Goal: Information Seeking & Learning: Learn about a topic

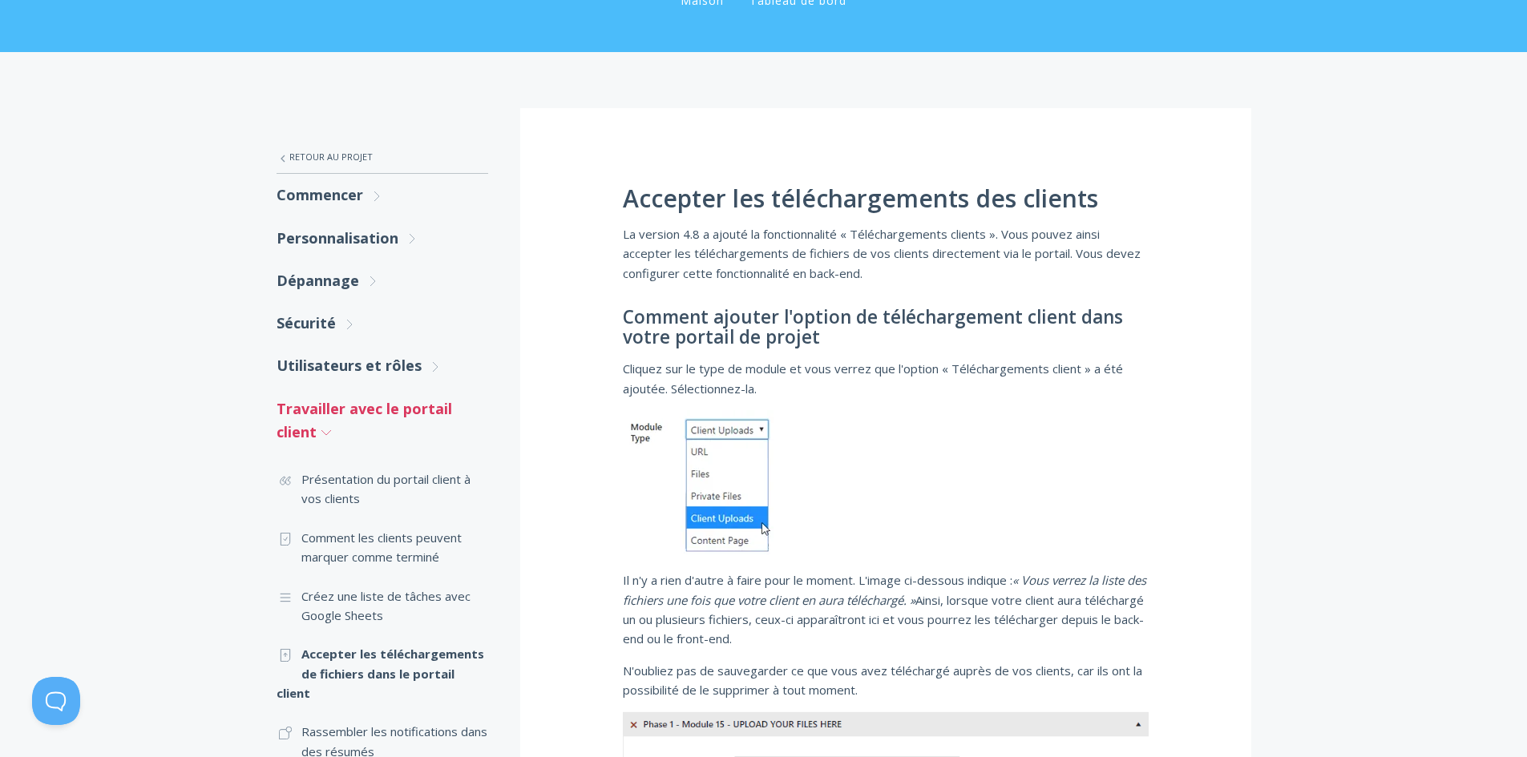
scroll to position [160, 0]
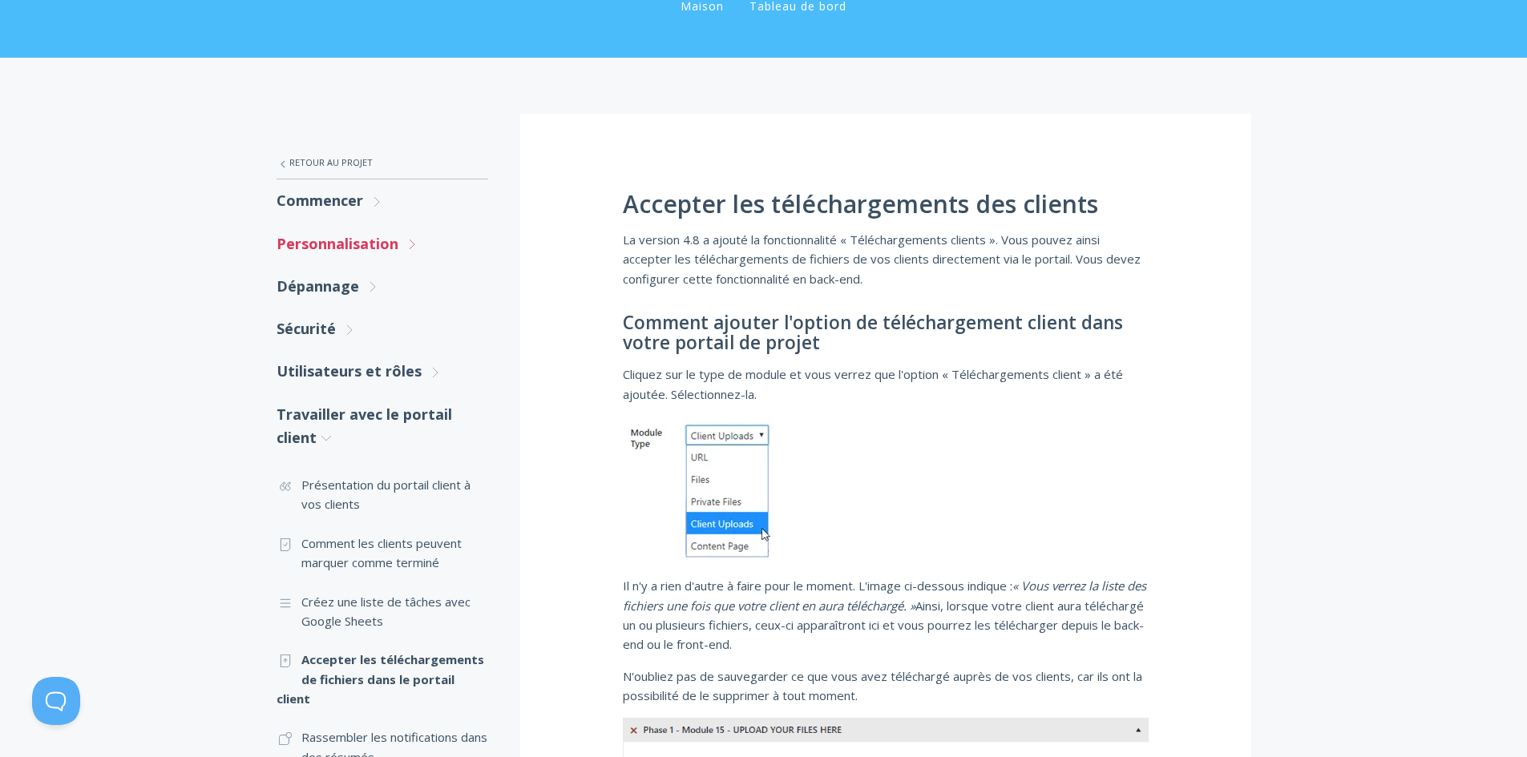
click at [353, 239] on font "Personnalisation" at bounding box center [337, 243] width 122 height 19
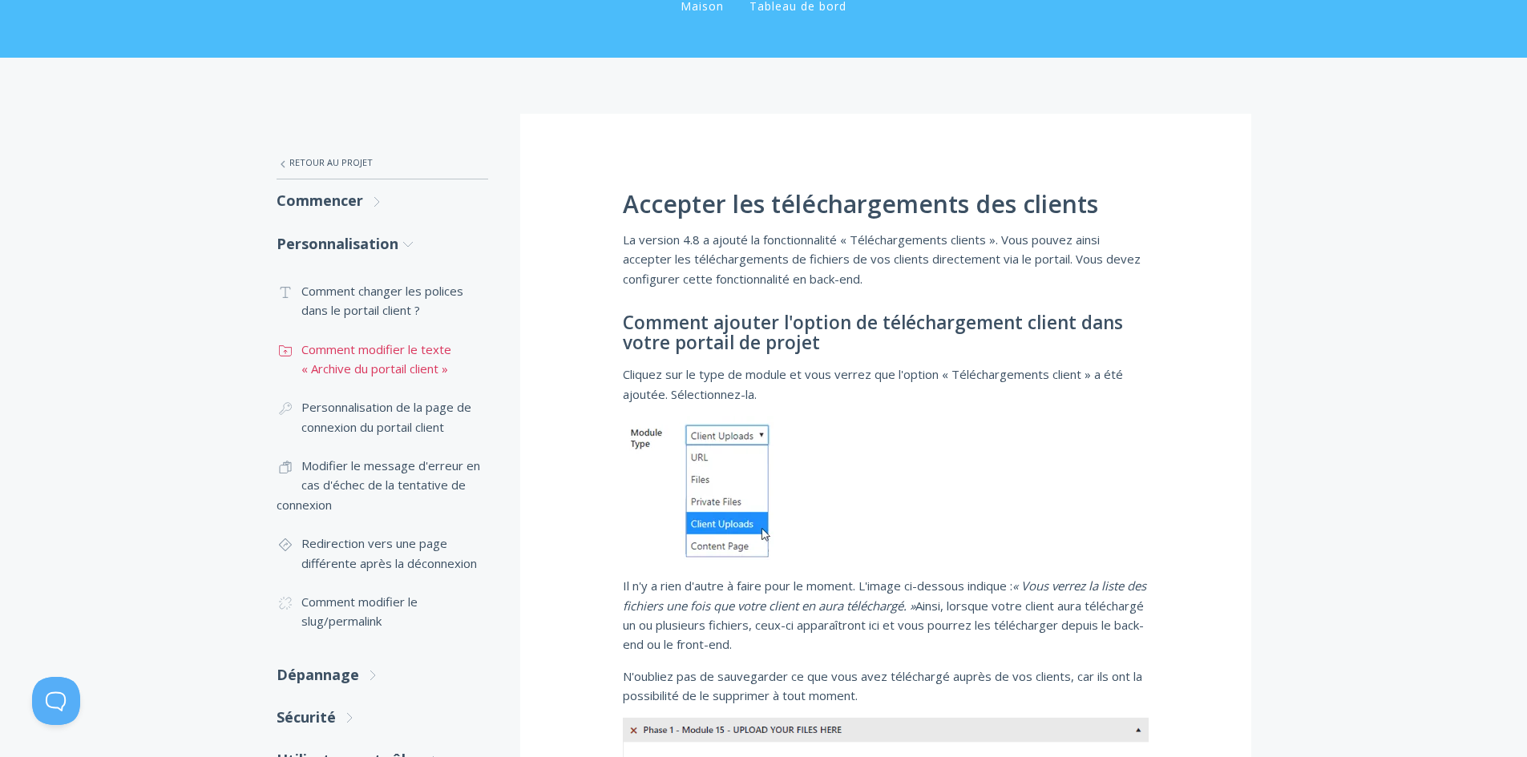
click at [374, 351] on font "Comment modifier le texte « Archive du portail client »" at bounding box center [376, 358] width 150 height 35
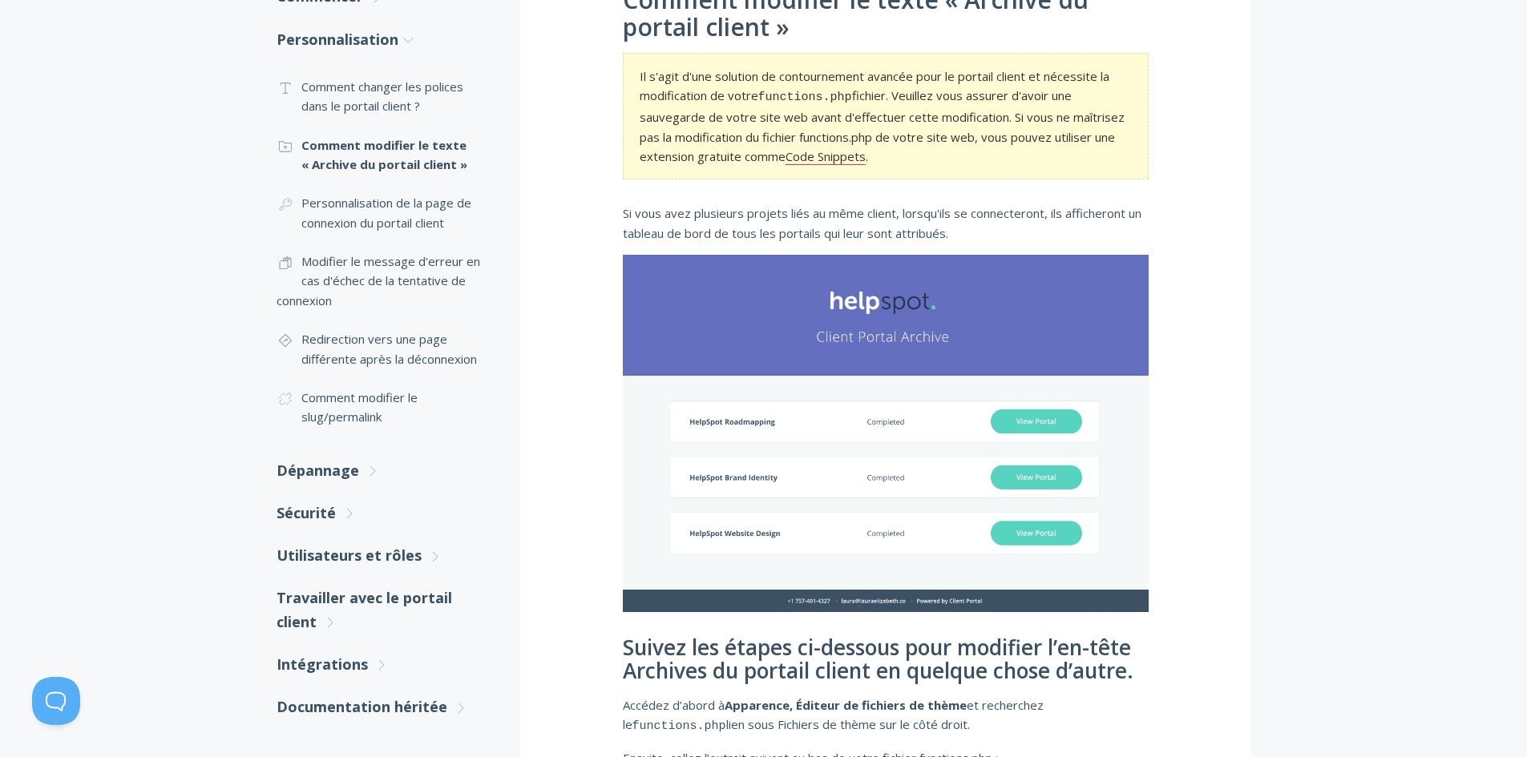
scroll to position [267, 0]
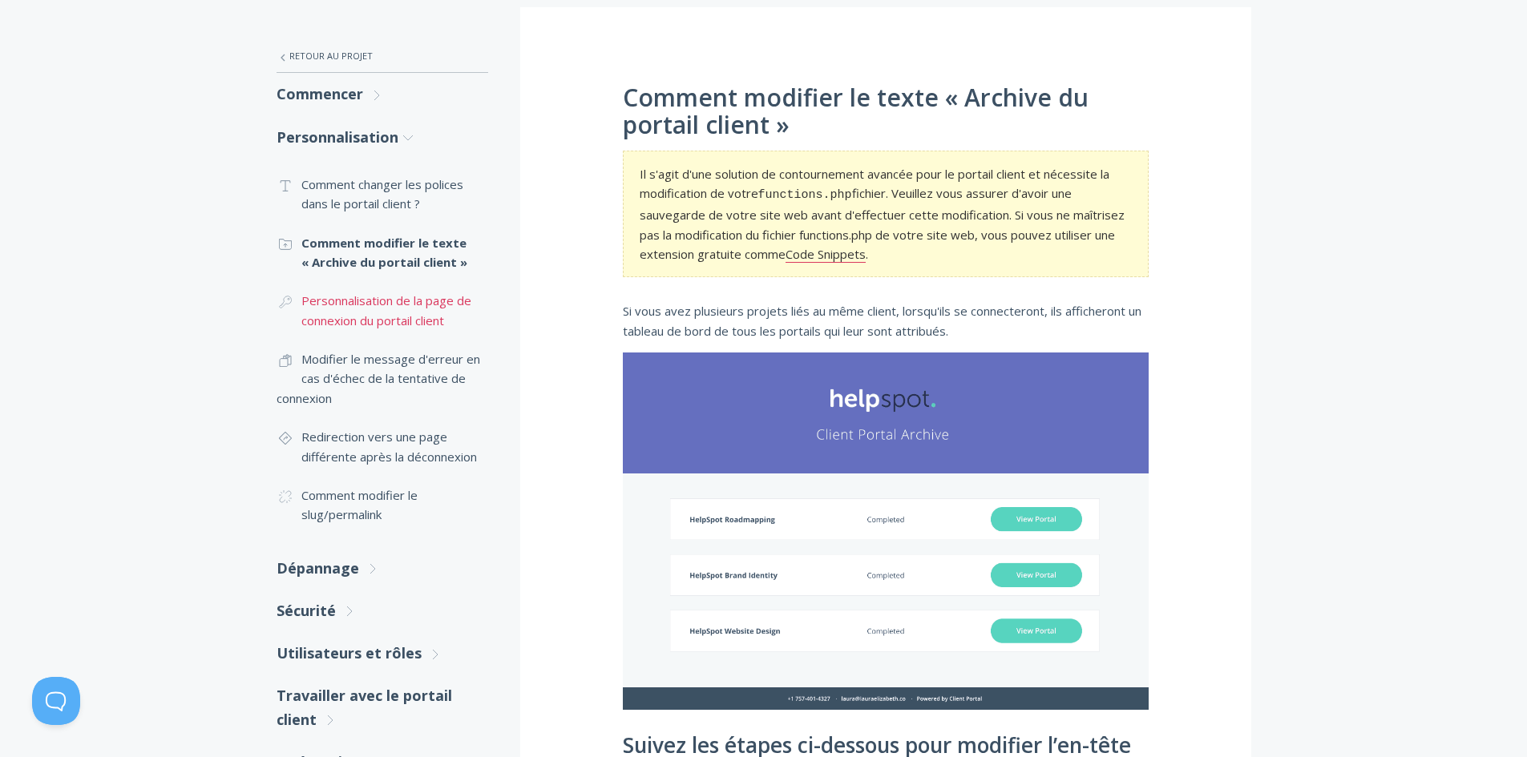
click at [454, 313] on link ".cls-1{fill:none;stroke:#000;stroke-miterlimit:10;stroke-width:2px;} 1. General…" at bounding box center [382, 310] width 212 height 58
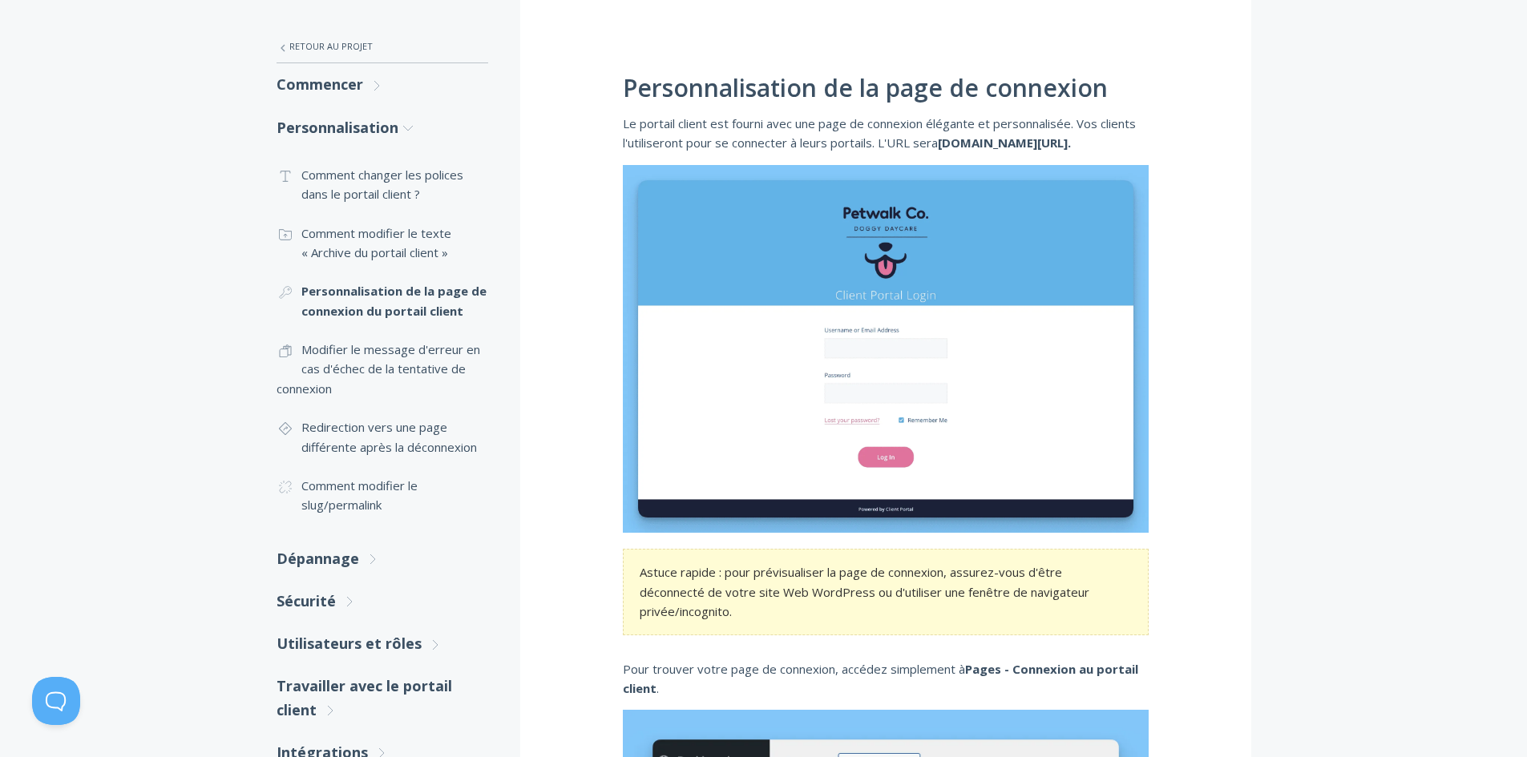
scroll to position [401, 0]
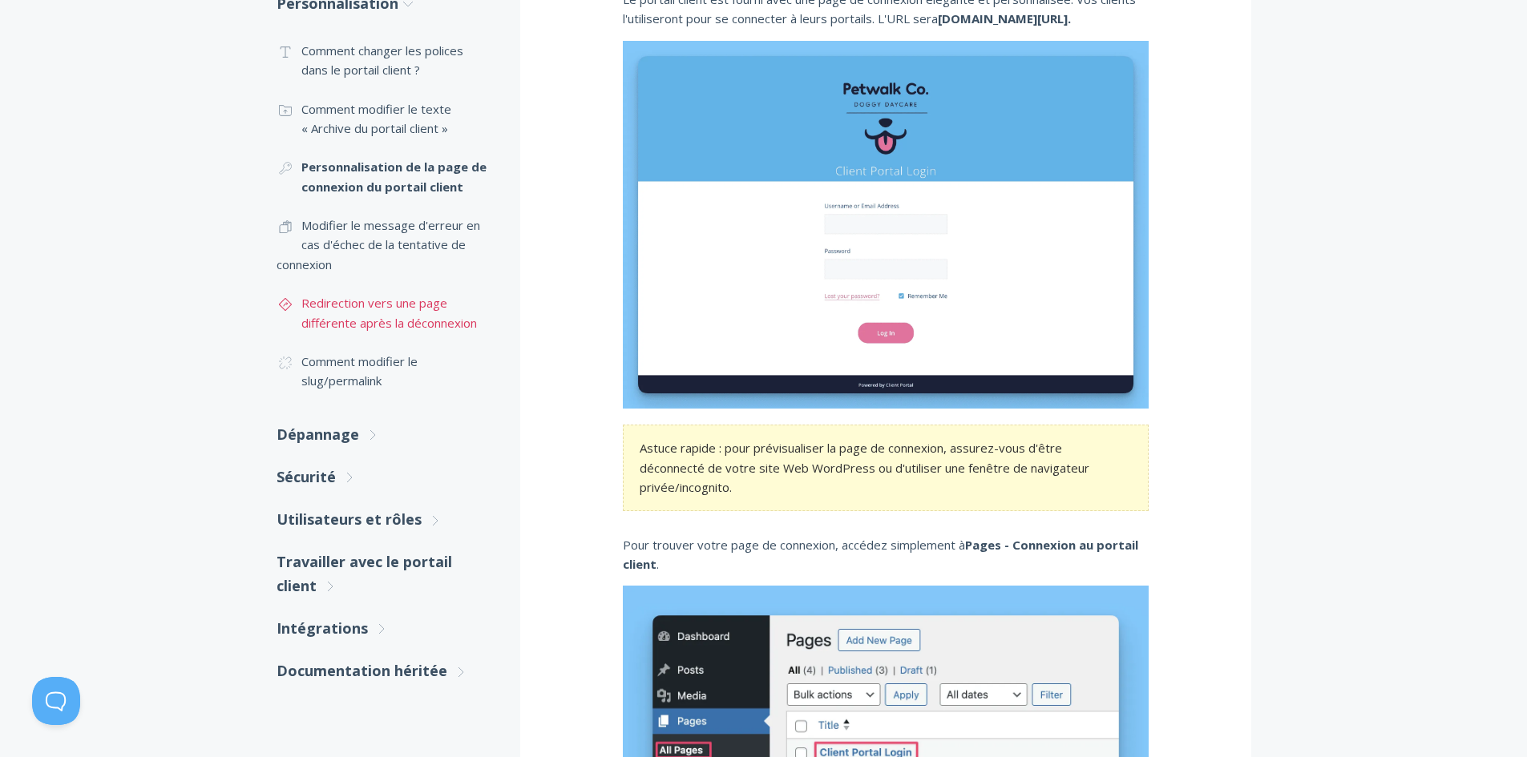
click at [419, 321] on font "Redirection vers une page différente après la déconnexion" at bounding box center [388, 312] width 175 height 35
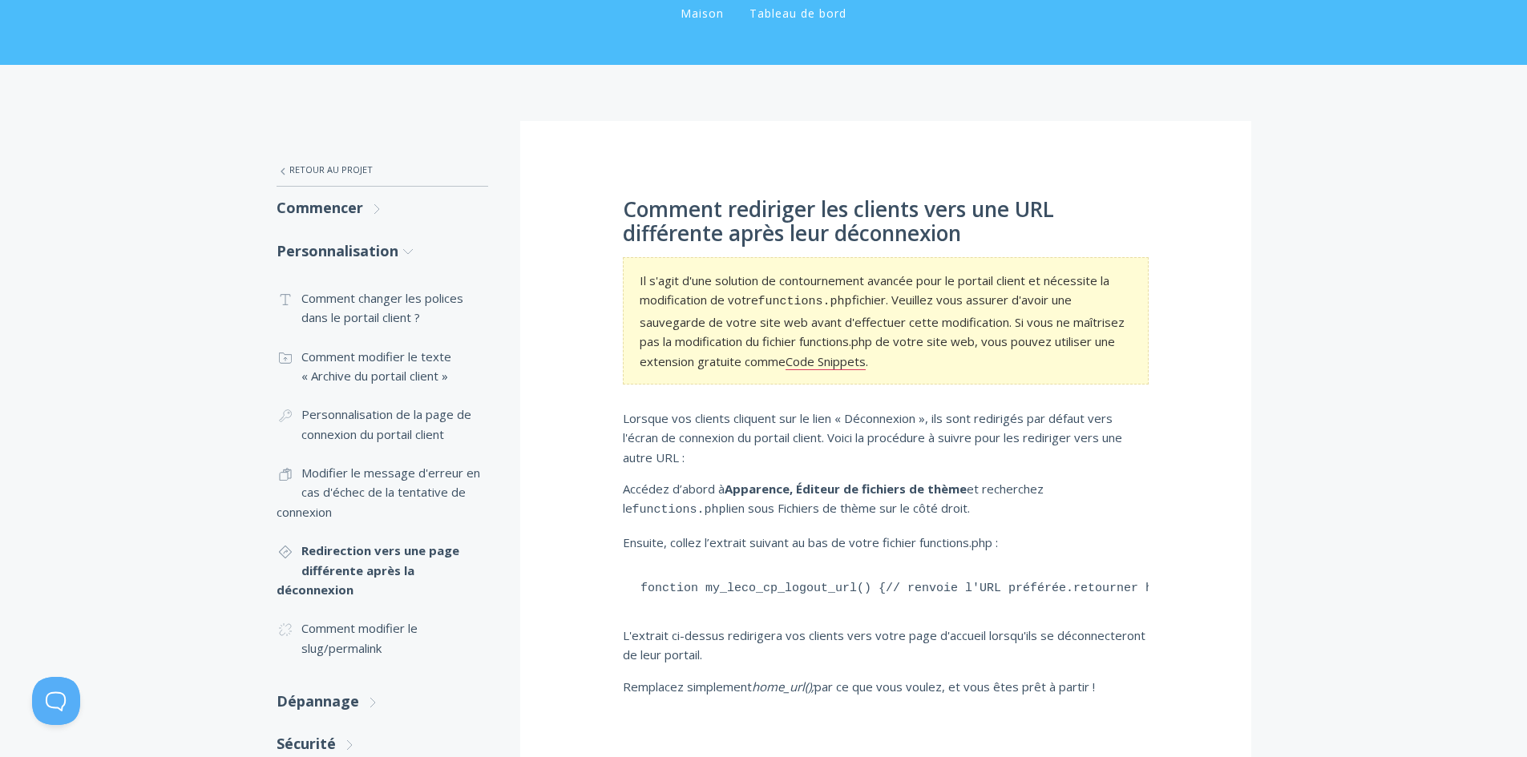
scroll to position [321, 0]
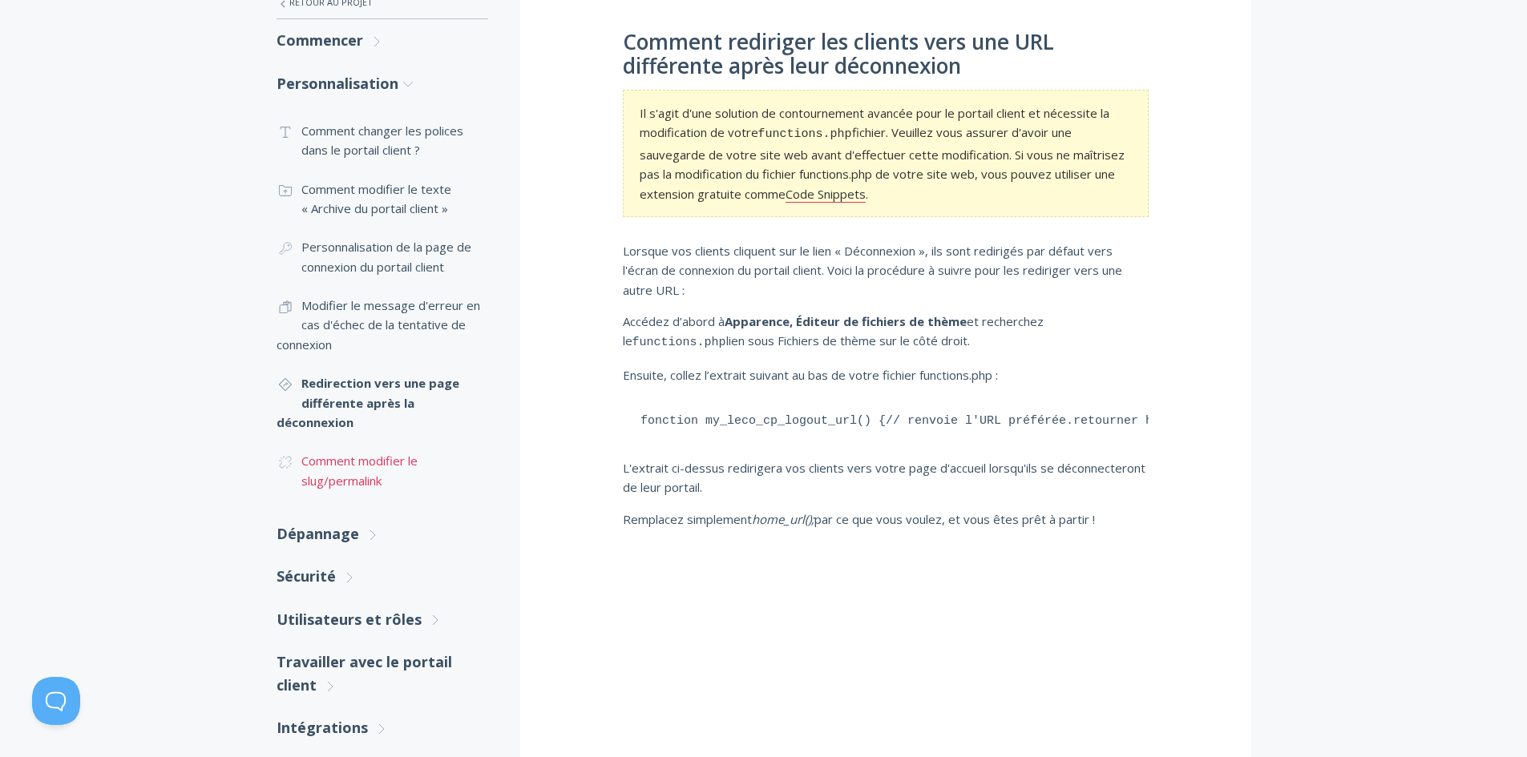
click at [387, 470] on link ".cls-1{fill:none;stroke:#000;stroke-miterlimit:10;stroke-width:2px;} 1. General…" at bounding box center [382, 471] width 212 height 58
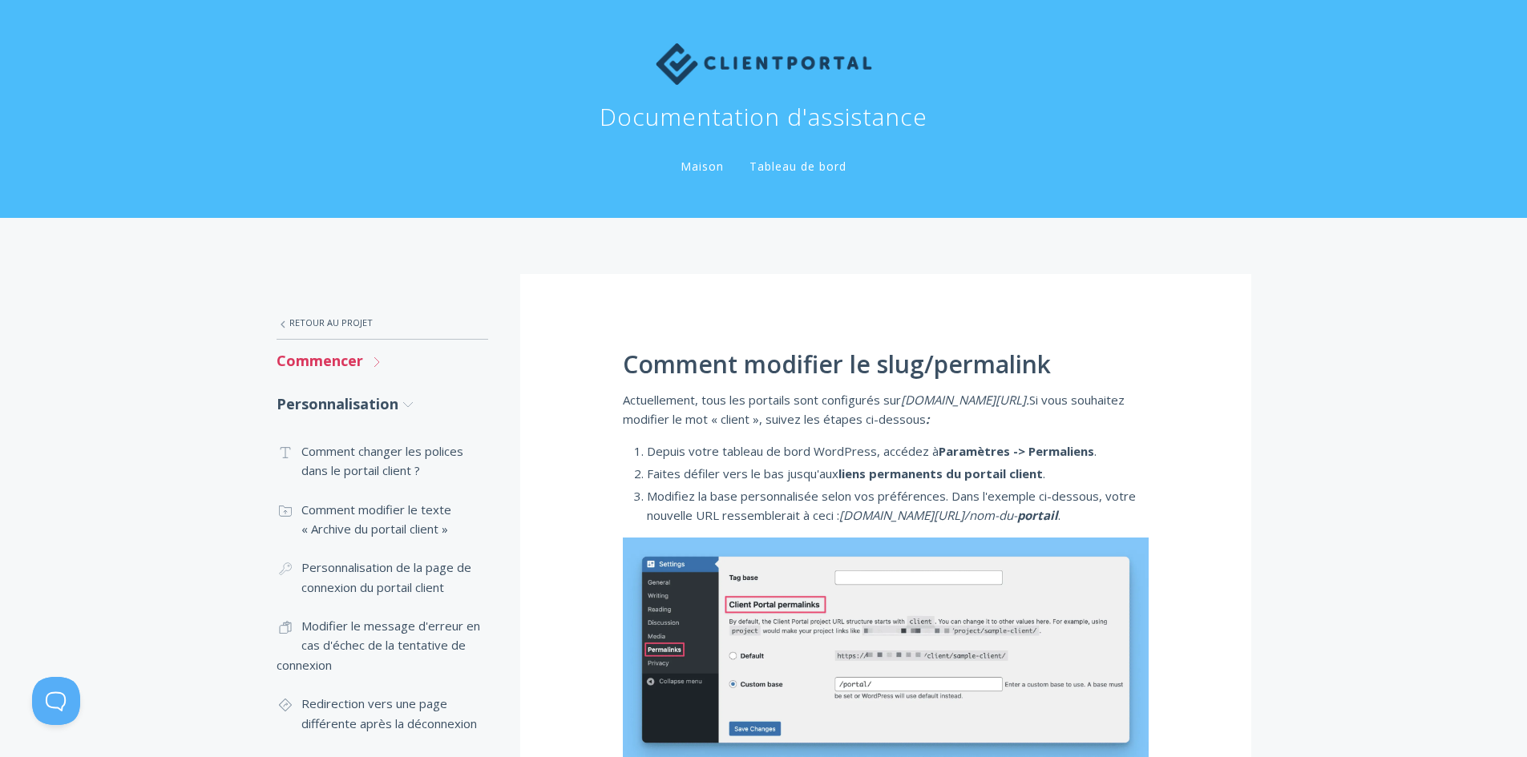
click at [345, 361] on font "Commencer" at bounding box center [319, 360] width 87 height 19
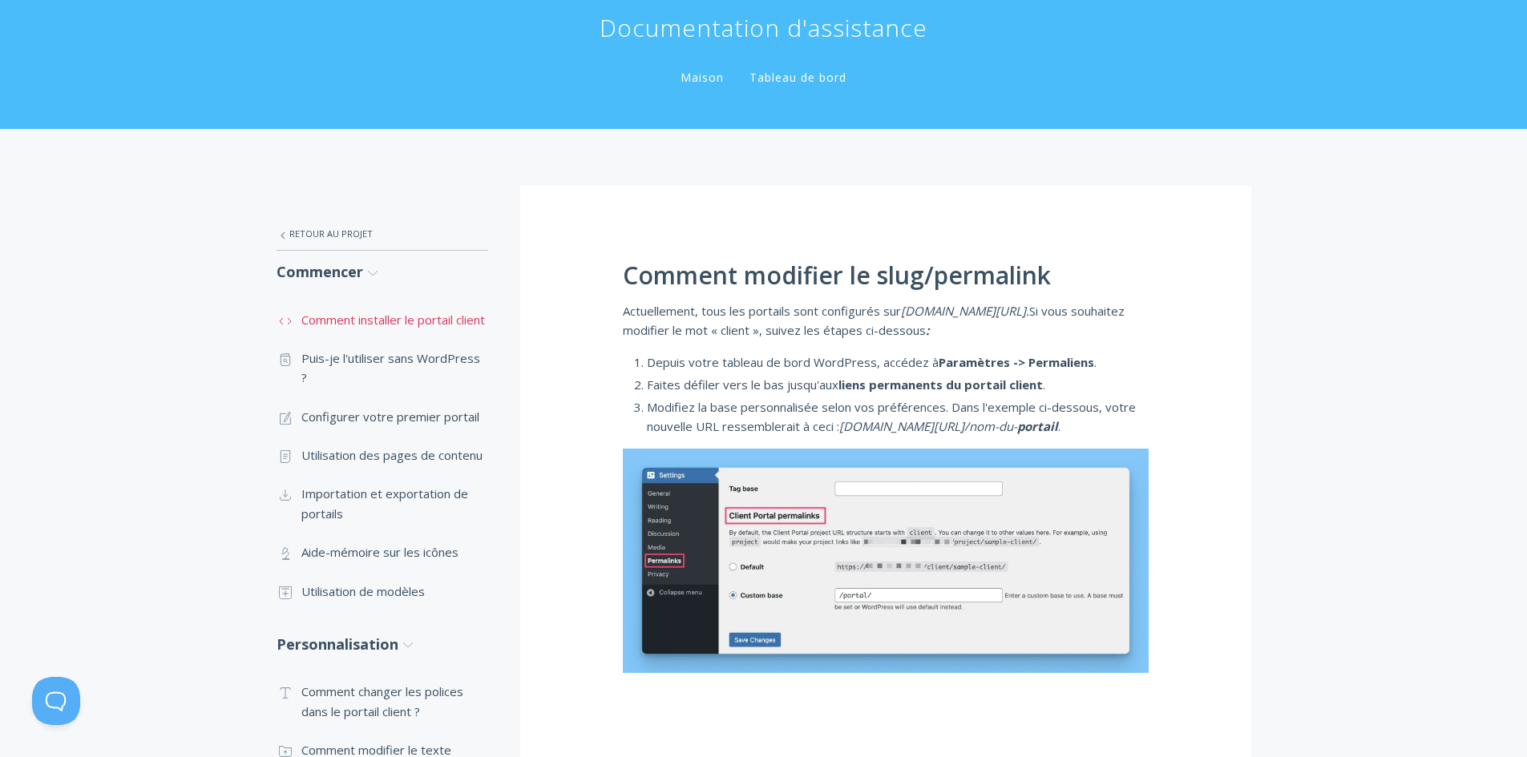
scroll to position [160, 0]
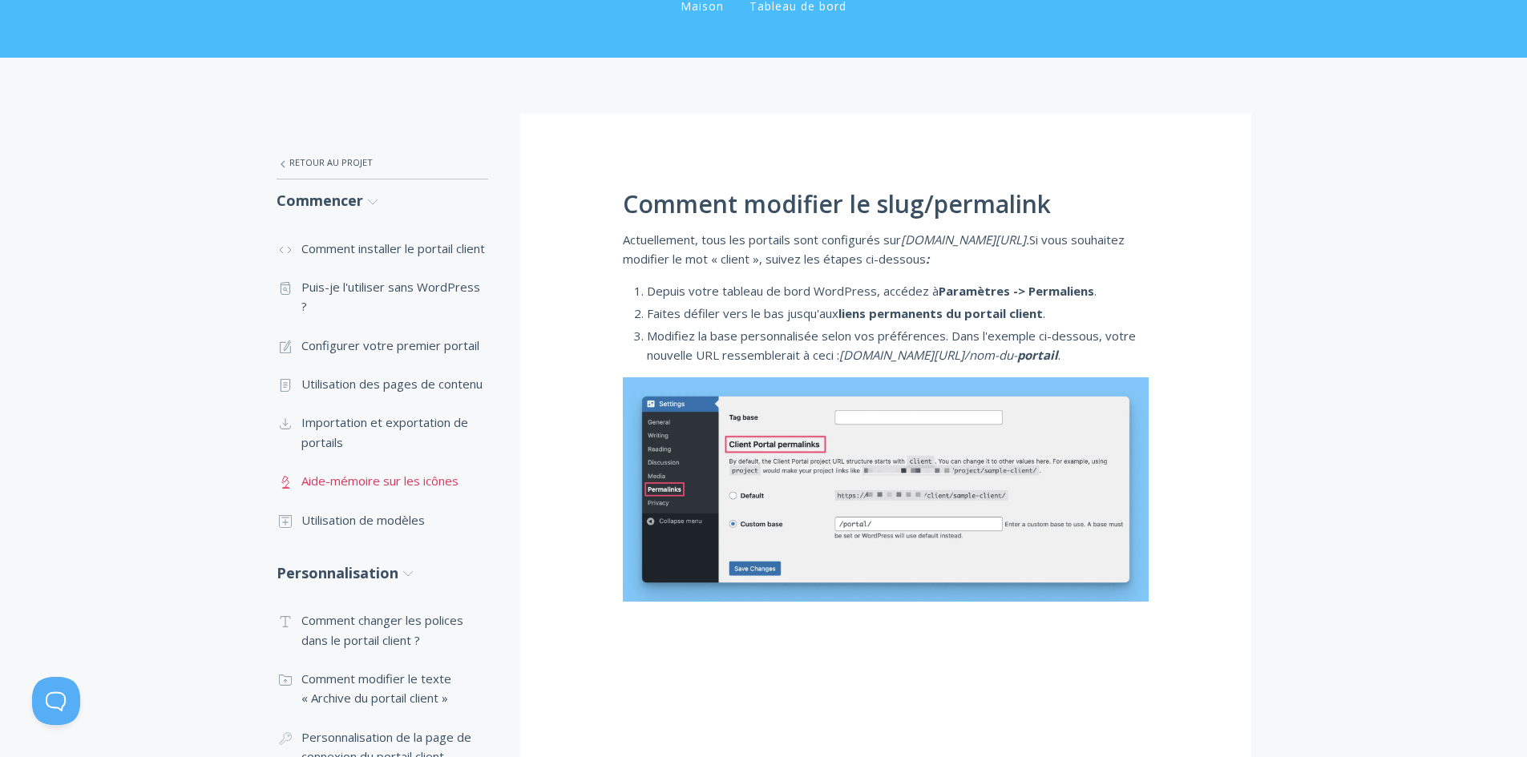
click at [343, 476] on font "Aide-mémoire sur les icônes" at bounding box center [379, 481] width 157 height 16
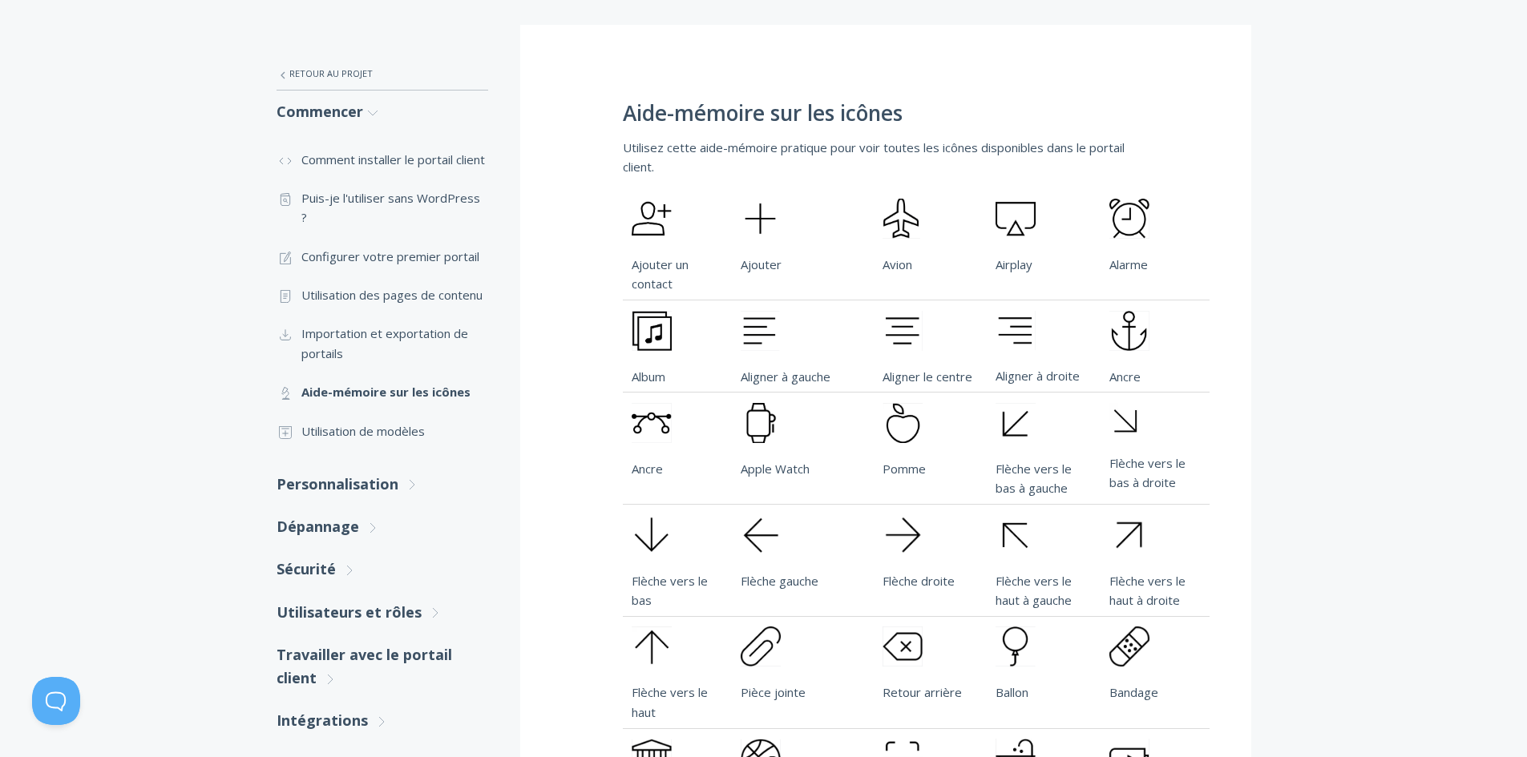
scroll to position [240, 0]
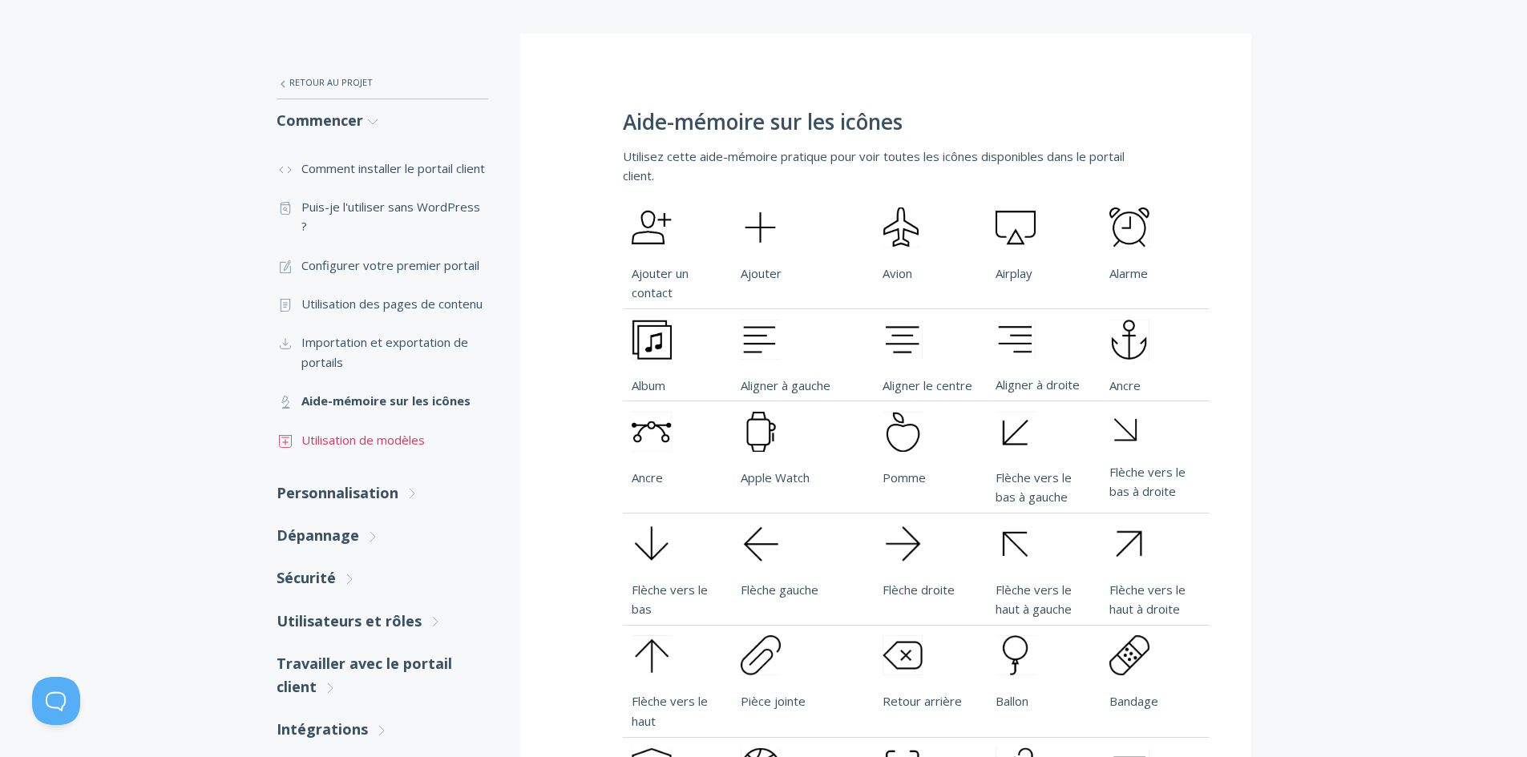
click at [409, 439] on font "Utilisation de modèles" at bounding box center [362, 440] width 123 height 16
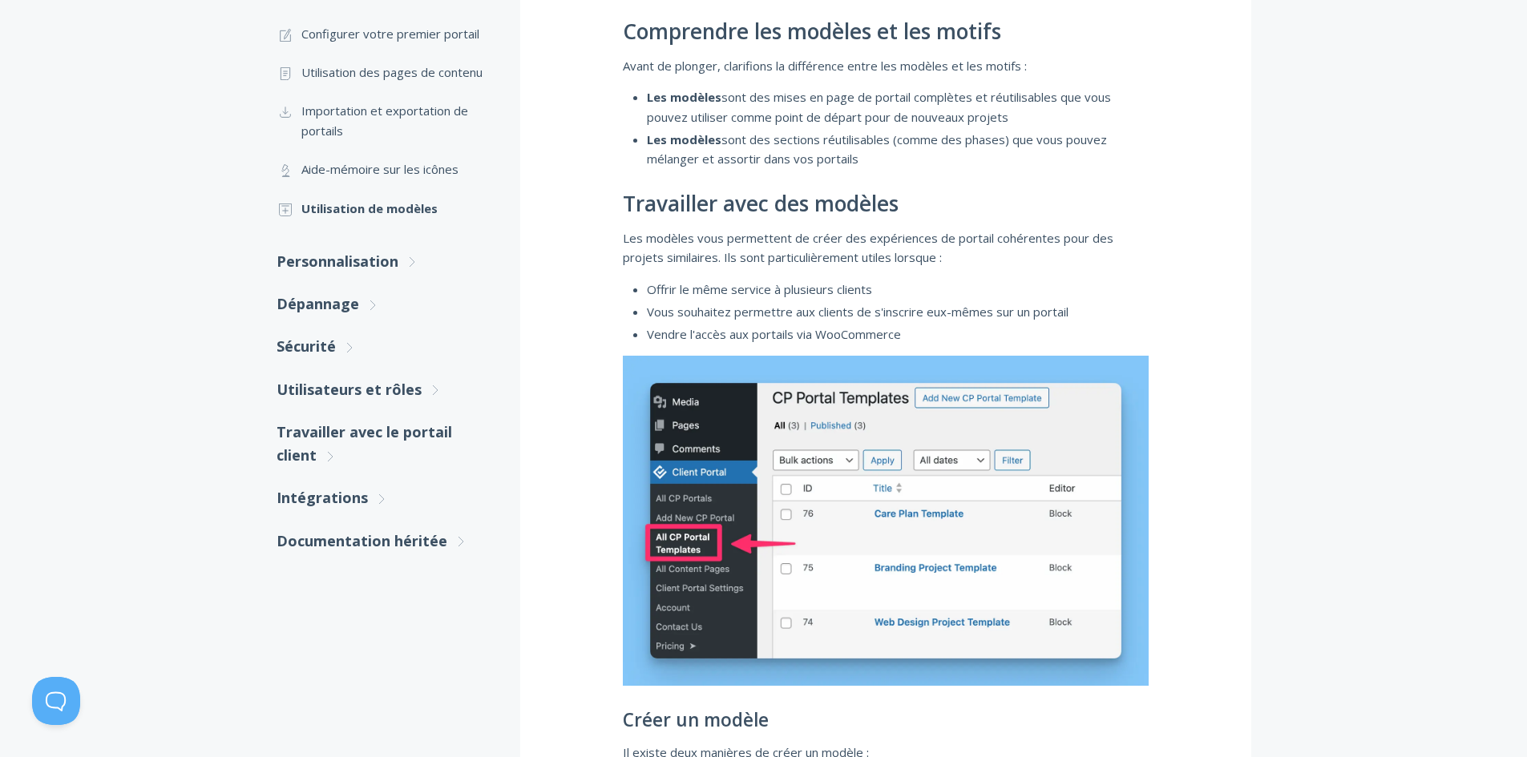
scroll to position [484, 0]
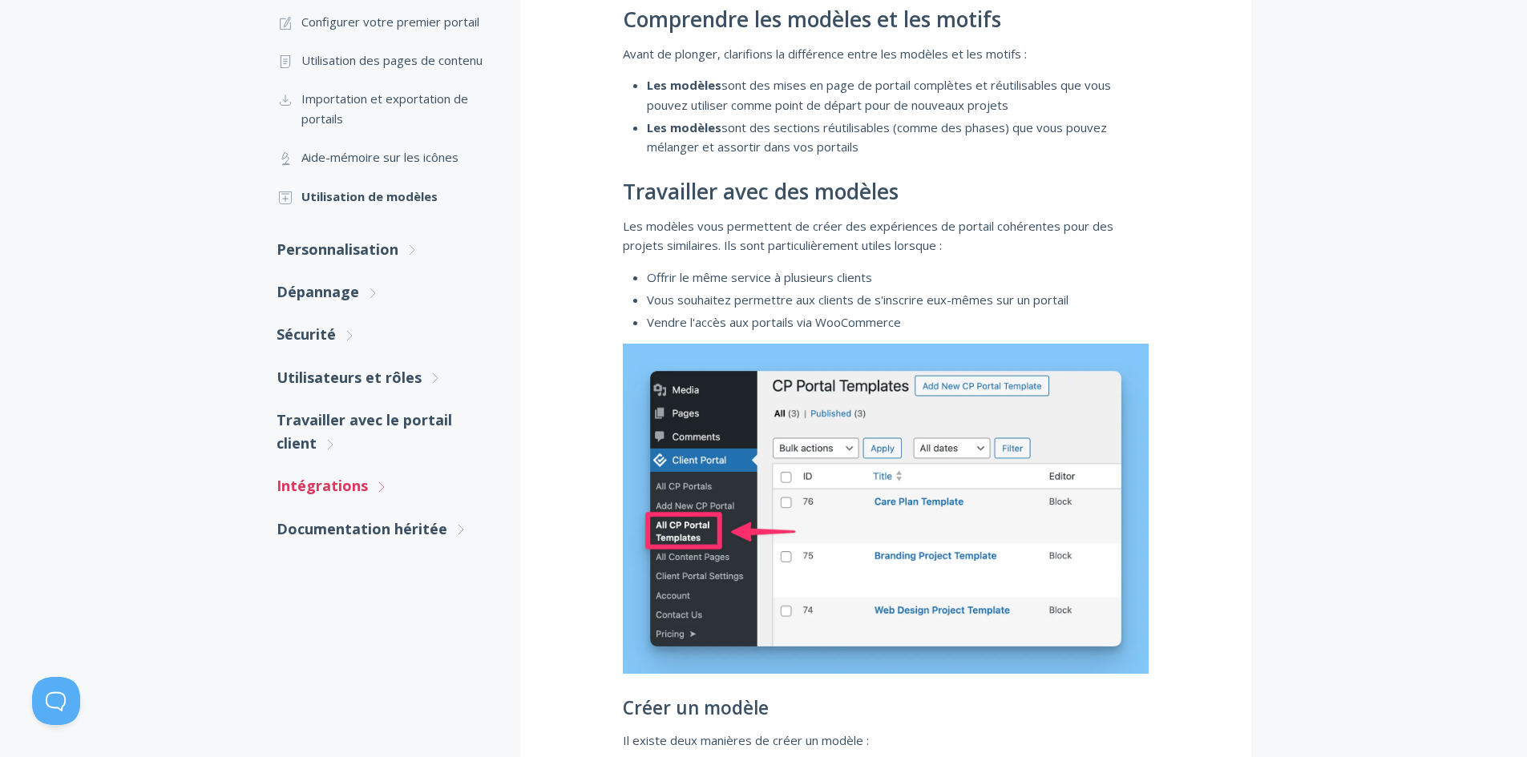
click at [368, 486] on link "Intégrations .st0{fill:none;stroke:#000000;stroke-width:2;stroke-miterlimit:10;…" at bounding box center [382, 486] width 212 height 42
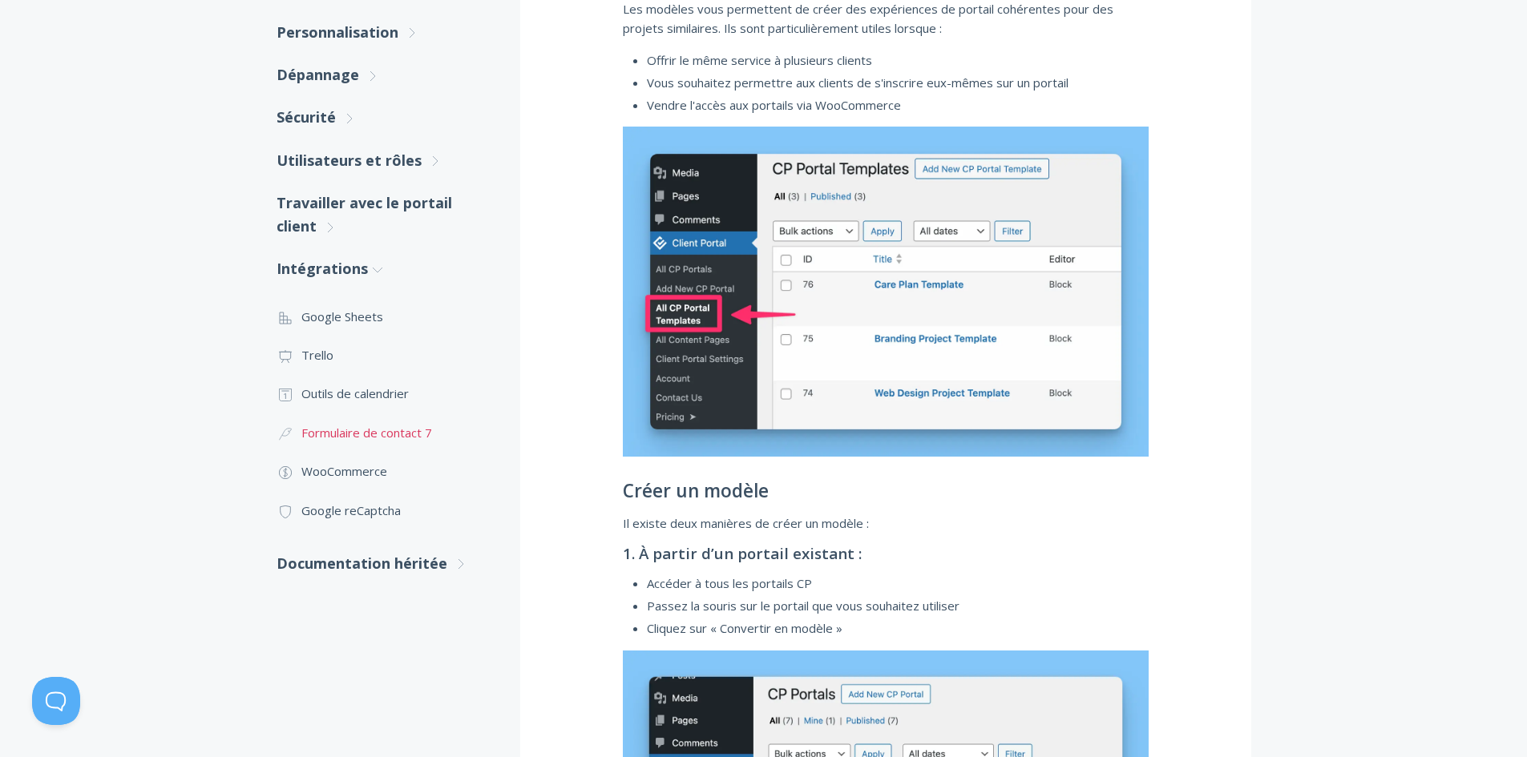
scroll to position [724, 0]
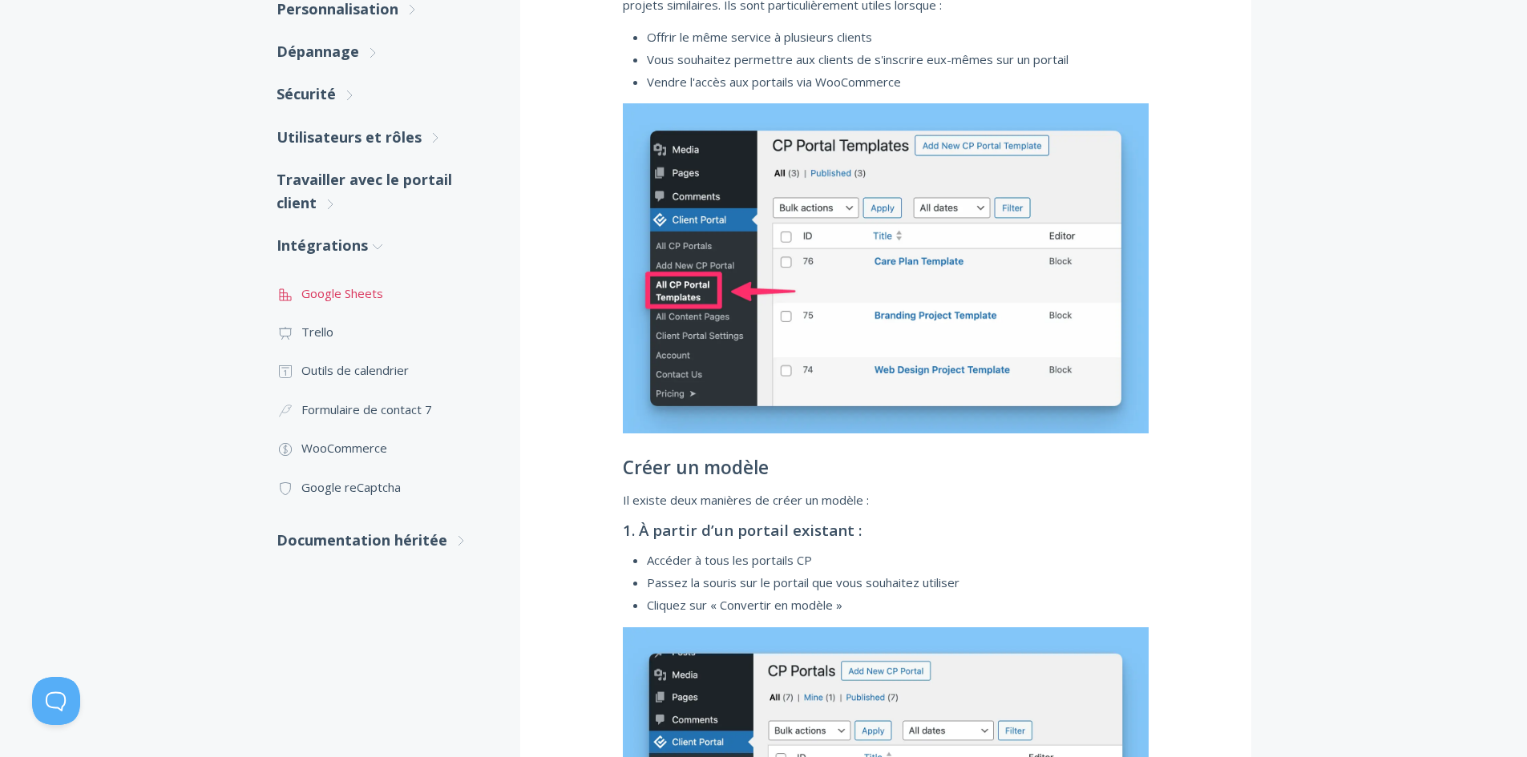
click at [357, 290] on font "Google Sheets" at bounding box center [342, 293] width 82 height 16
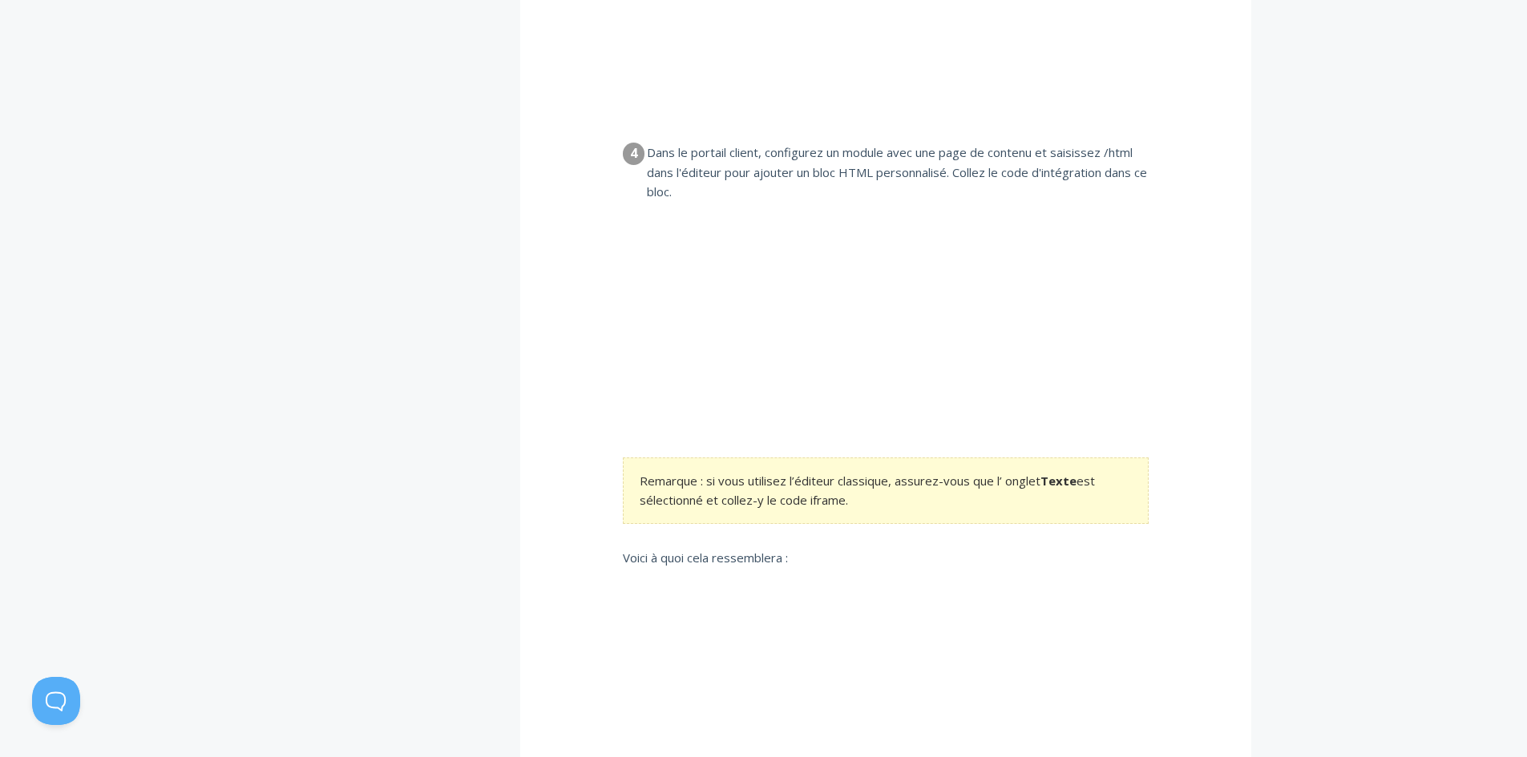
scroll to position [1923, 0]
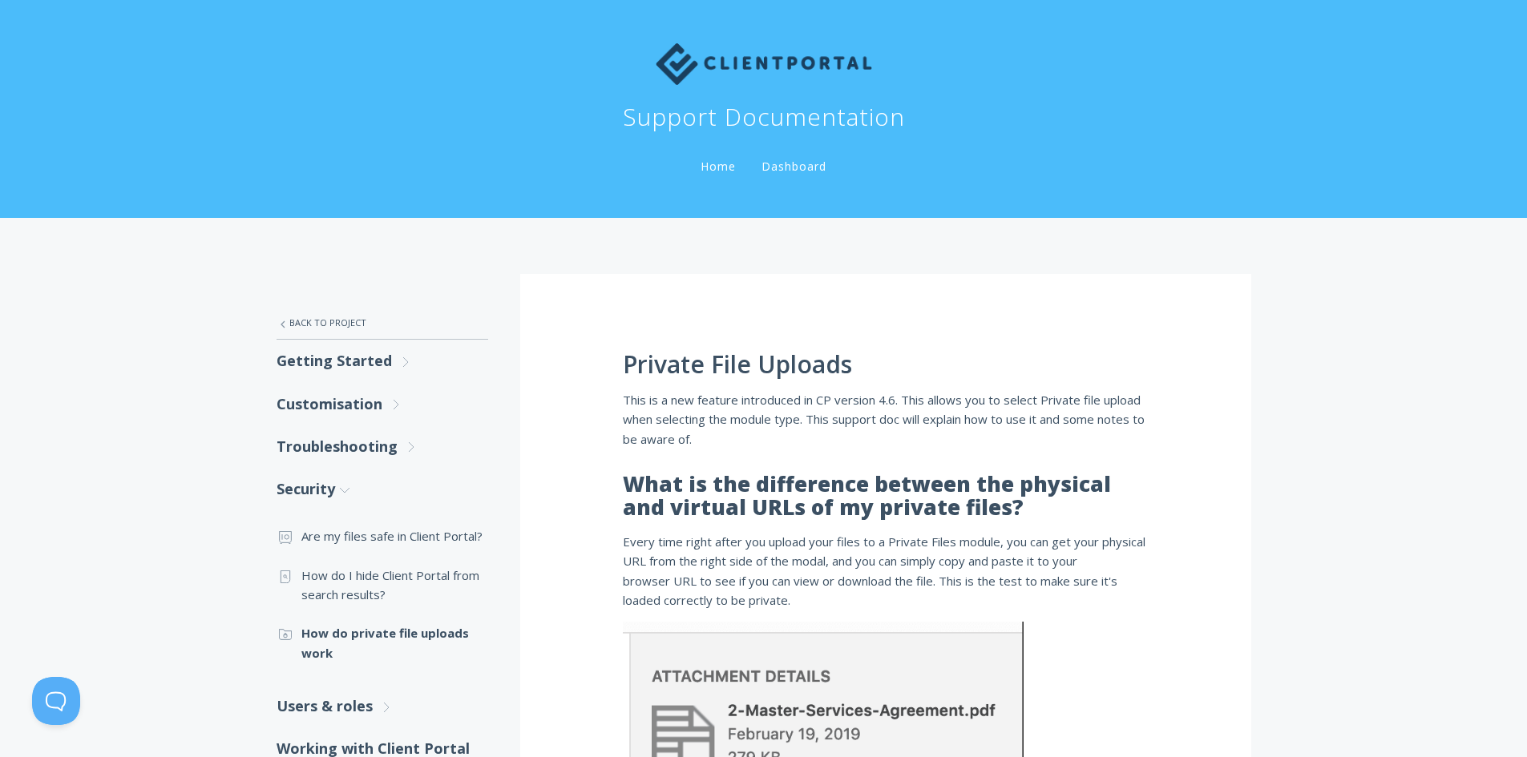
click at [796, 161] on link "Dashboard" at bounding box center [793, 166] width 71 height 15
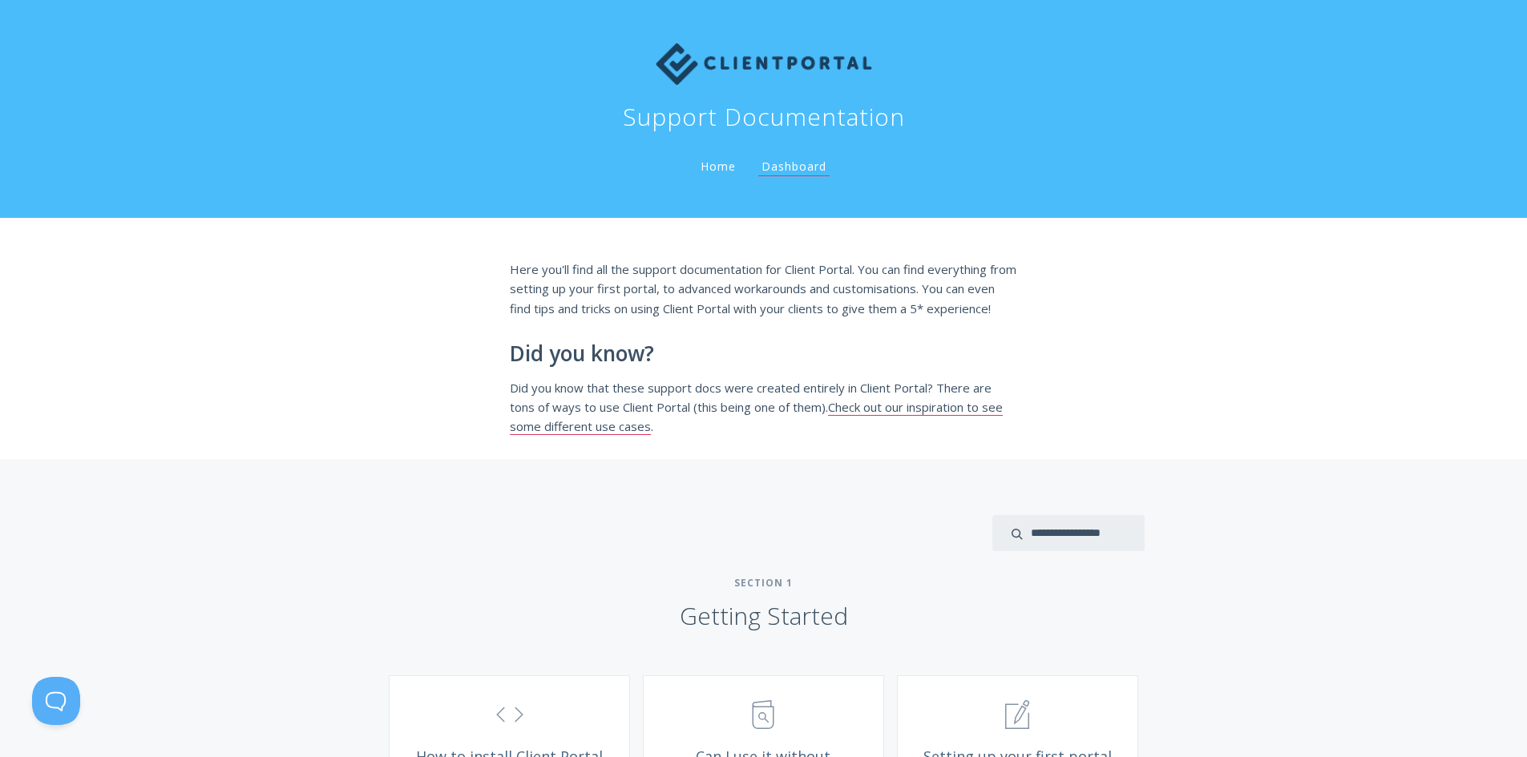
click at [704, 168] on link "Home" at bounding box center [718, 166] width 42 height 15
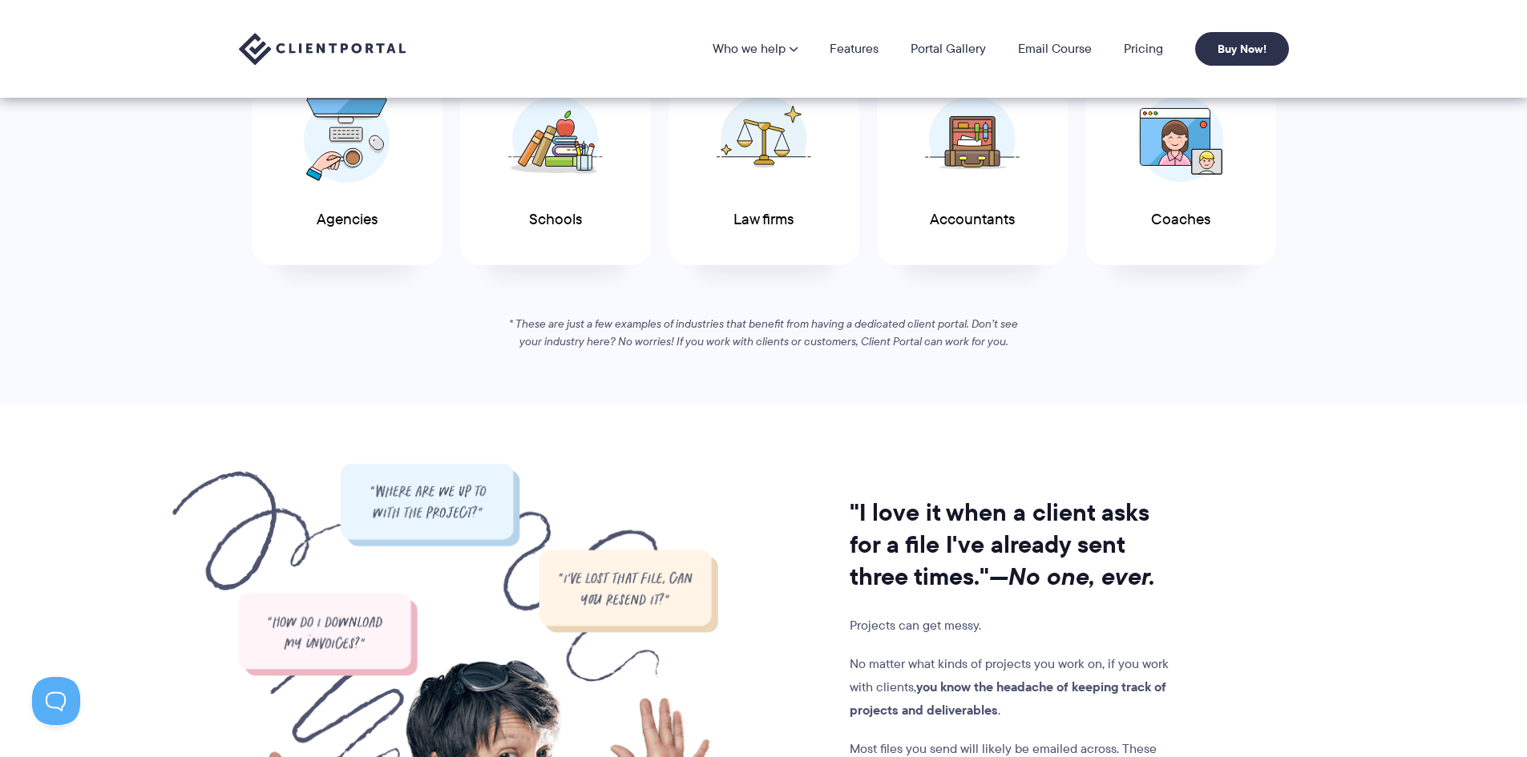
scroll to position [801, 0]
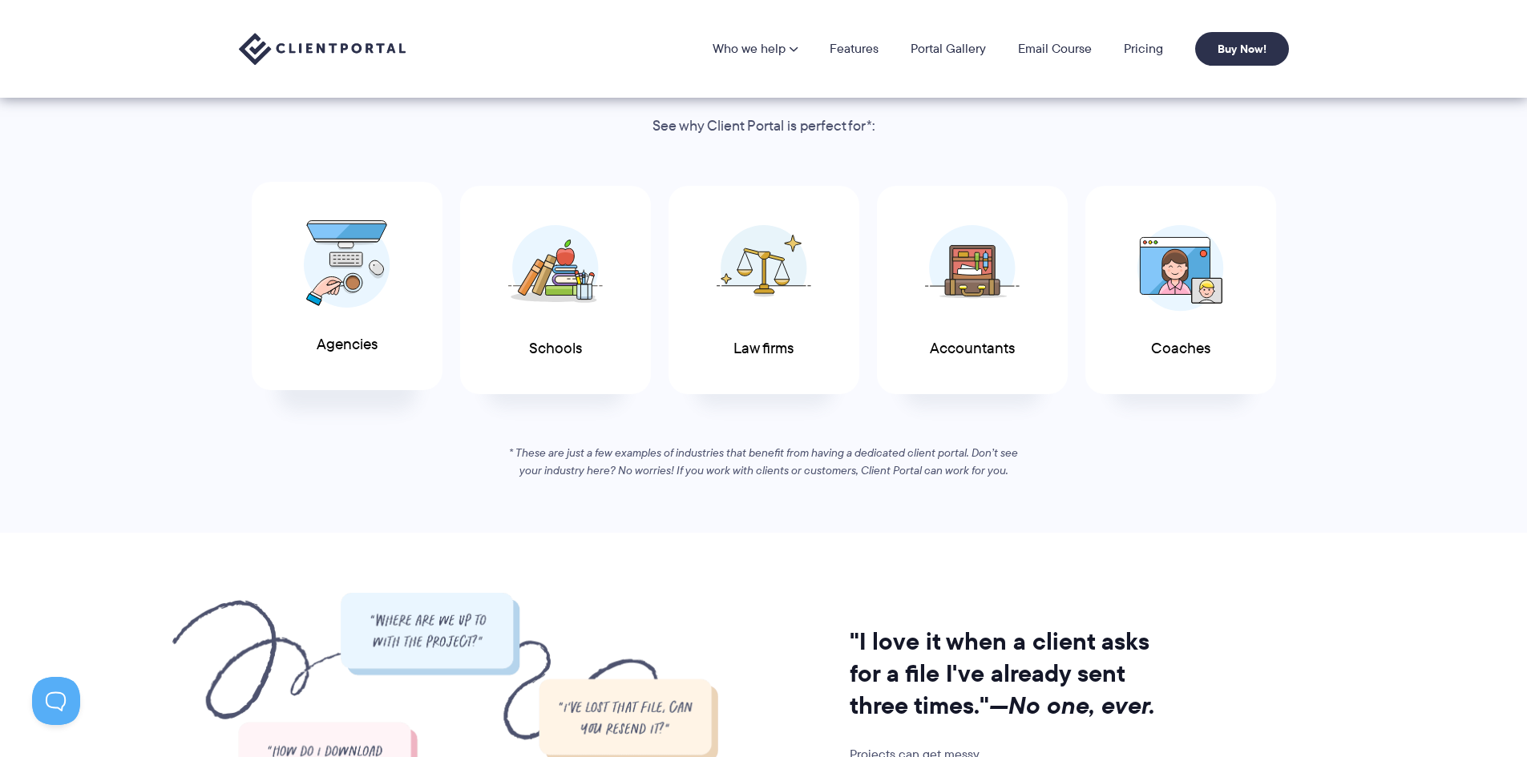
click at [388, 301] on img at bounding box center [347, 264] width 87 height 88
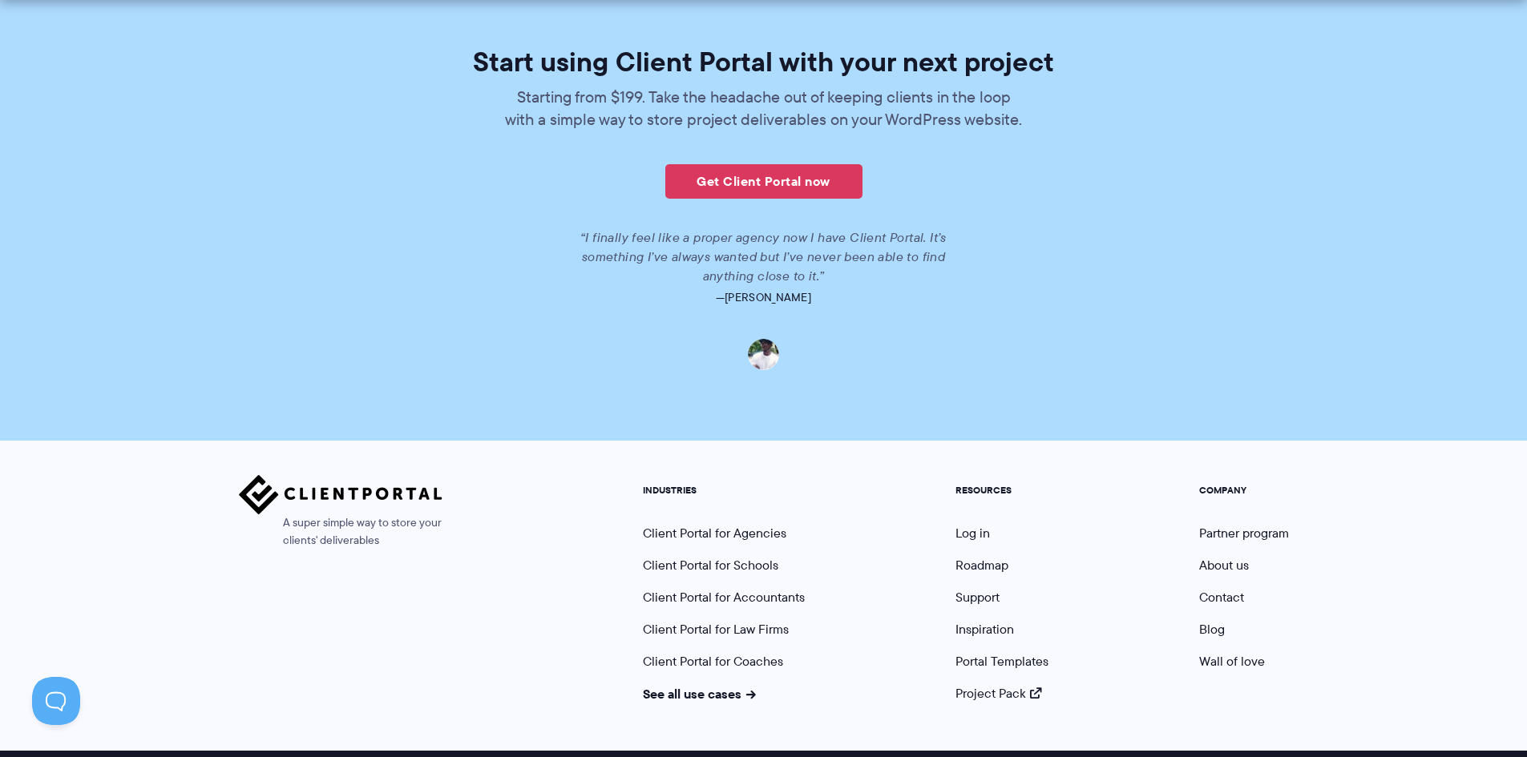
scroll to position [3673, 0]
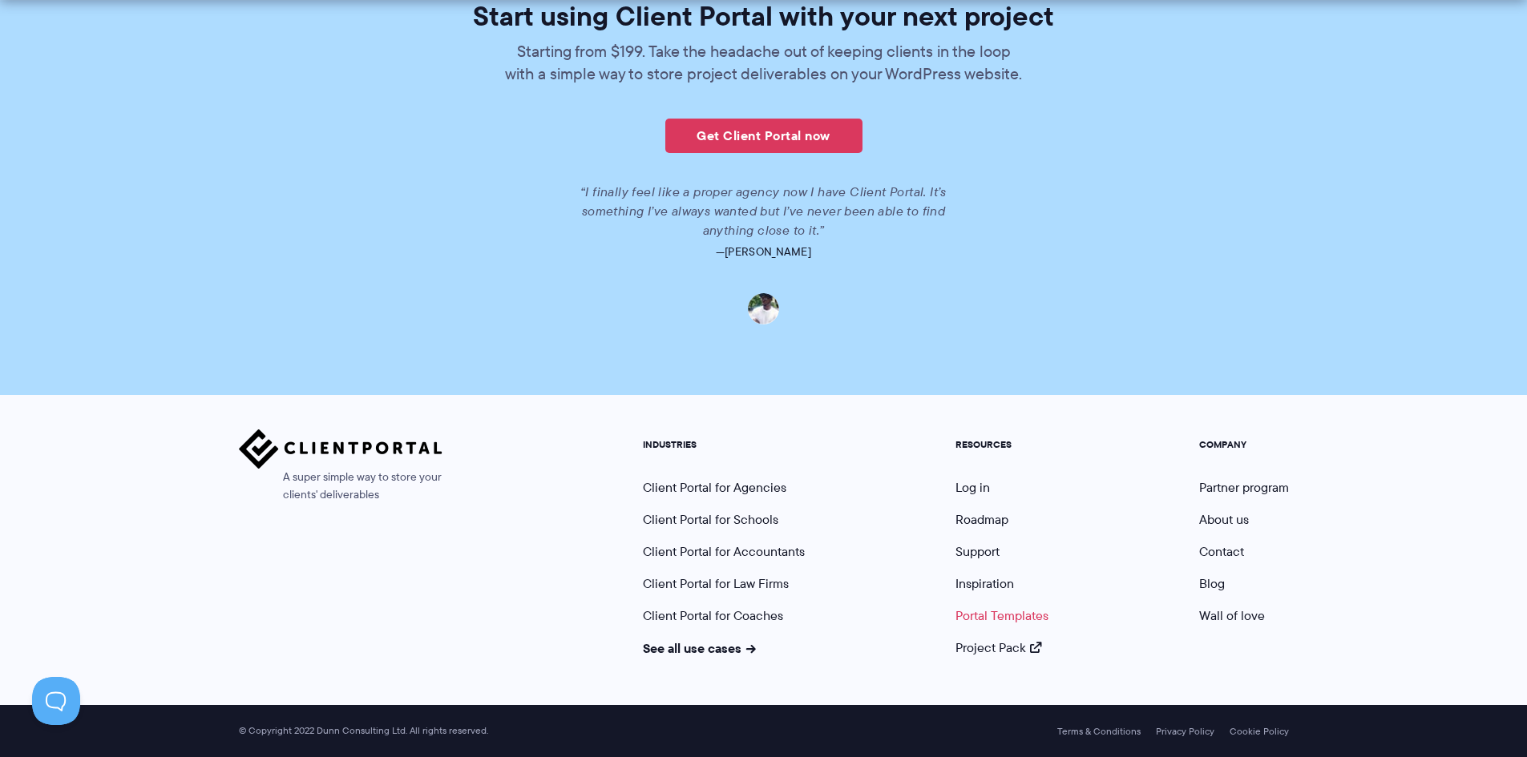
click at [1006, 611] on link "Portal Templates" at bounding box center [1001, 616] width 93 height 18
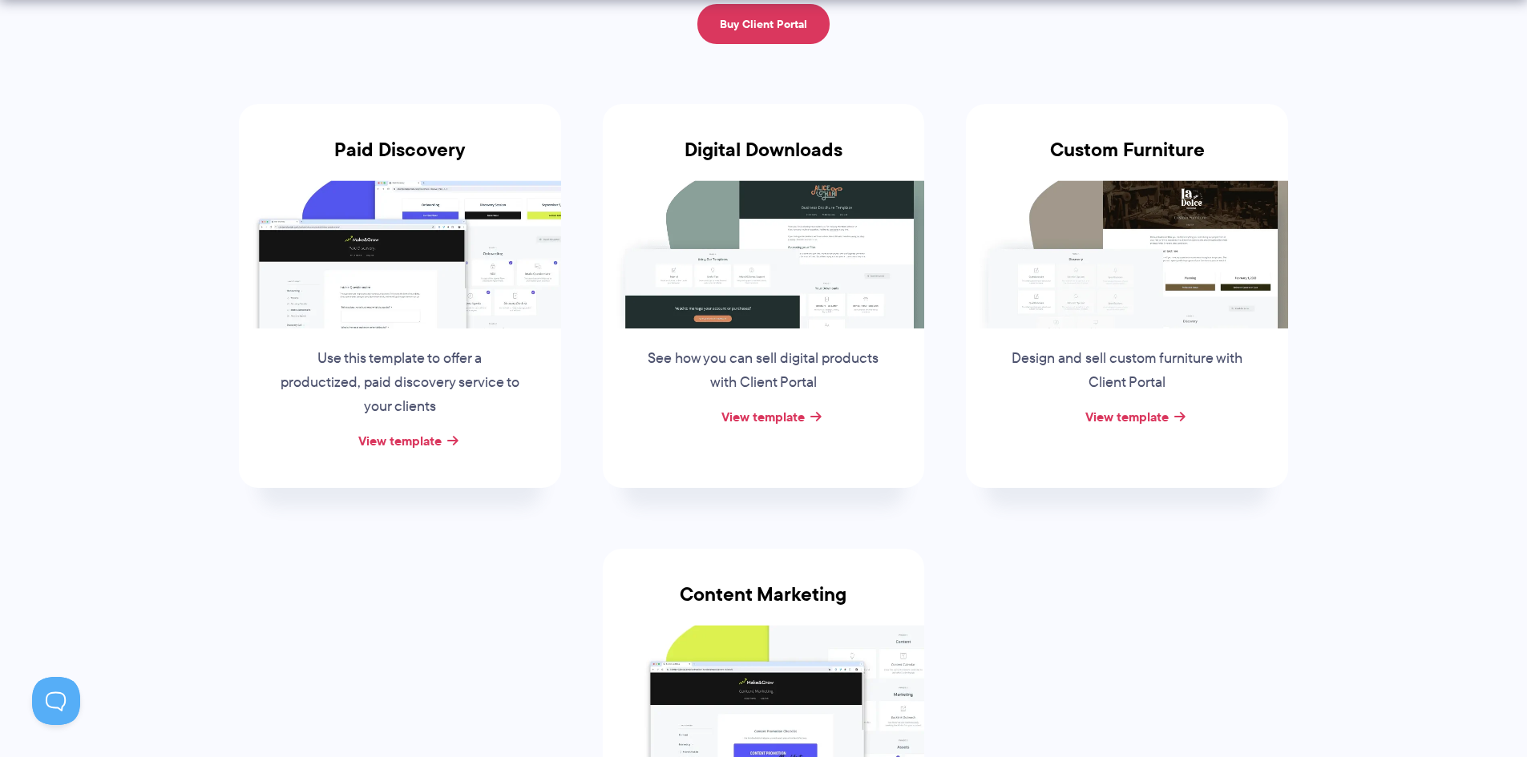
click at [422, 325] on img at bounding box center [400, 253] width 322 height 147
click at [414, 438] on link "View template" at bounding box center [399, 440] width 83 height 19
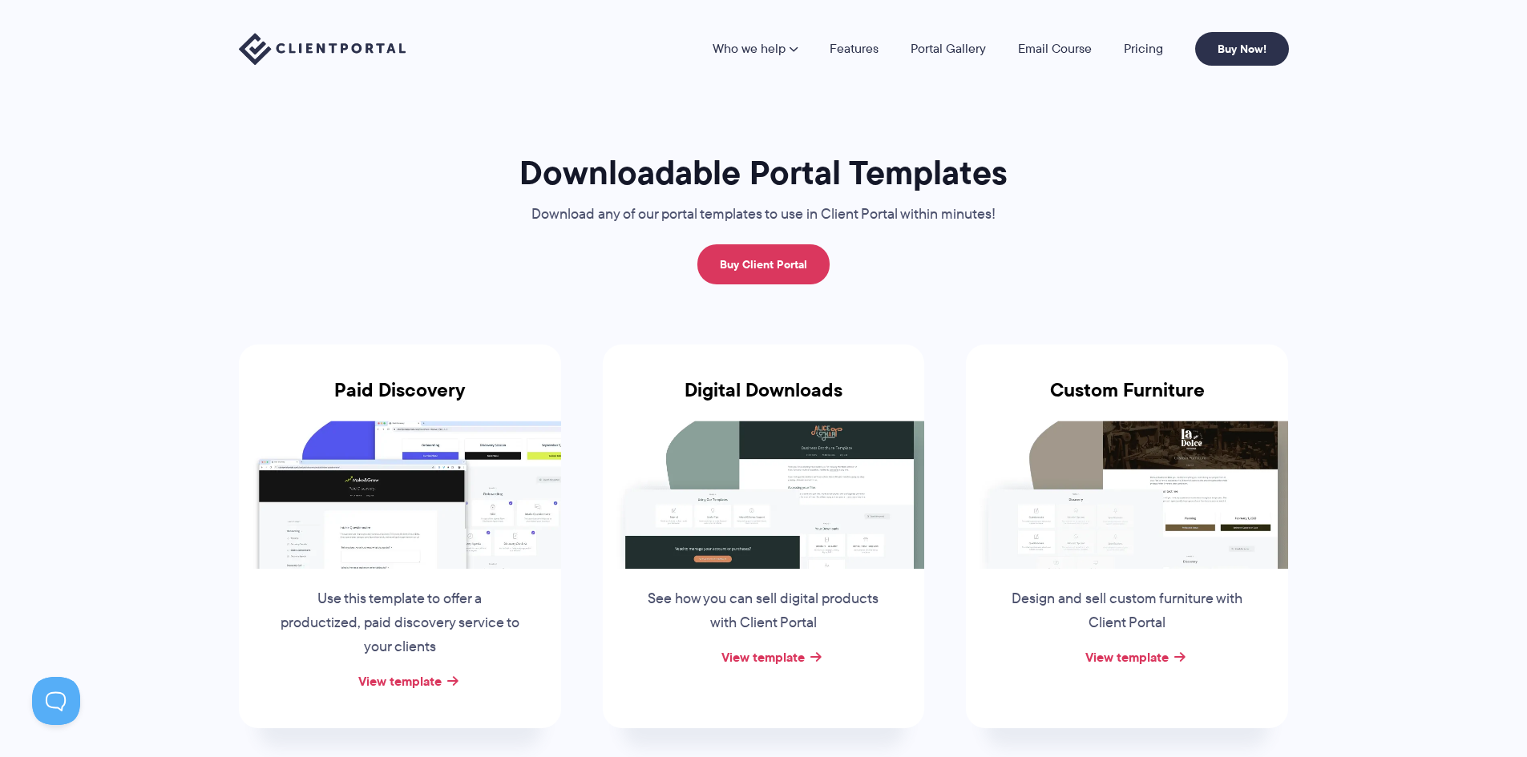
click at [385, 50] on img at bounding box center [322, 49] width 167 height 33
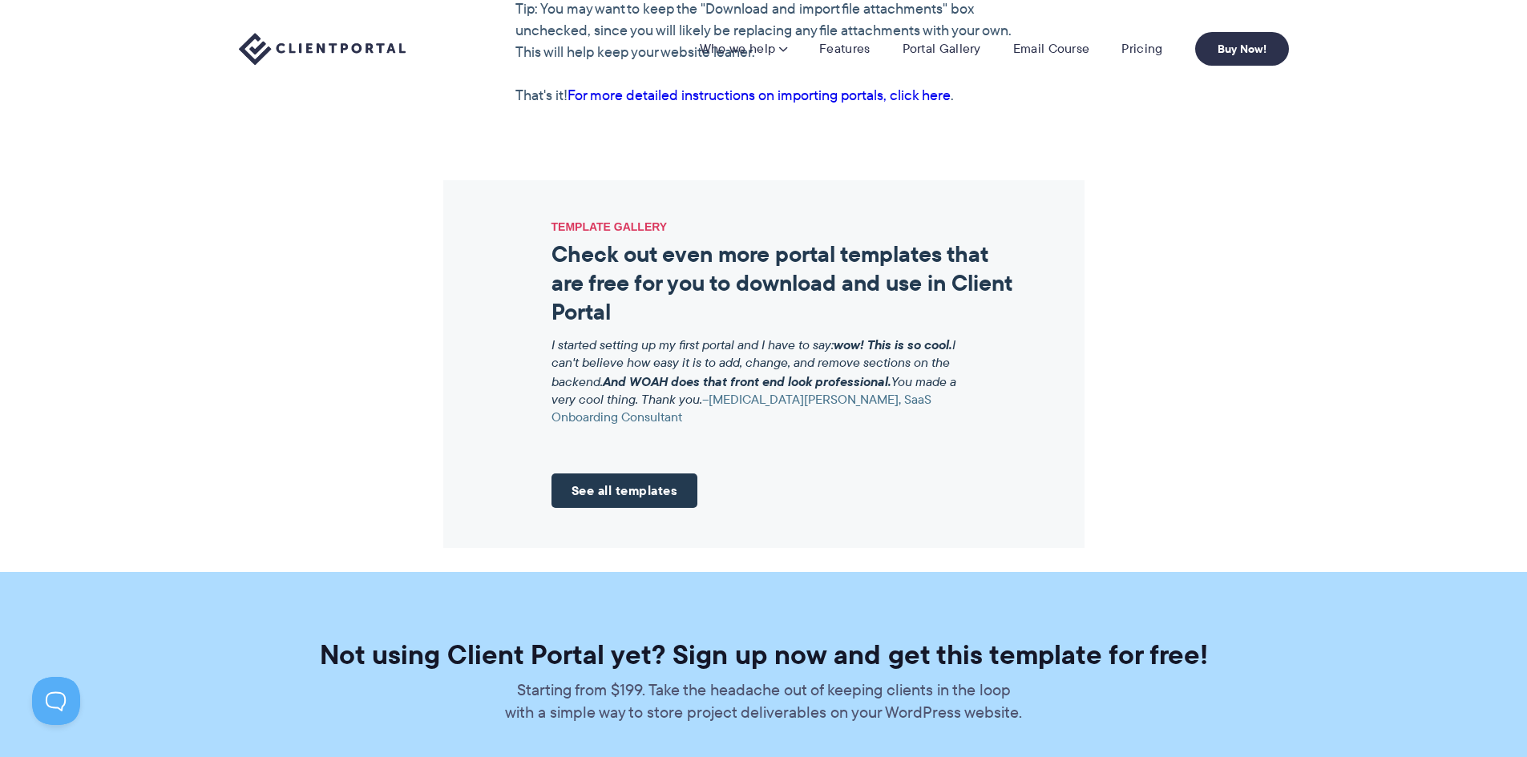
scroll to position [2524, 0]
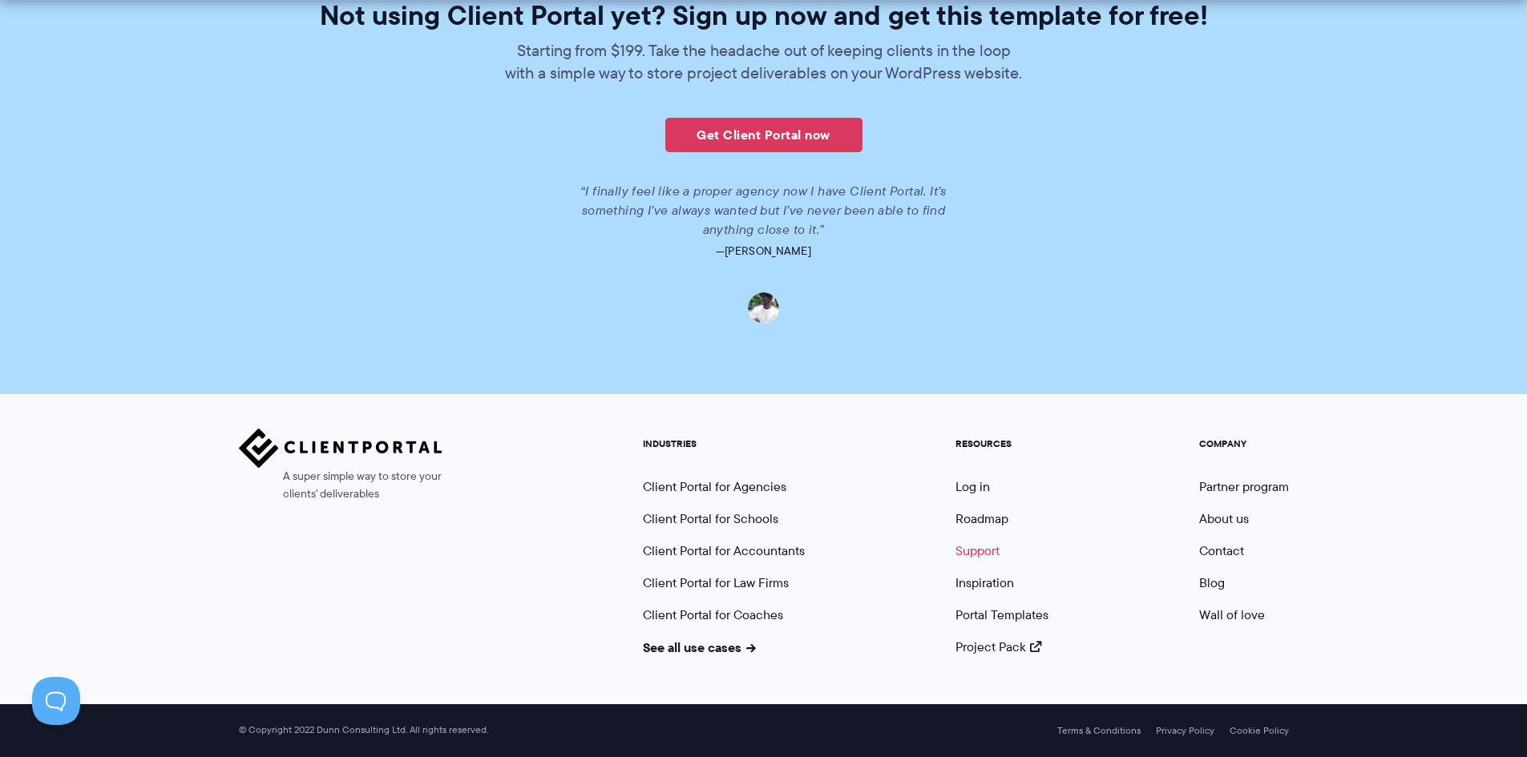
click at [978, 552] on link "Support" at bounding box center [977, 551] width 44 height 18
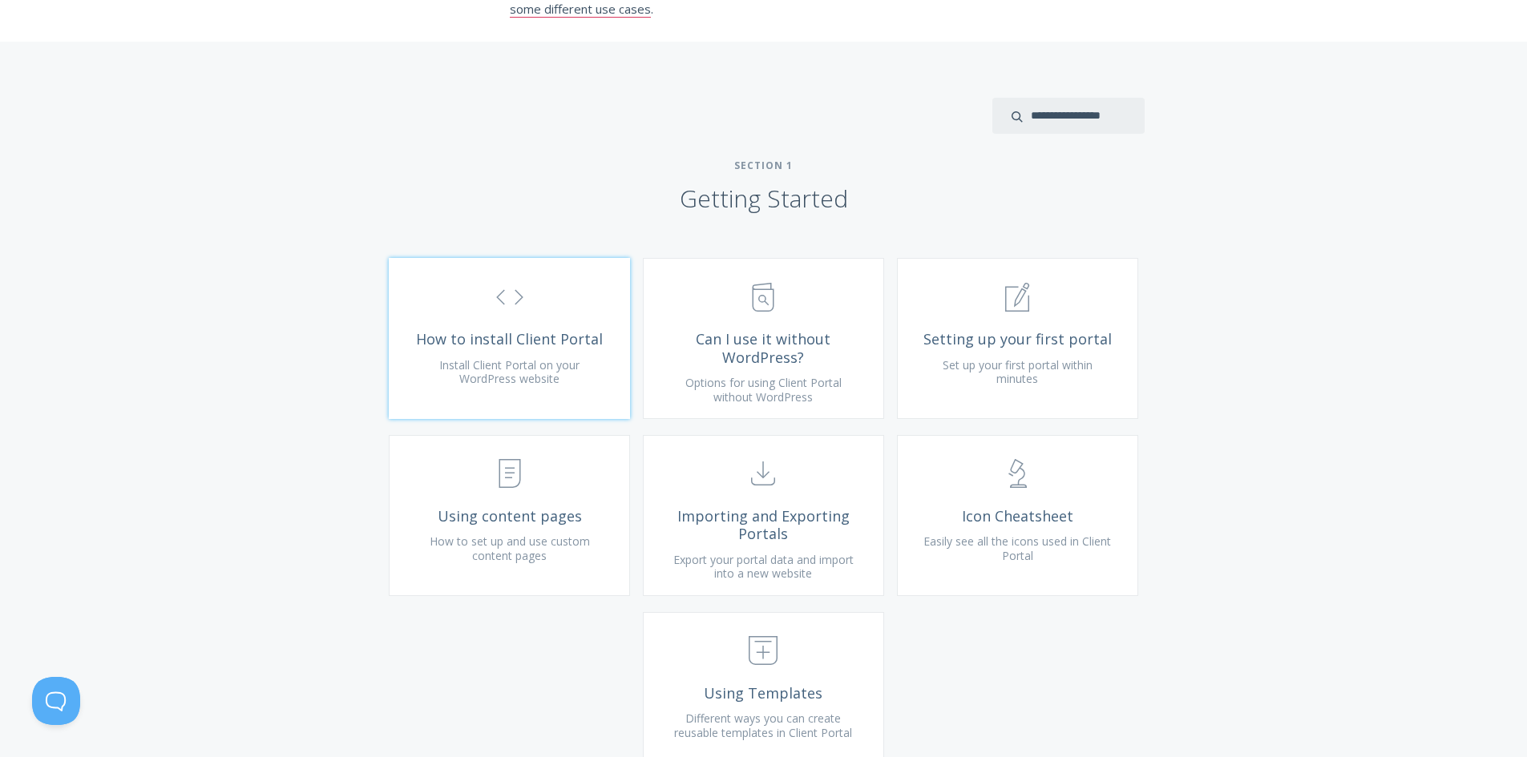
scroll to position [481, 0]
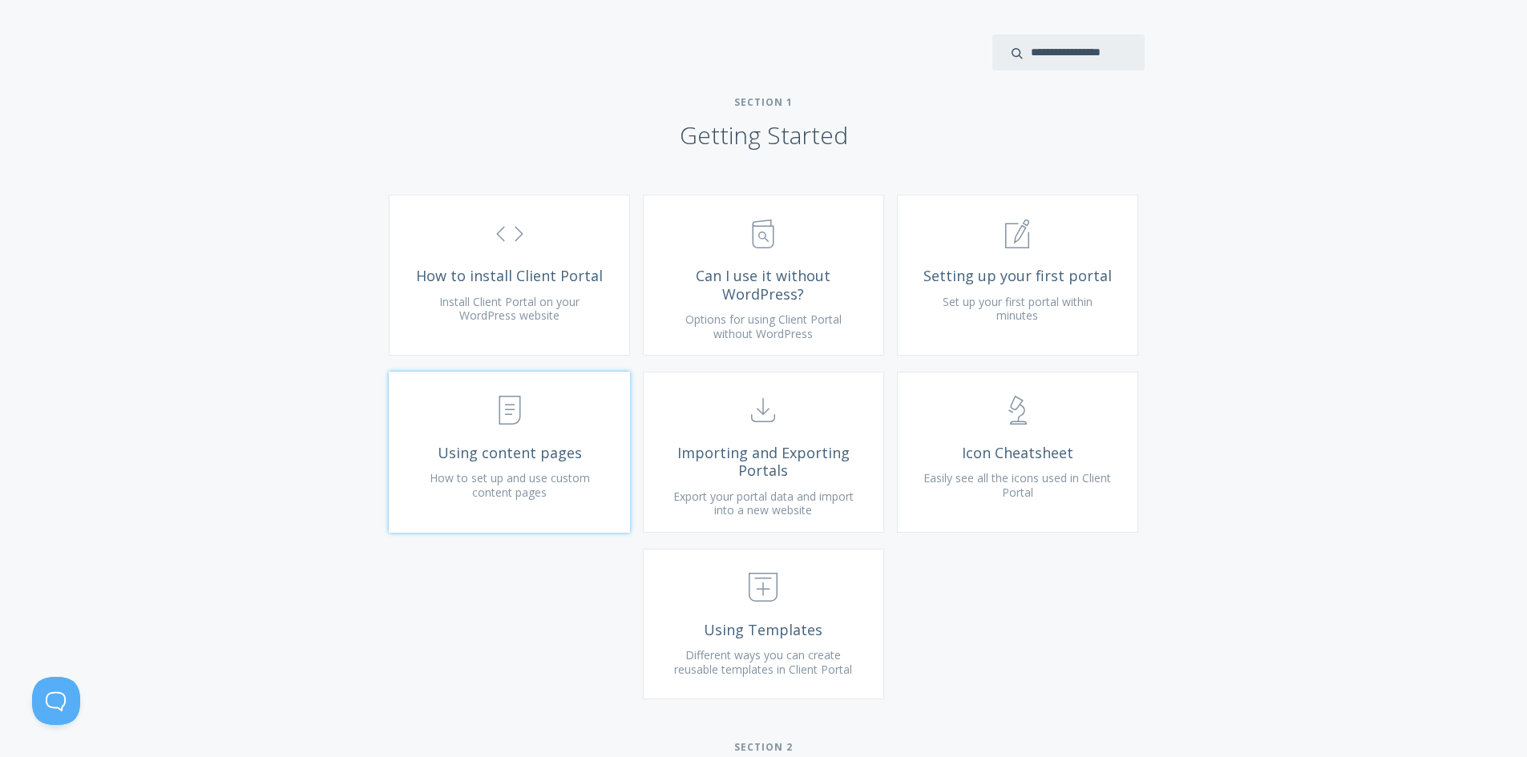
click at [563, 436] on span ".st0{fill:none;stroke:#000000;stroke-width:2;stroke-miterlimit:10;} Untitled-15" at bounding box center [510, 411] width 192 height 49
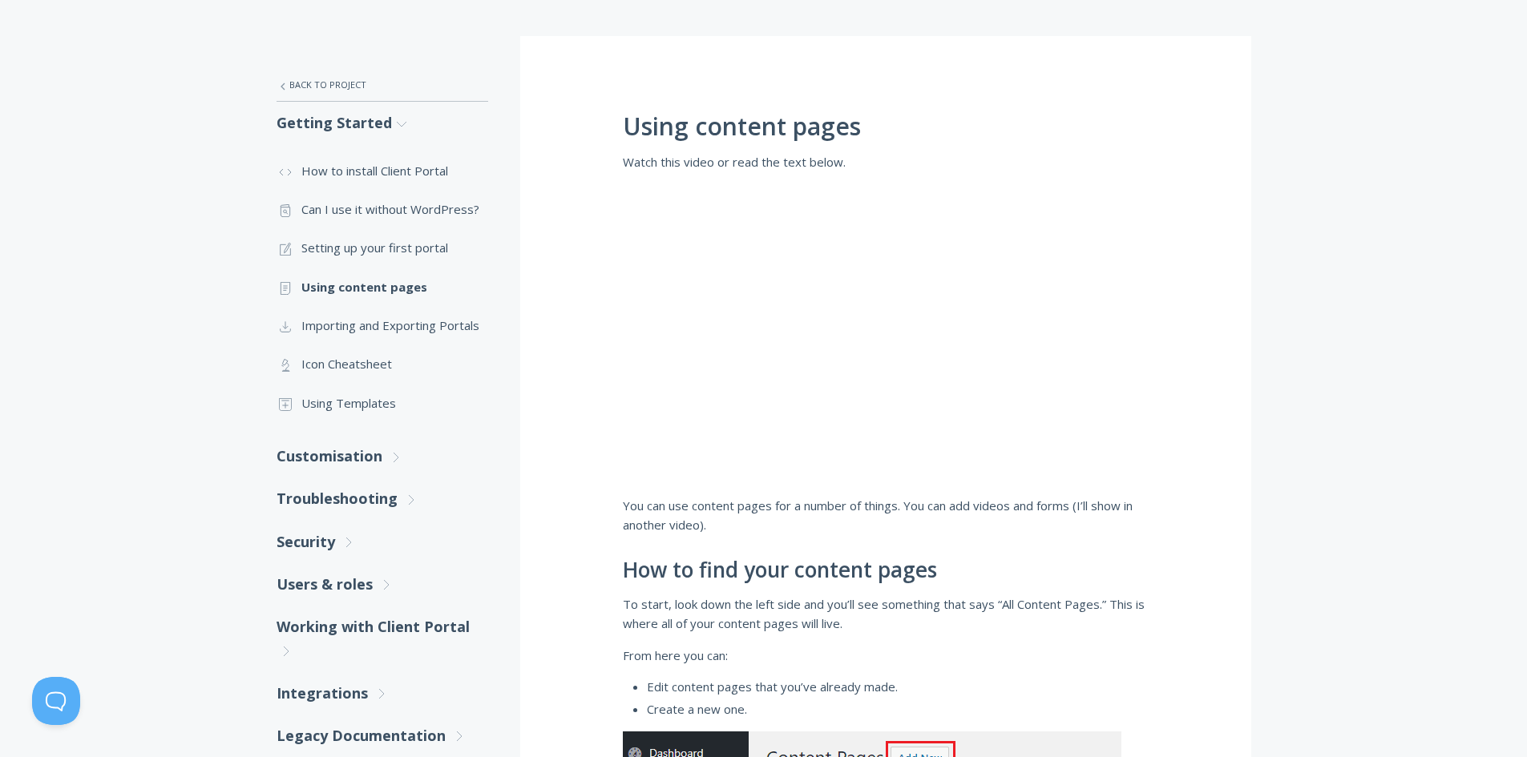
scroll to position [240, 0]
click at [450, 321] on link ".st0{fill:none;stroke:#000000;stroke-width:2;stroke-miterlimit:10;} Untitled-15…" at bounding box center [382, 323] width 212 height 38
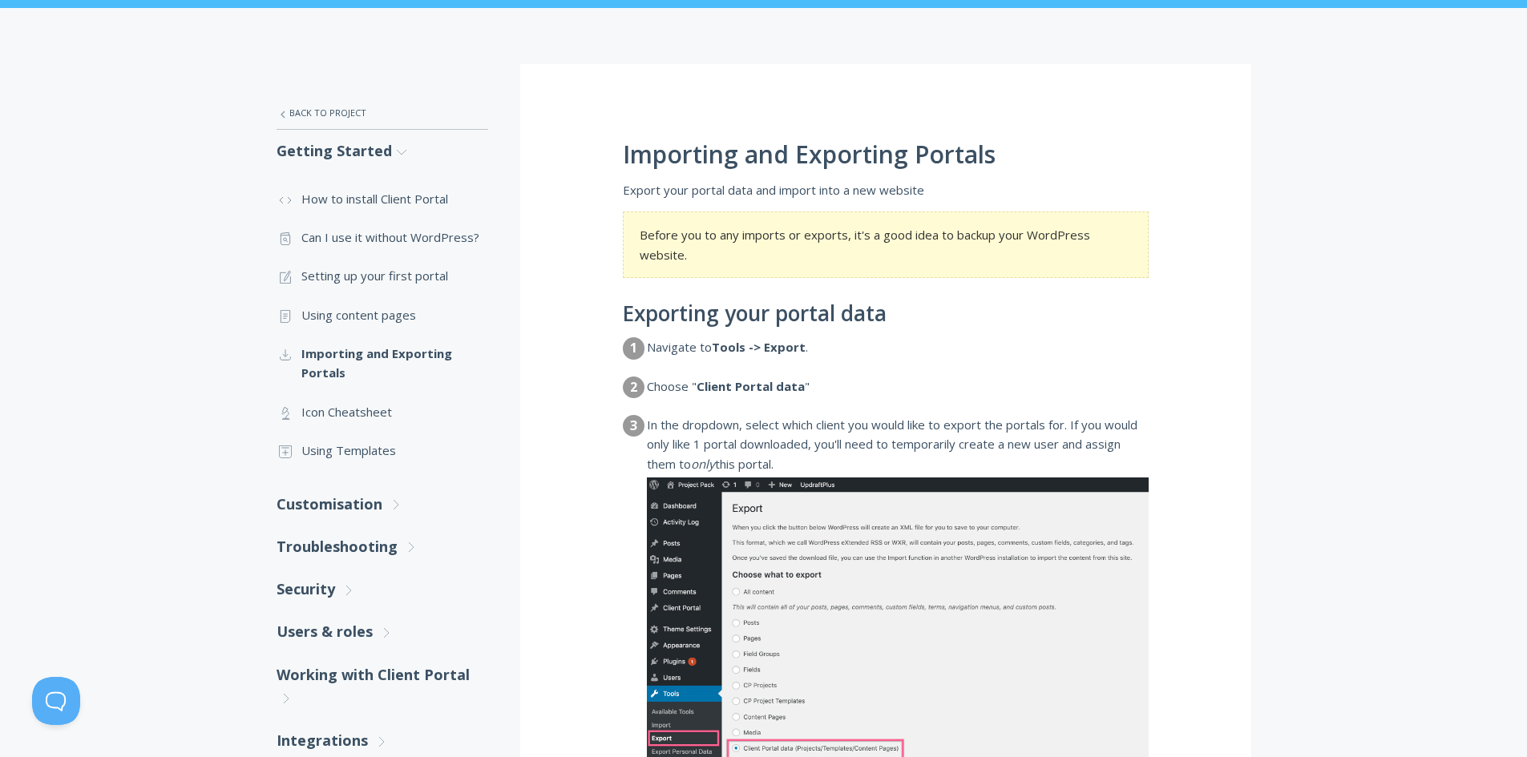
scroll to position [225, 0]
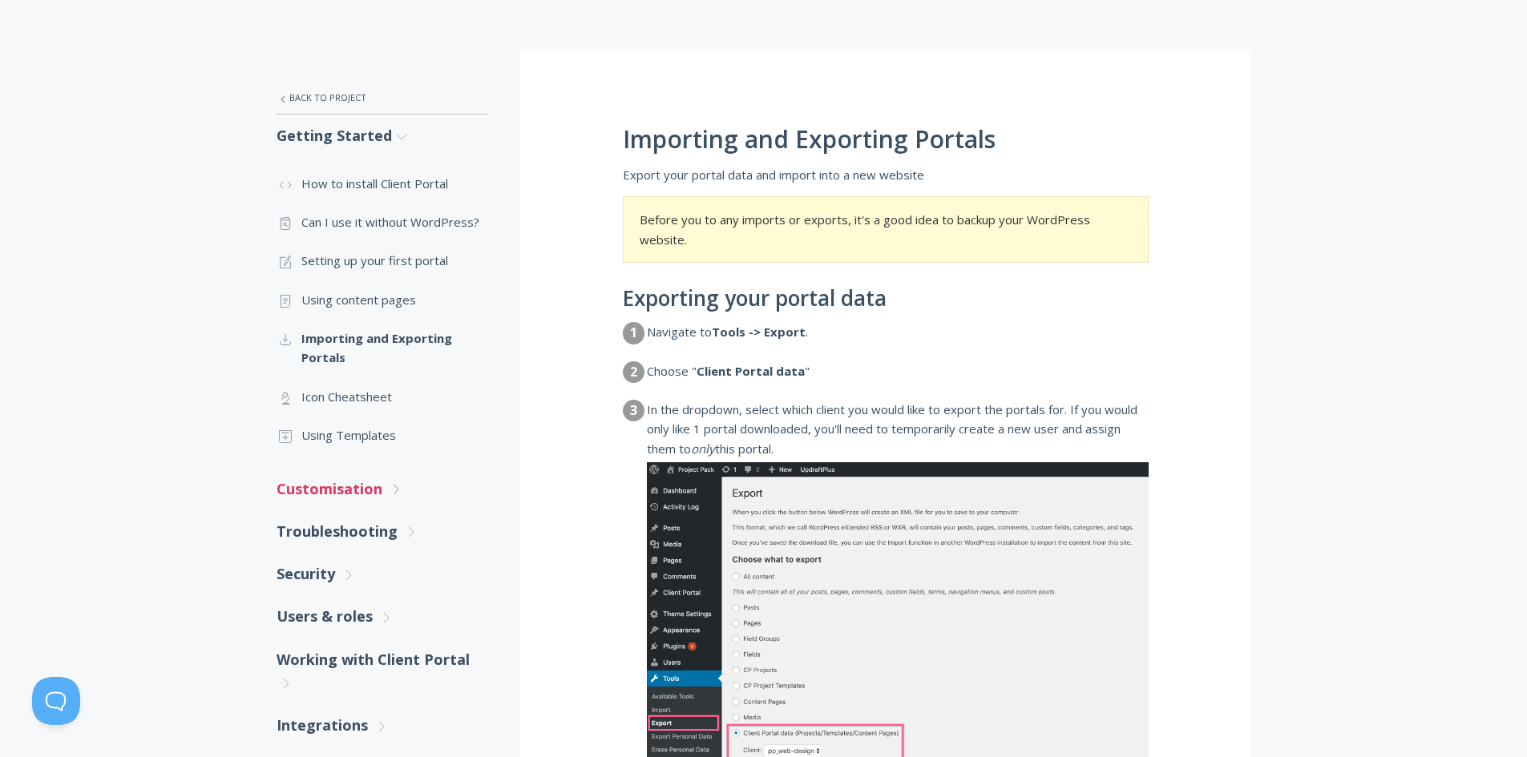
click at [373, 490] on link "Customisation .st0{fill:none;stroke:#000000;stroke-width:2;stroke-miterlimit:10…" at bounding box center [382, 489] width 212 height 42
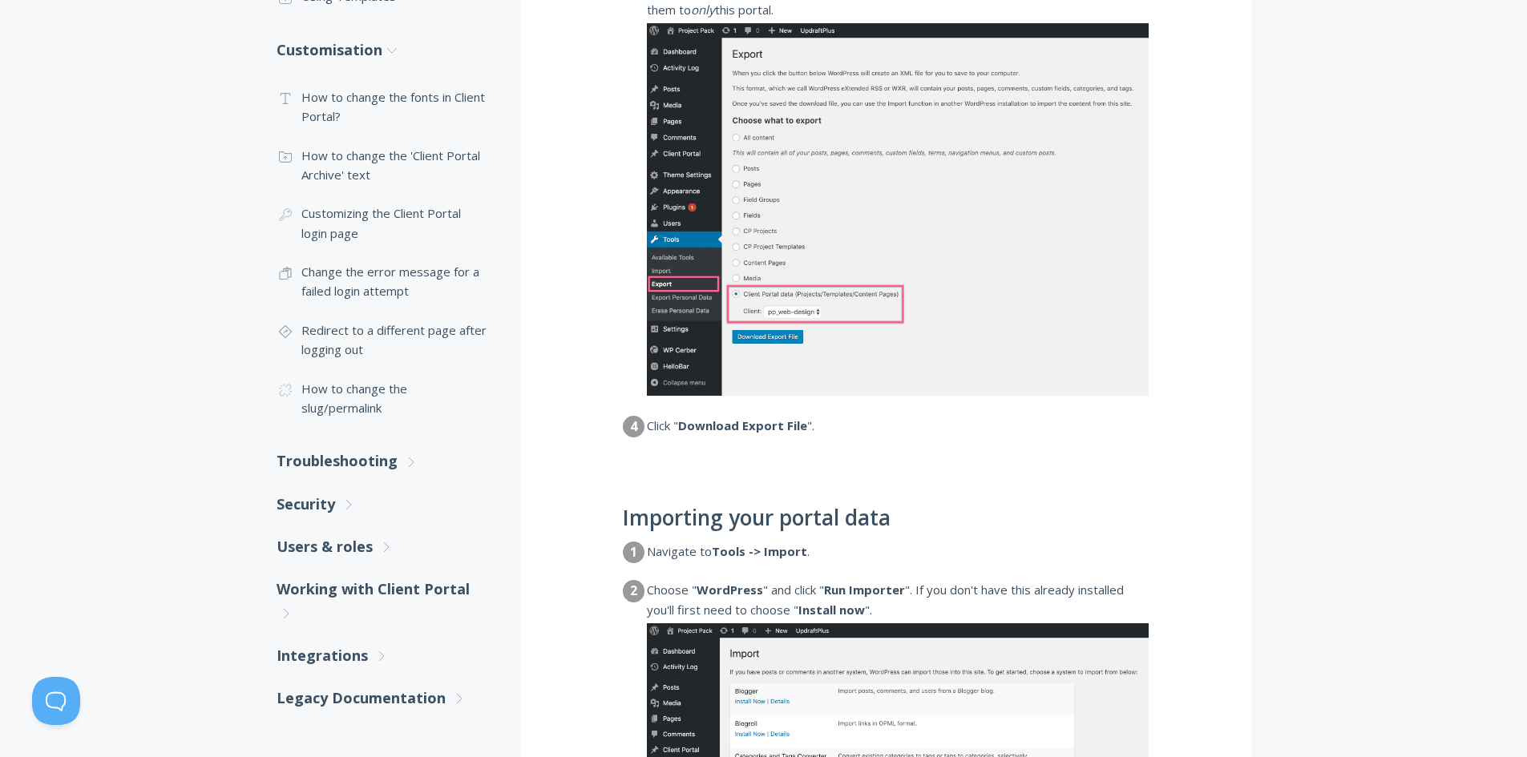
scroll to position [866, 0]
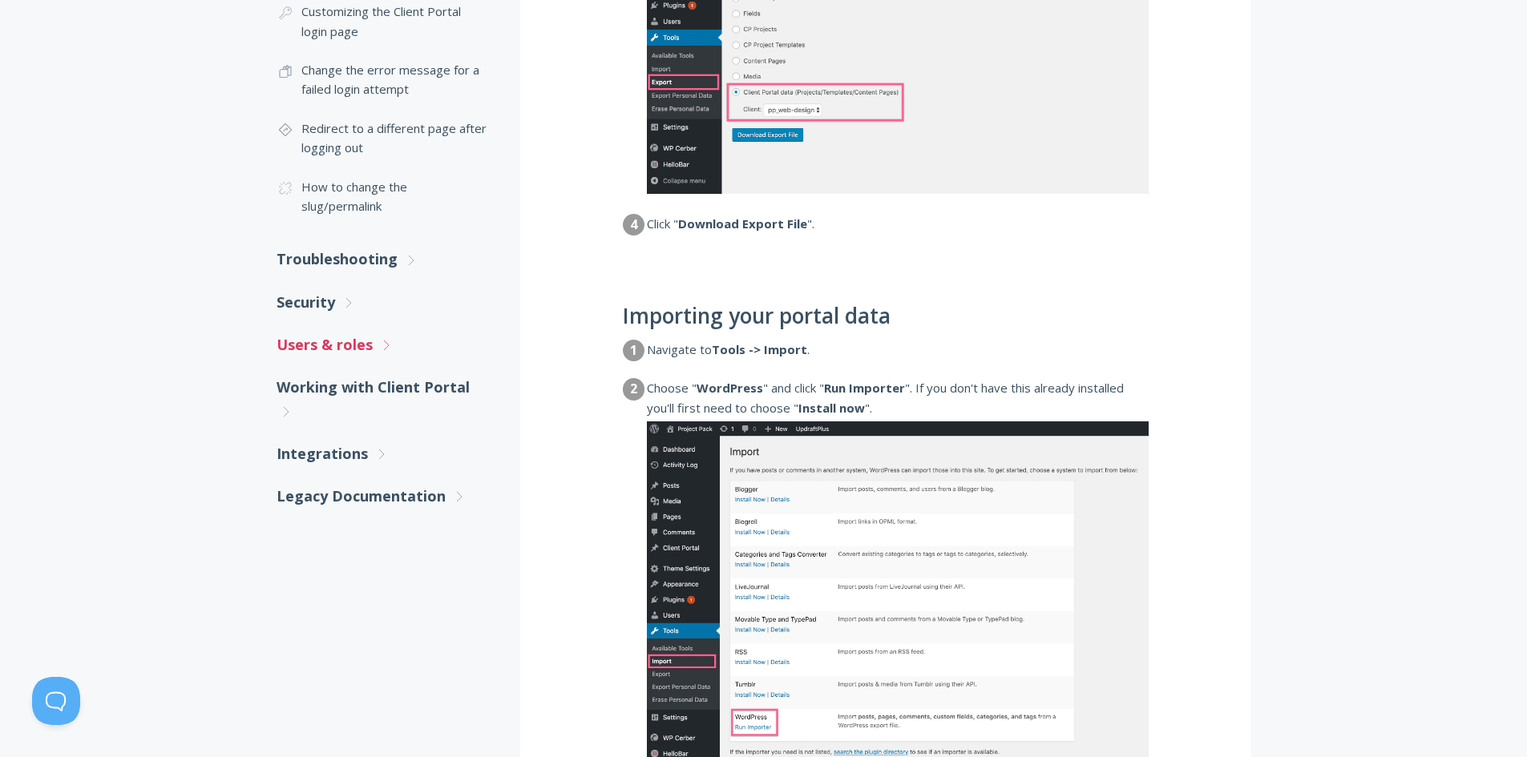
click at [347, 345] on link "Users & roles .st0{fill:none;stroke:#000000;stroke-width:2;stroke-miterlimit:10…" at bounding box center [382, 345] width 212 height 42
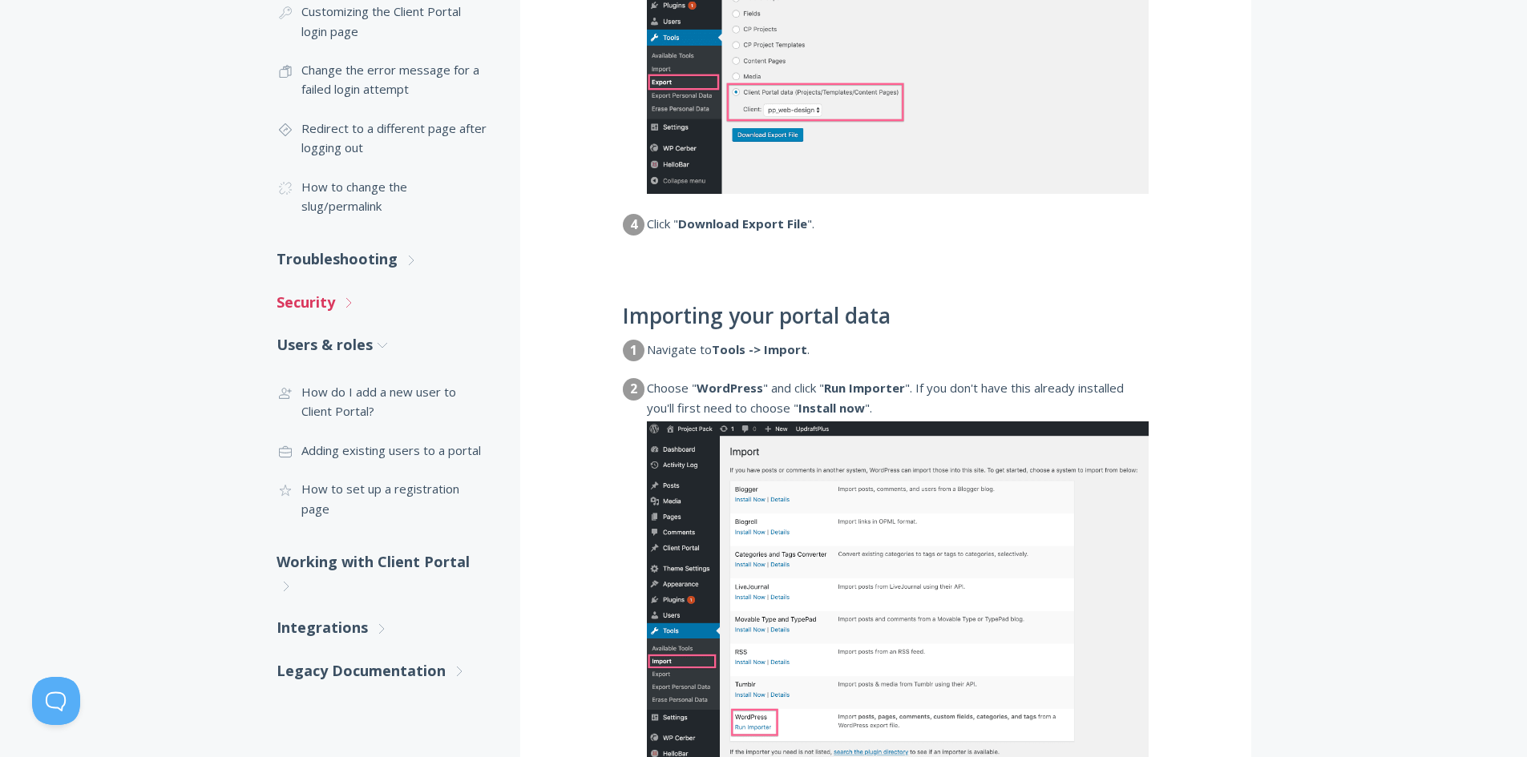
click at [333, 309] on link "Security .st0{fill:none;stroke:#000000;stroke-width:2;stroke-miterlimit:10;} Un…" at bounding box center [382, 302] width 212 height 42
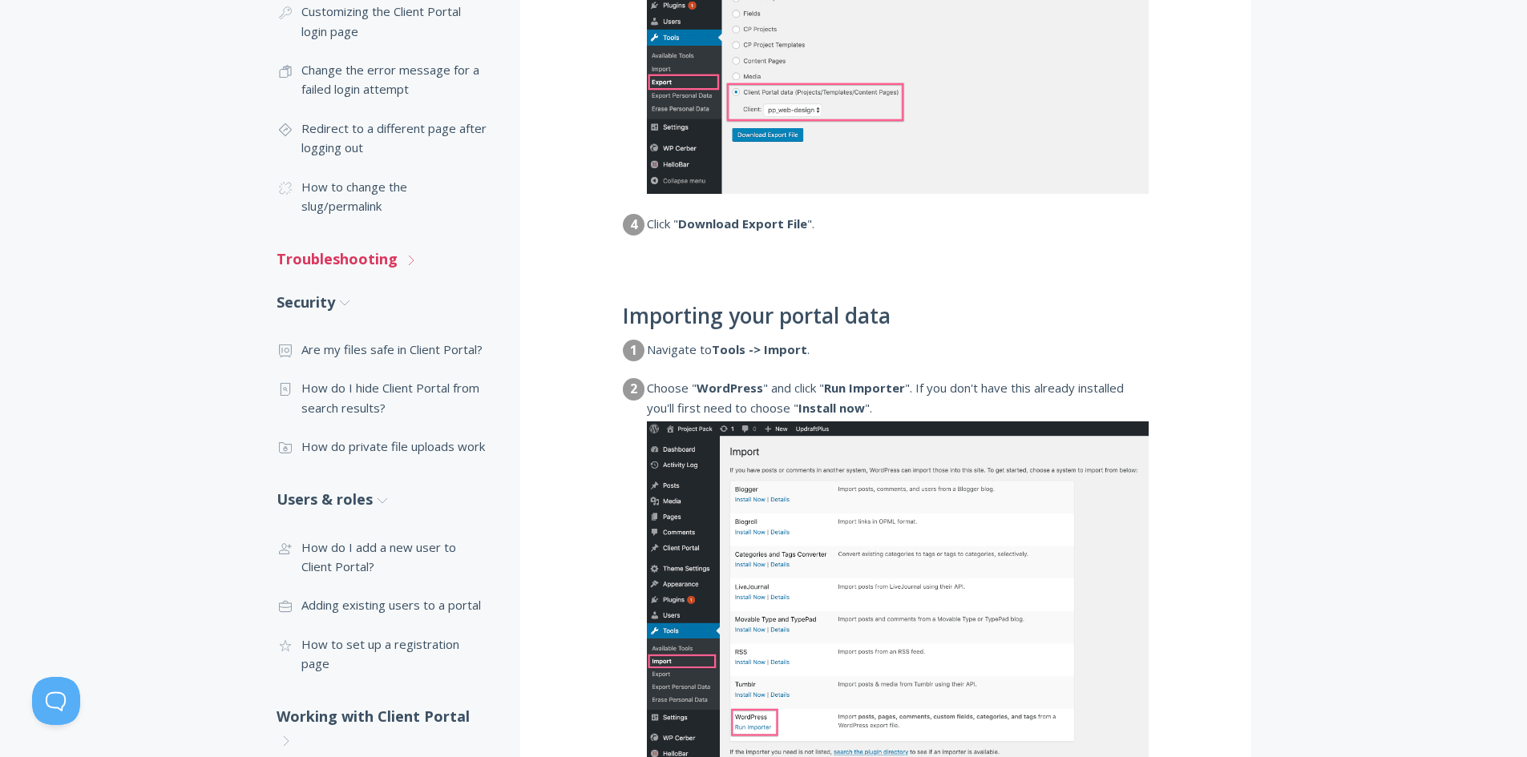
click at [344, 258] on link "Troubleshooting .st0{fill:none;stroke:#000000;stroke-width:2;stroke-miterlimit:…" at bounding box center [382, 259] width 212 height 42
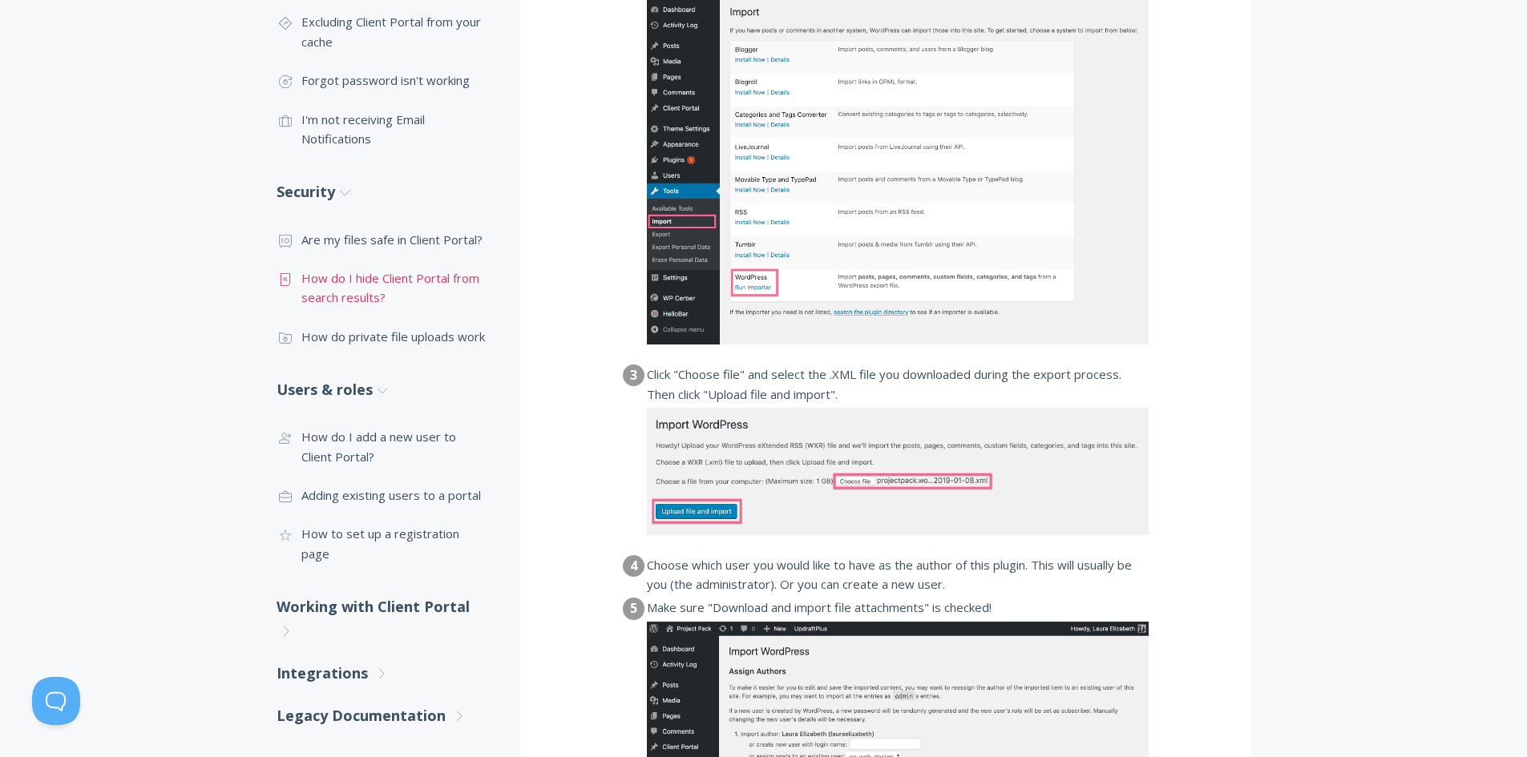
scroll to position [1587, 0]
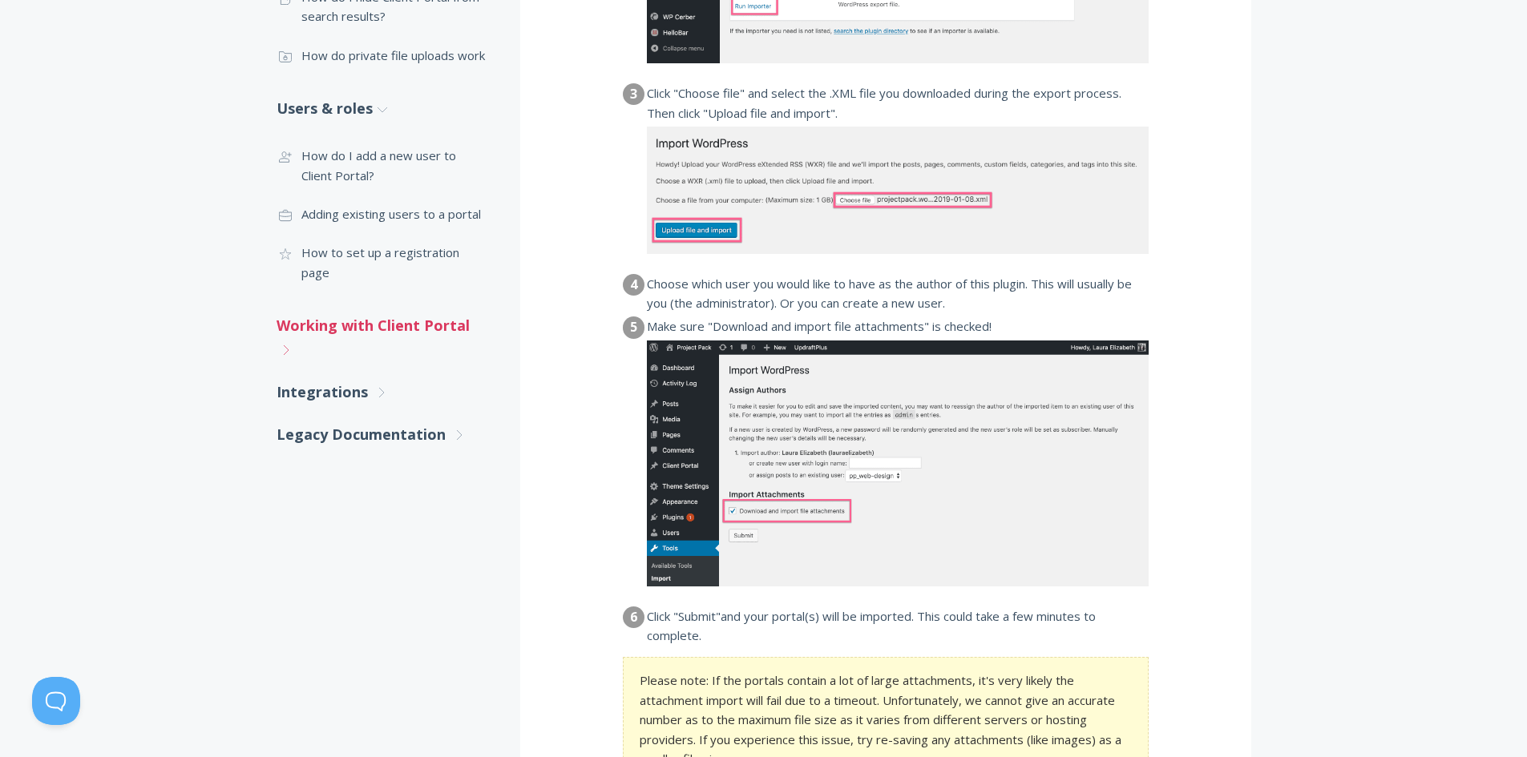
click at [336, 305] on link "Working with Client Portal .st0{fill:none;stroke:#000000;stroke-width:2;stroke-…" at bounding box center [382, 338] width 212 height 67
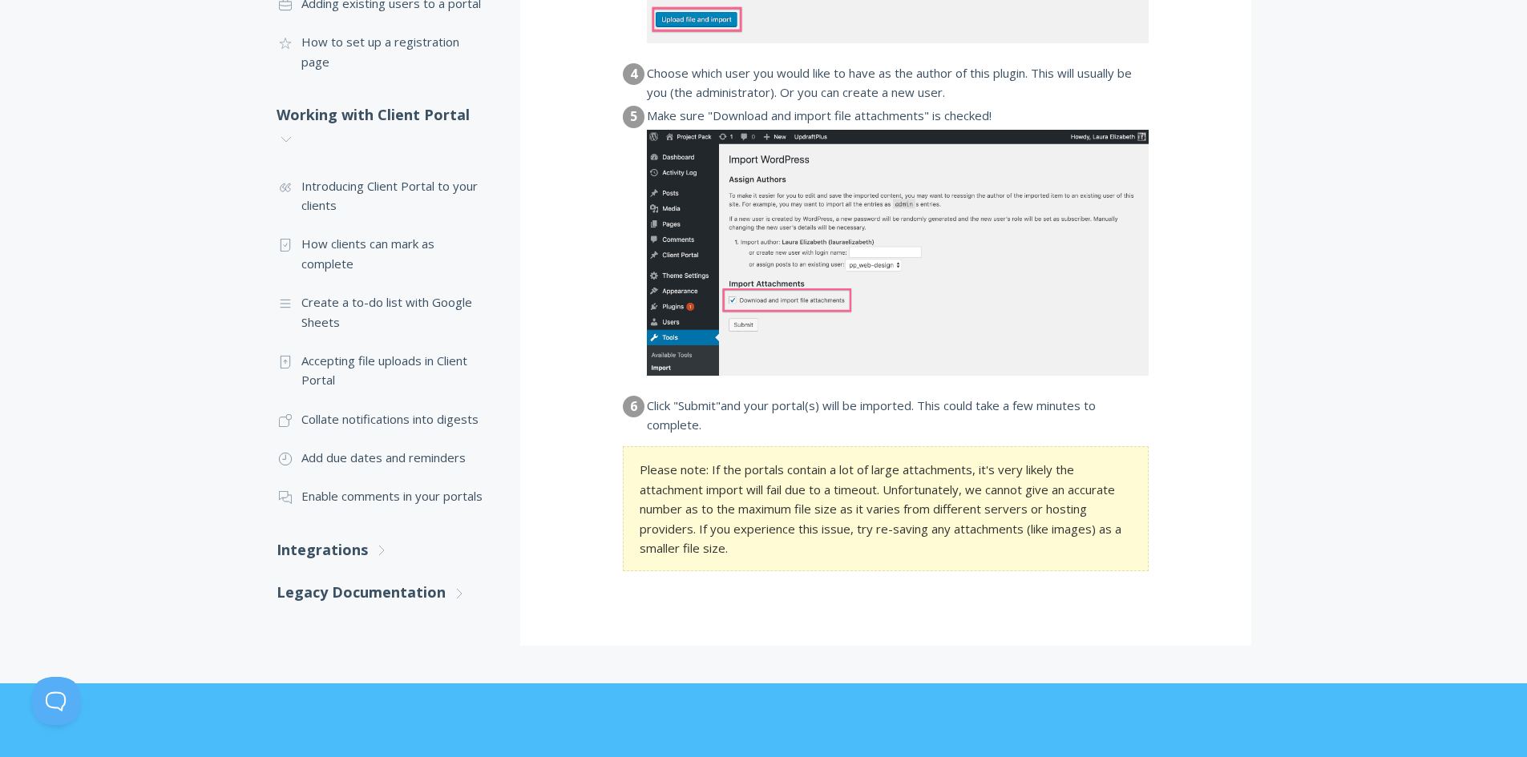
scroll to position [1828, 0]
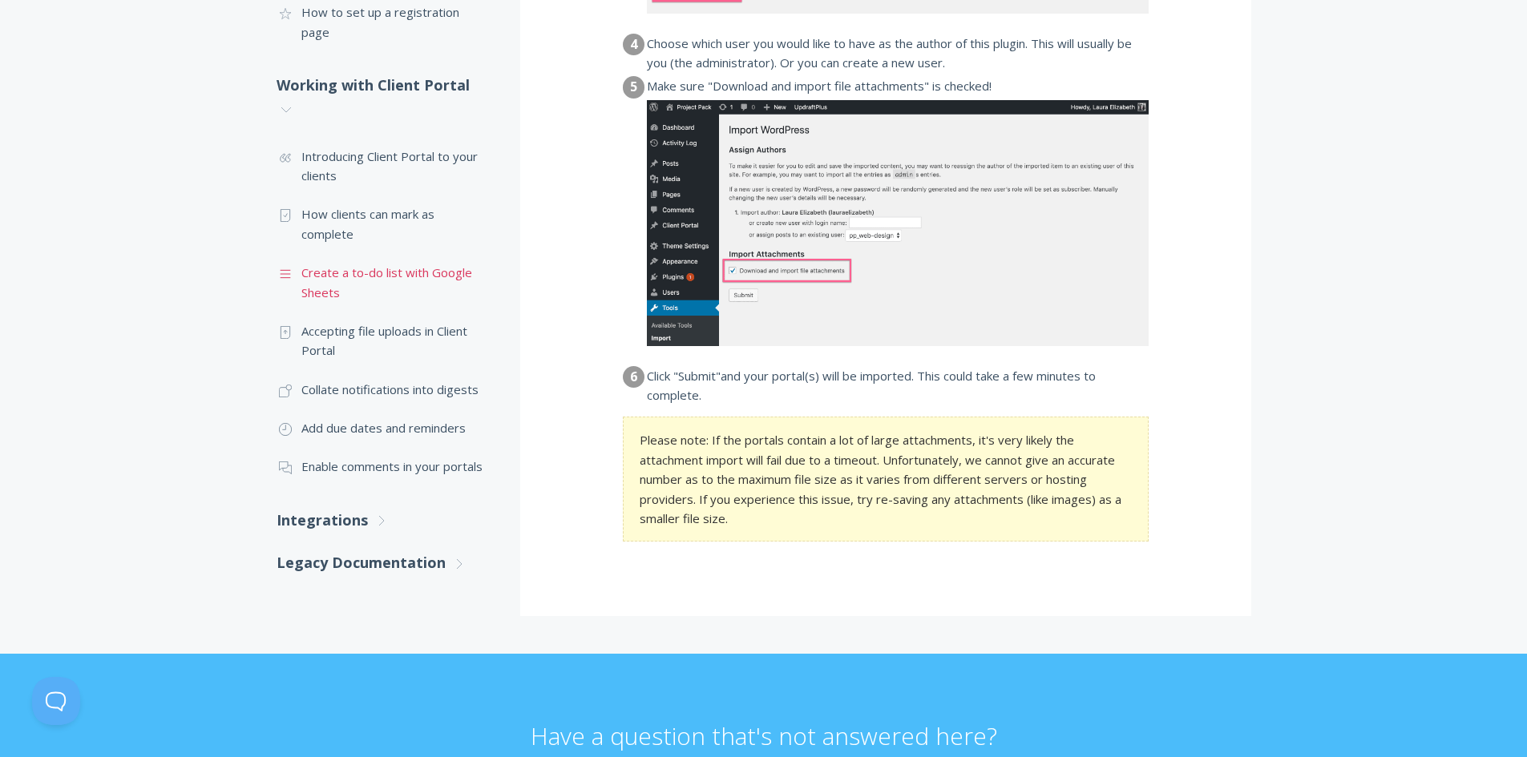
click at [424, 256] on link ".st0{fill:none;stroke:#000000;stroke-width:2;stroke-miterlimit:10;} Untitled-16…" at bounding box center [382, 282] width 212 height 58
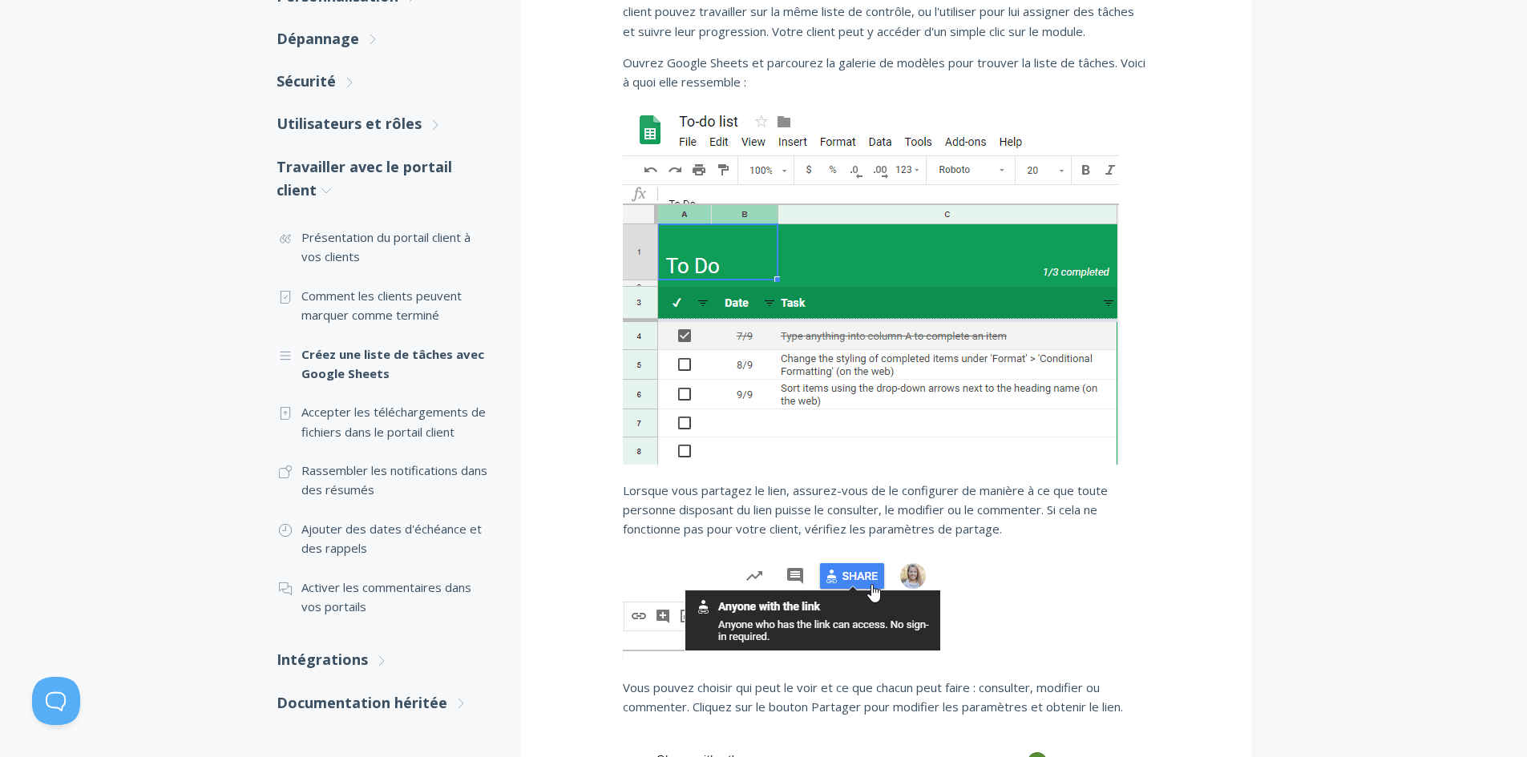
scroll to position [401, 0]
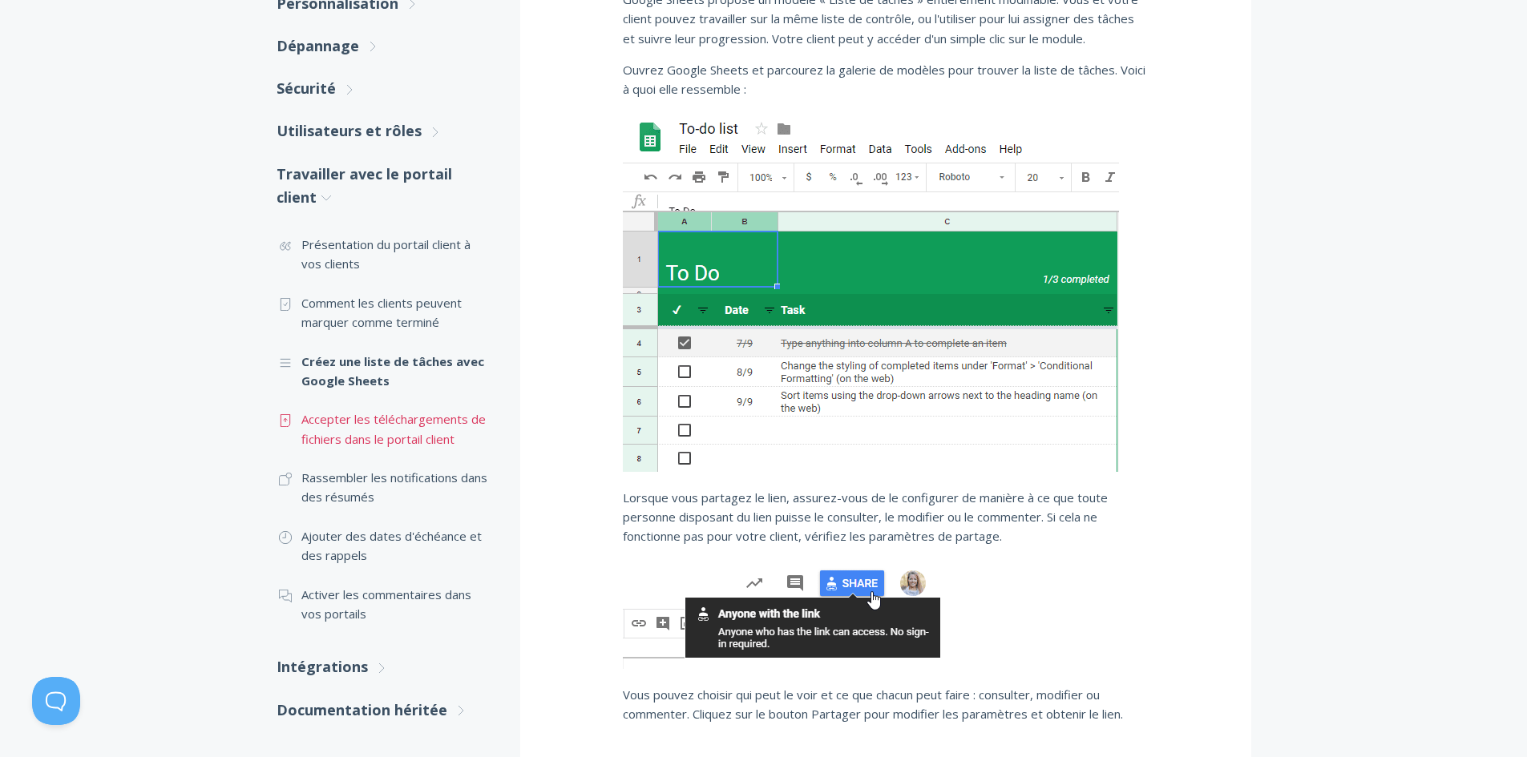
click at [432, 414] on font "Accepter les téléchargements de fichiers dans le portail client" at bounding box center [393, 428] width 184 height 35
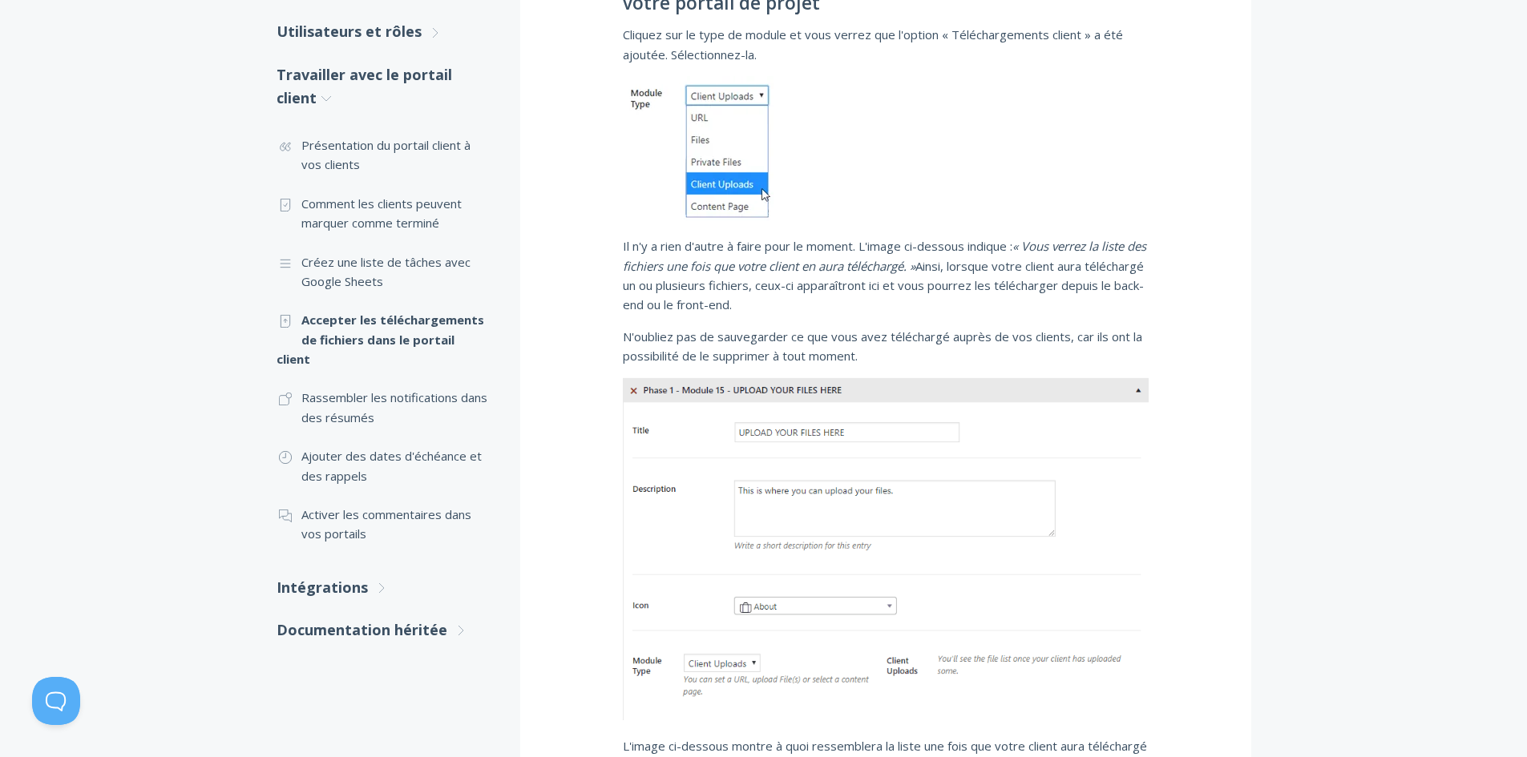
scroll to position [641, 0]
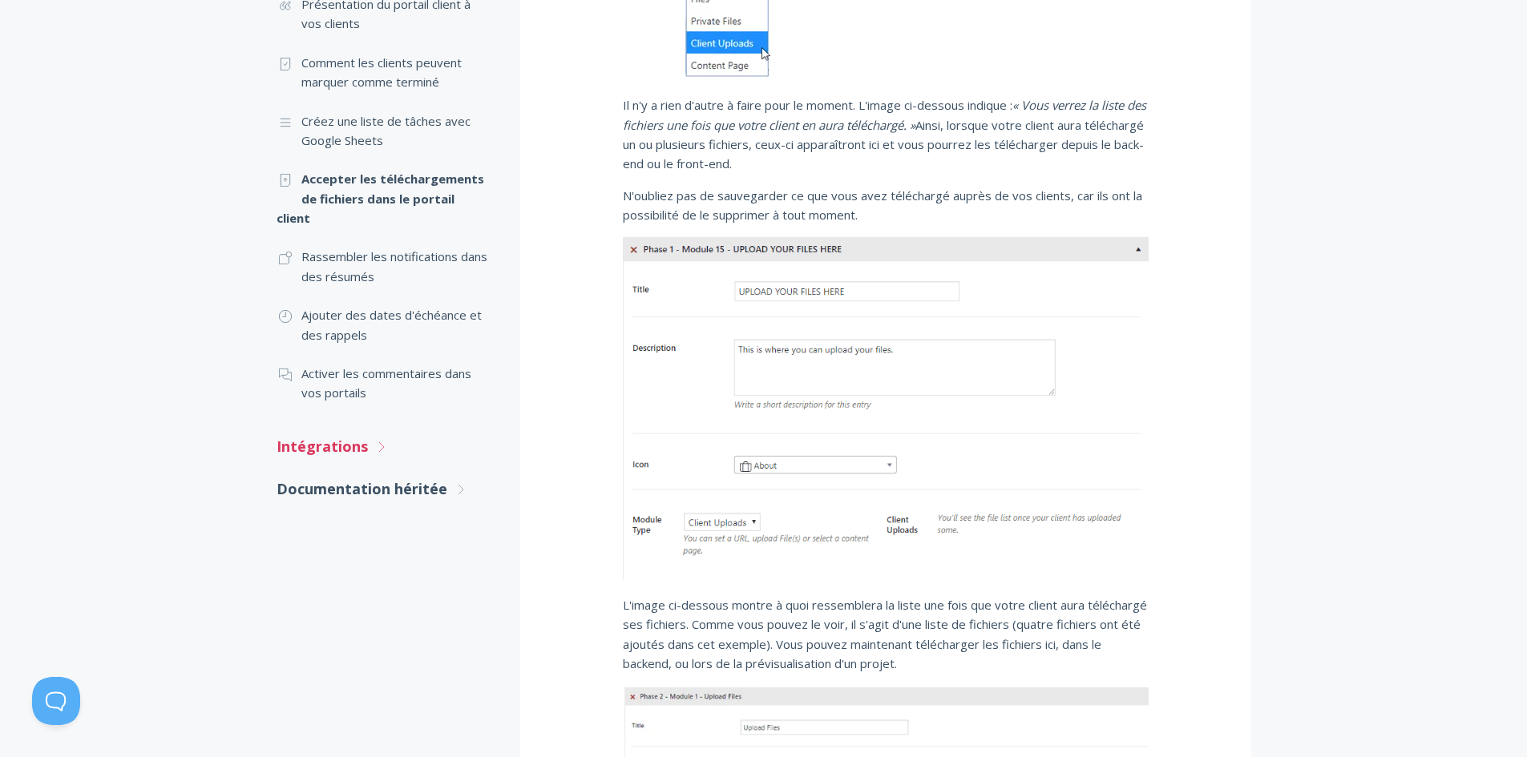
click at [374, 446] on icon ".st0{fill:none;stroke:#000000;stroke-width:2;stroke-miterlimit:10;} Untitled-27" at bounding box center [381, 447] width 14 height 14
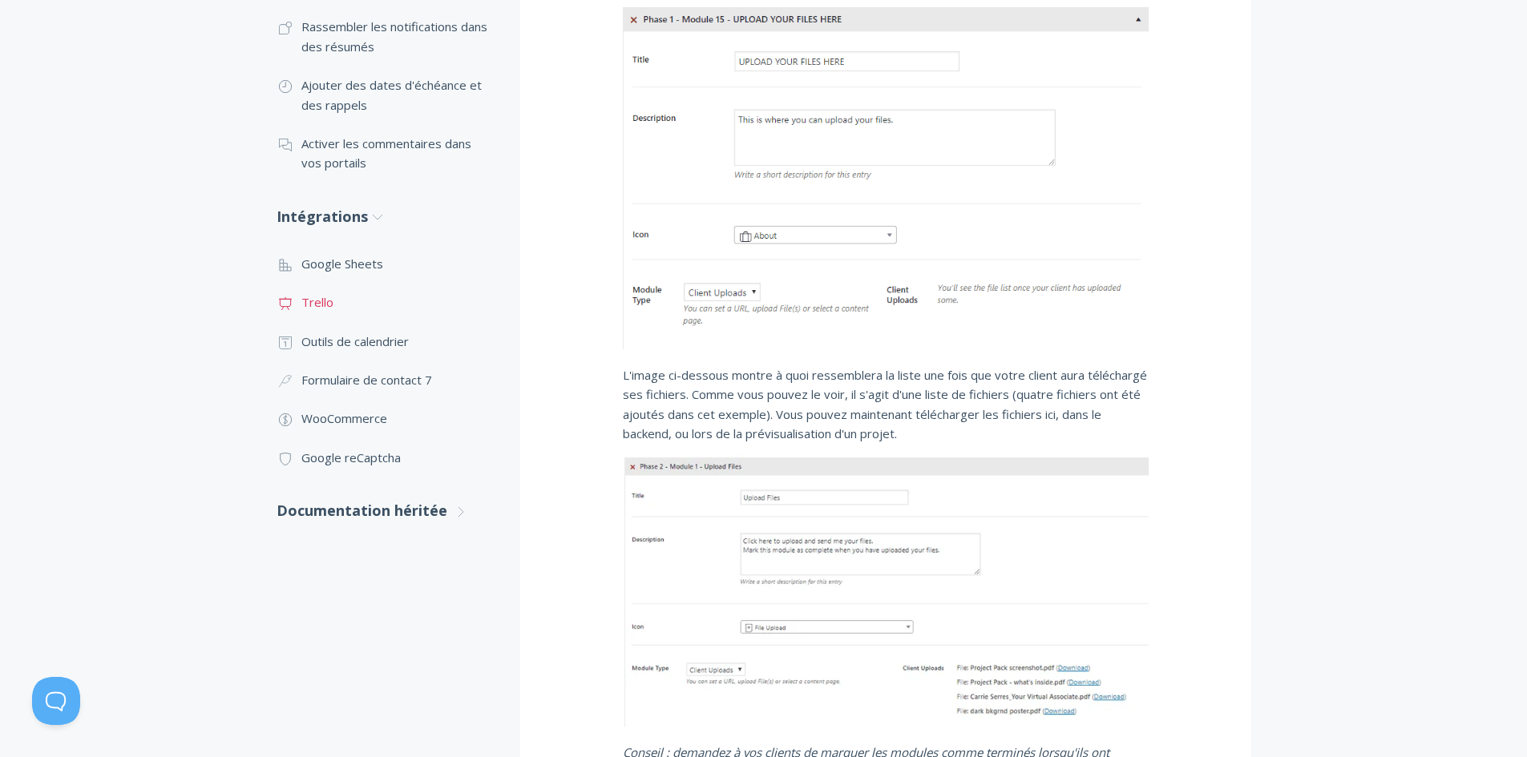
scroll to position [881, 0]
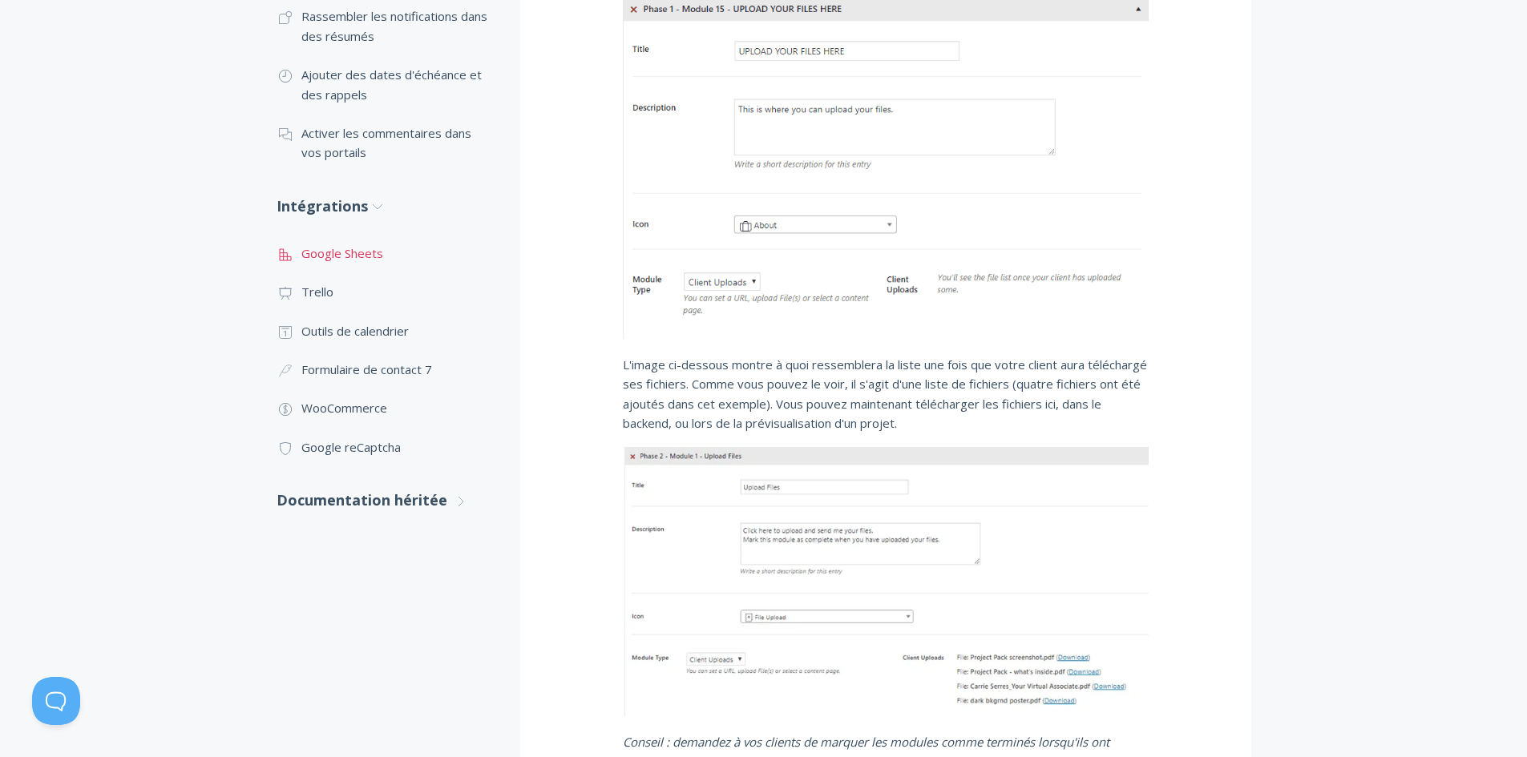
click at [360, 256] on font "Google Sheets" at bounding box center [342, 253] width 82 height 16
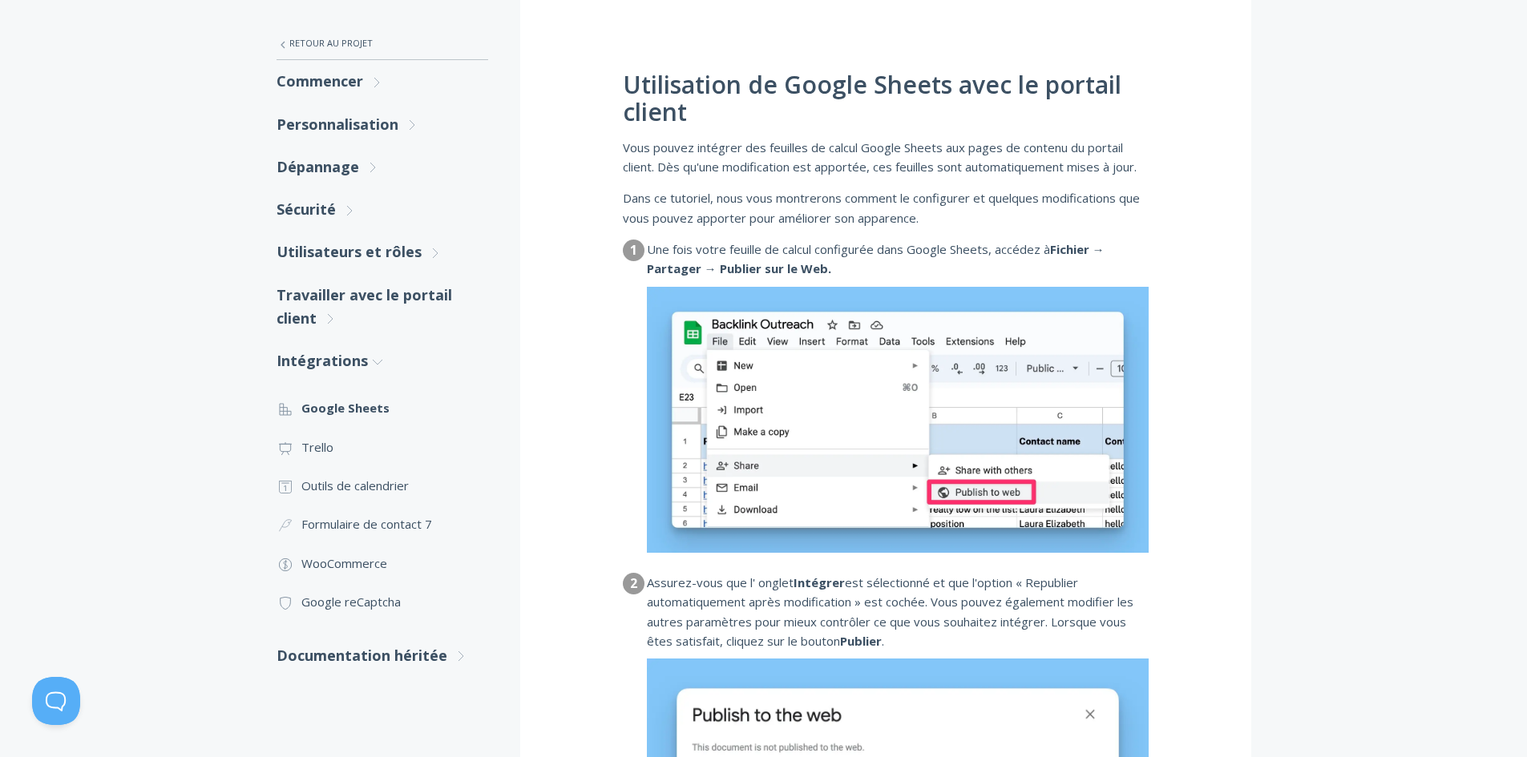
scroll to position [401, 0]
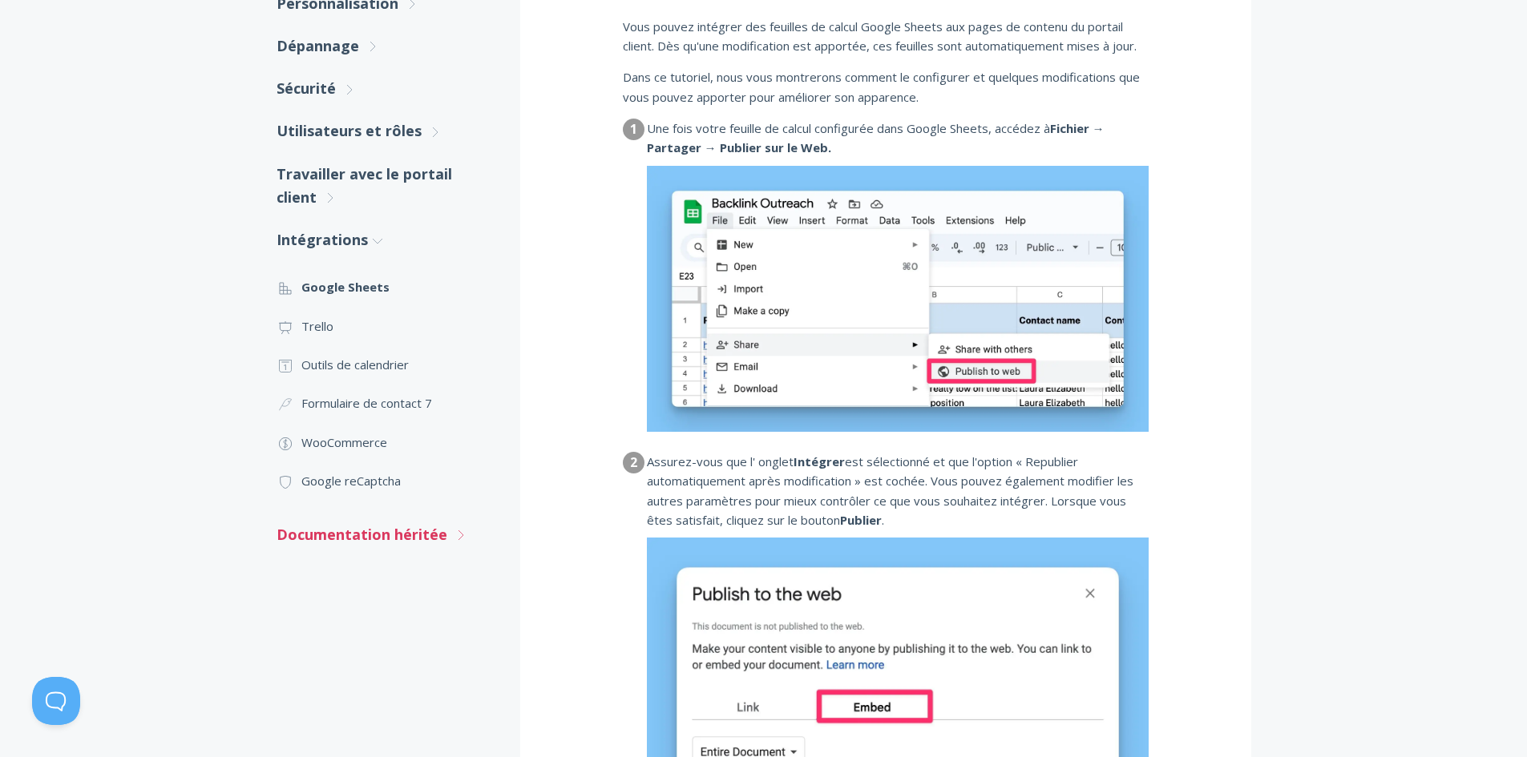
click at [391, 538] on font "Documentation héritée" at bounding box center [361, 534] width 171 height 19
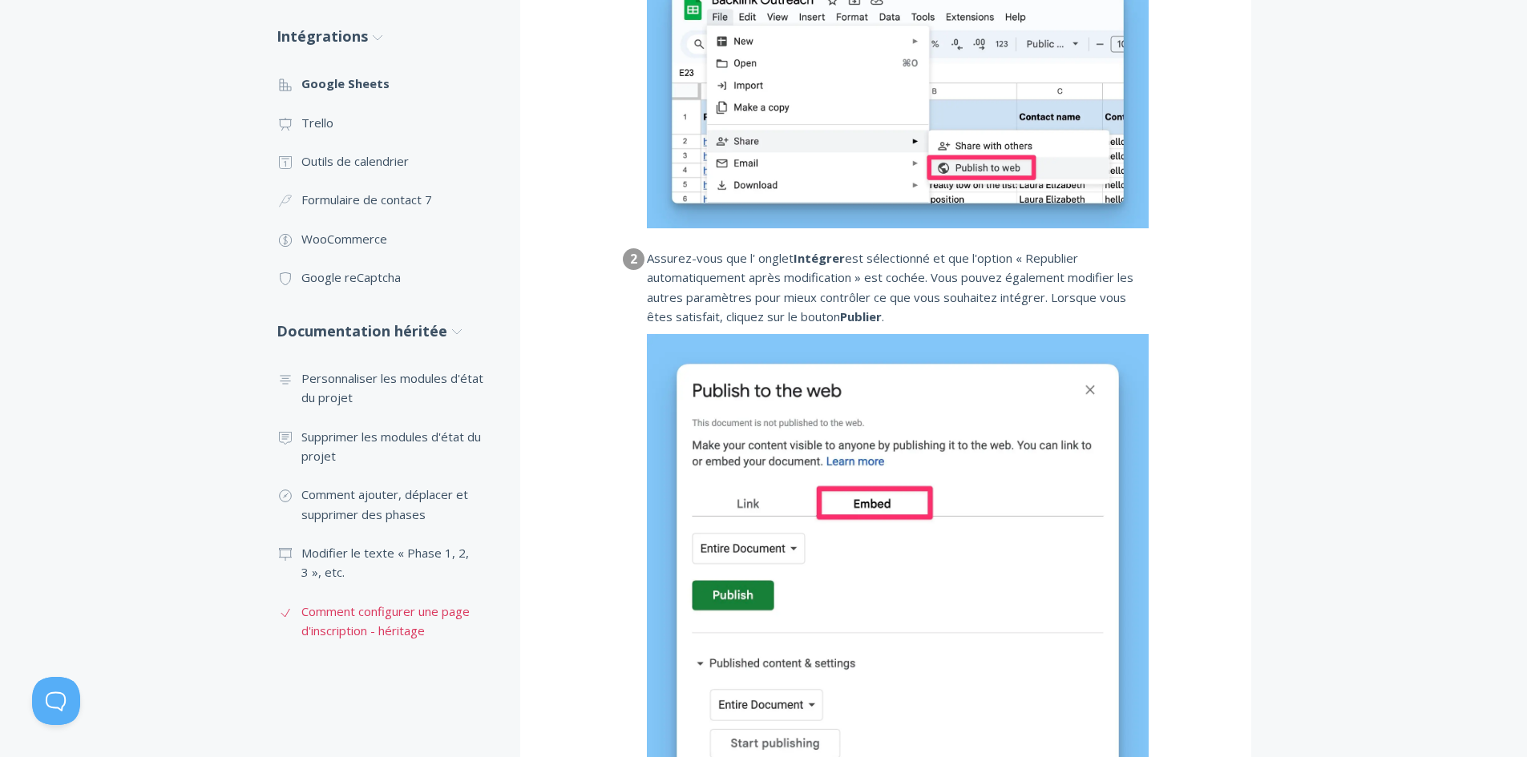
scroll to position [721, 0]
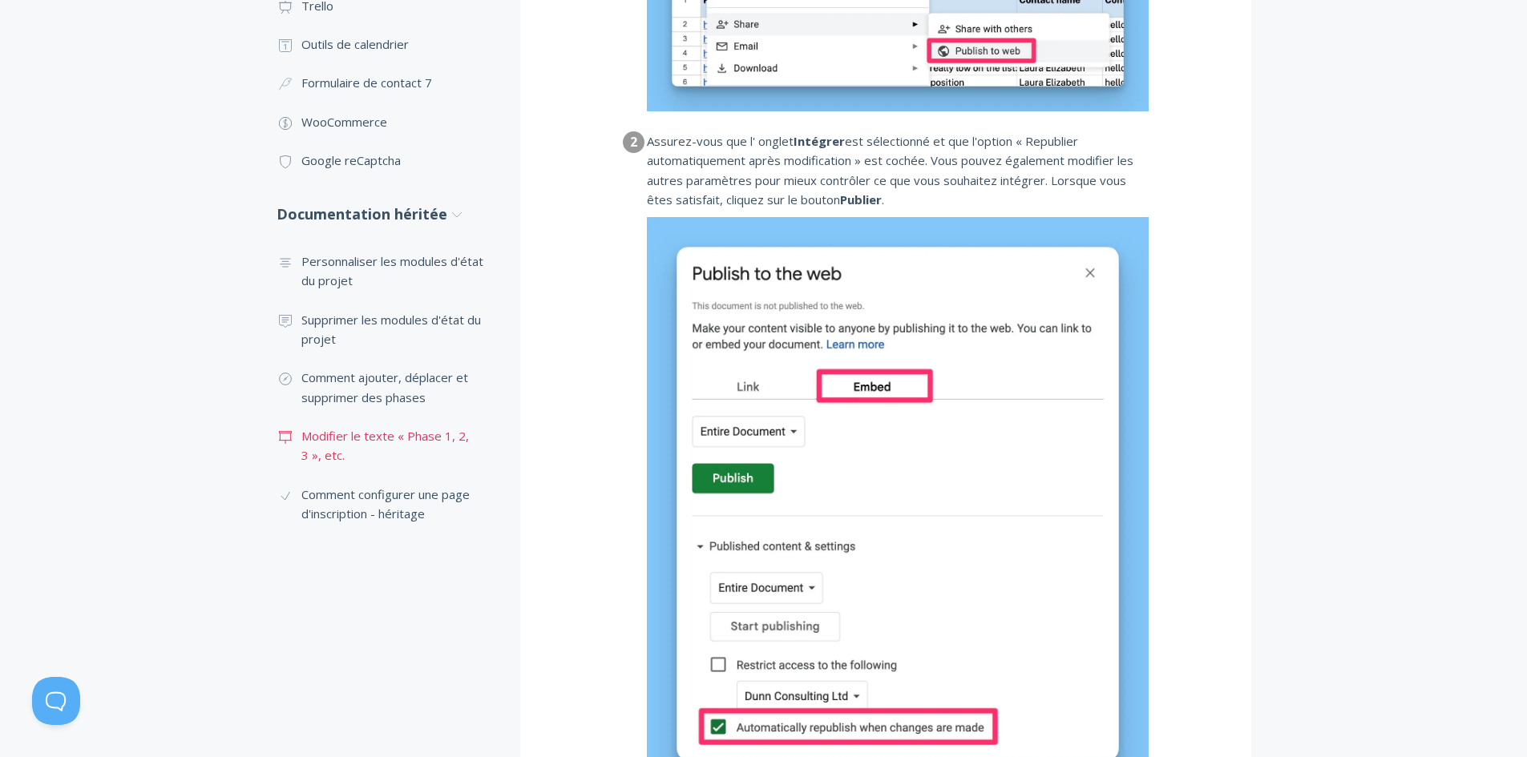
click at [432, 432] on font "Modifier le texte « Phase 1, 2, 3 », etc." at bounding box center [384, 445] width 167 height 35
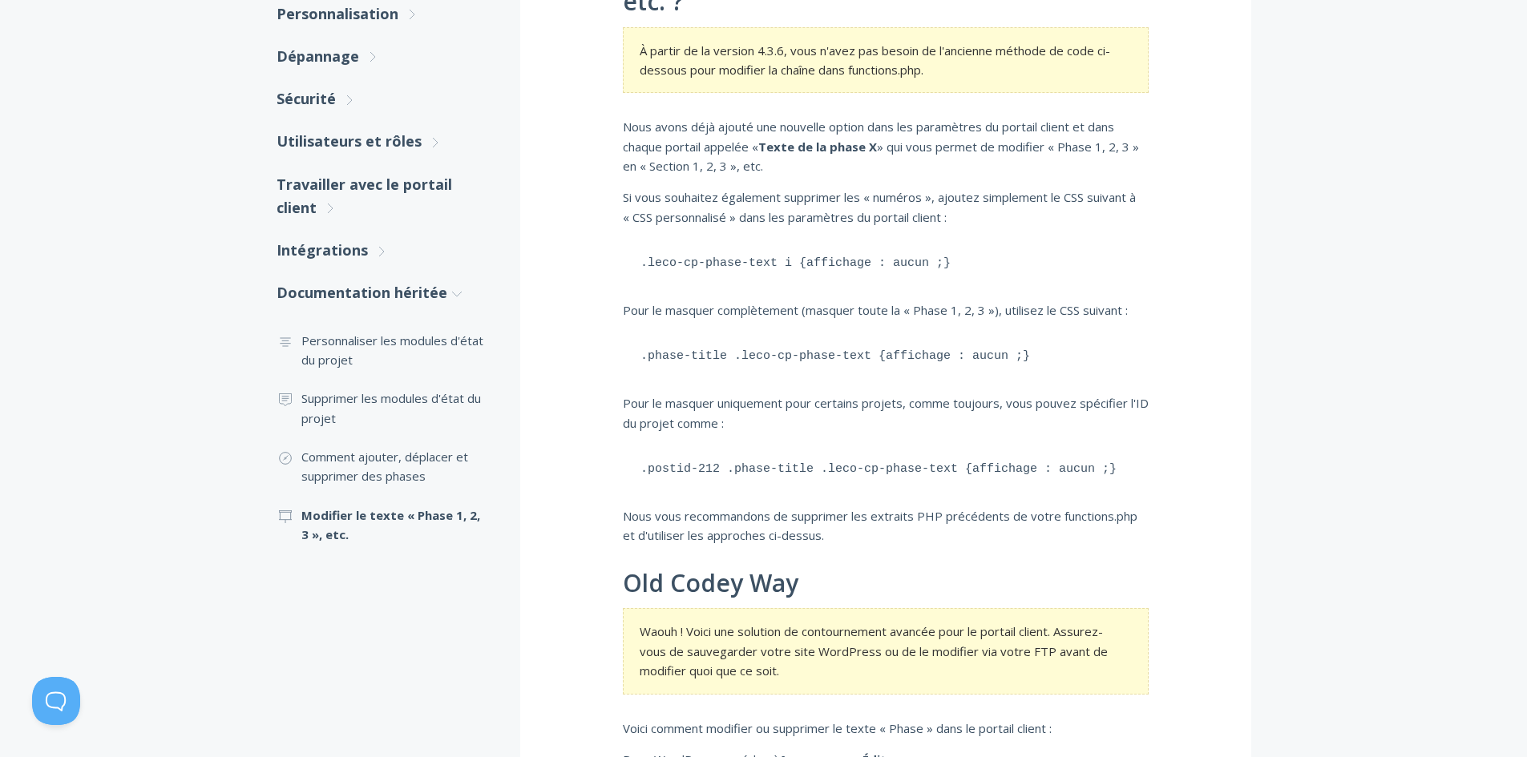
scroll to position [369, 0]
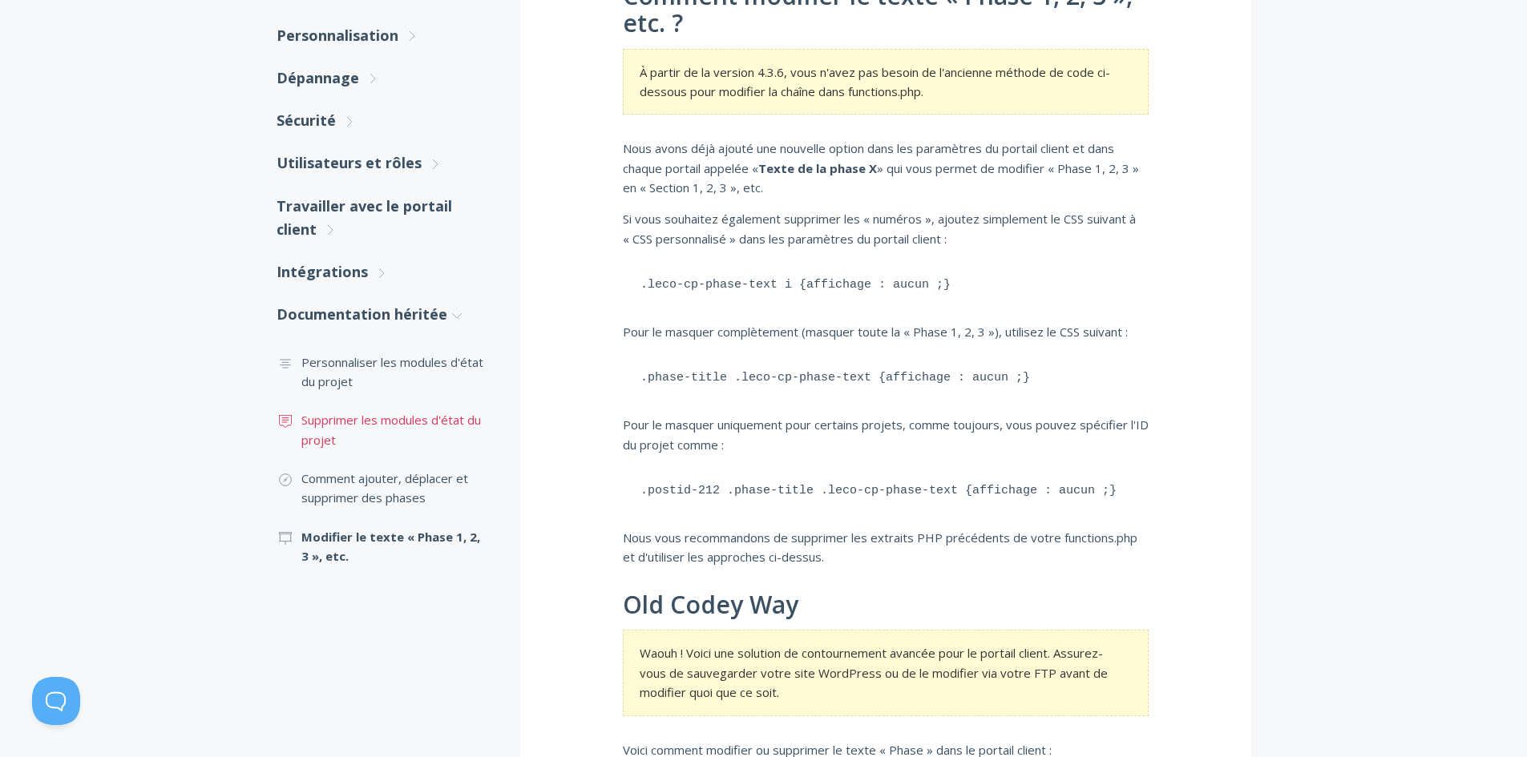
click at [417, 416] on font "Supprimer les modules d'état du projet" at bounding box center [391, 429] width 180 height 35
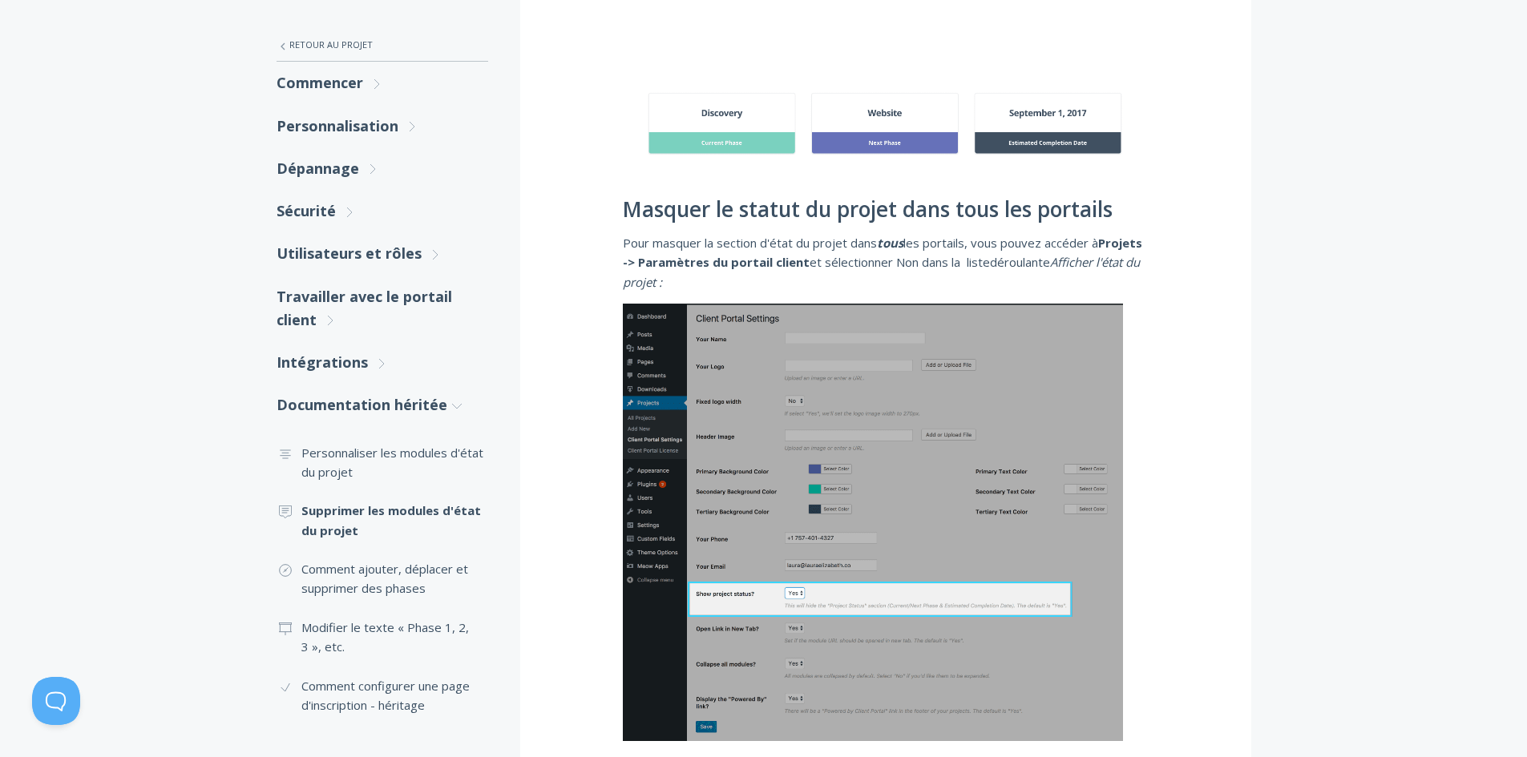
scroll to position [215, 0]
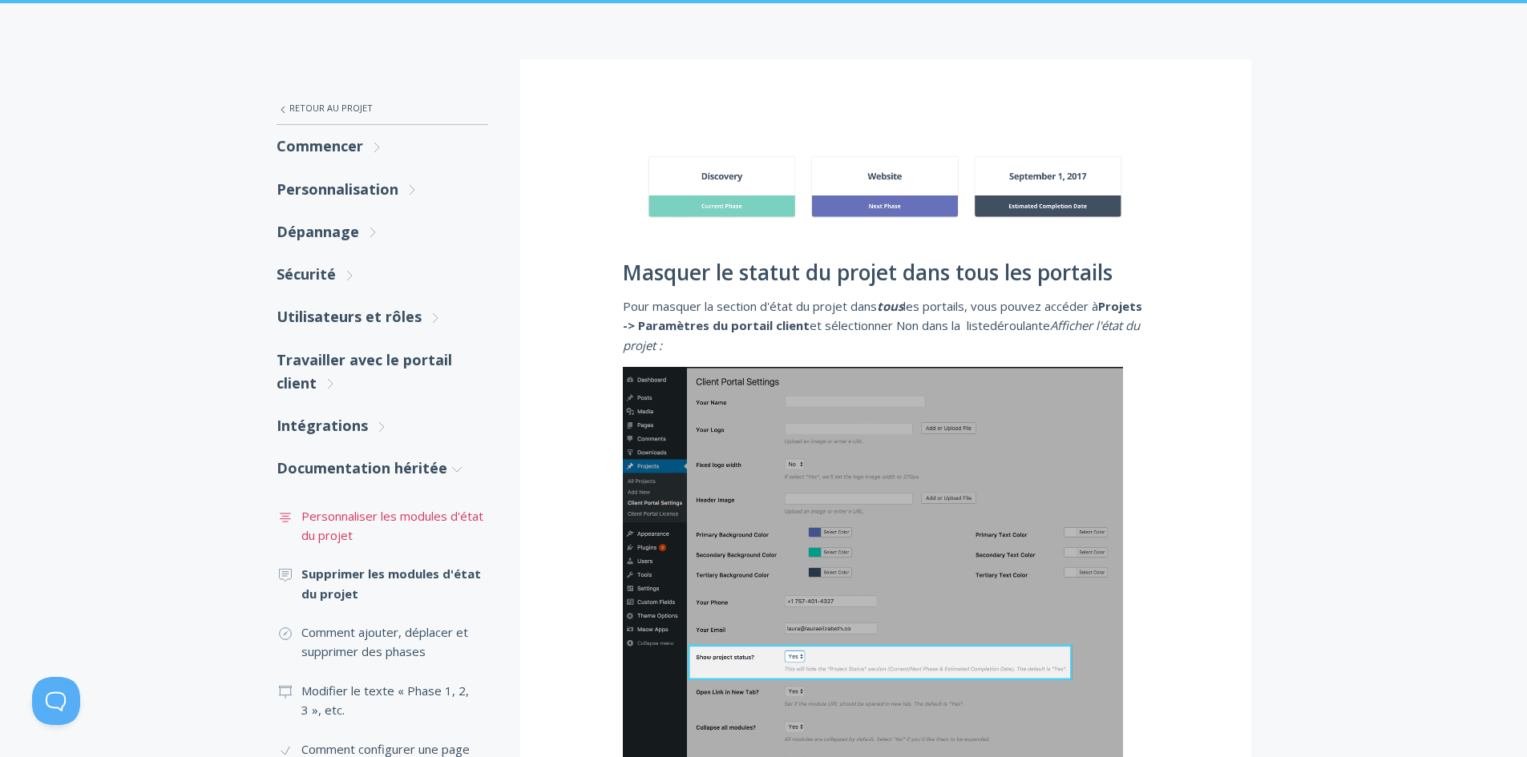
click at [401, 514] on font "Personnaliser les modules d'état du projet" at bounding box center [392, 525] width 182 height 35
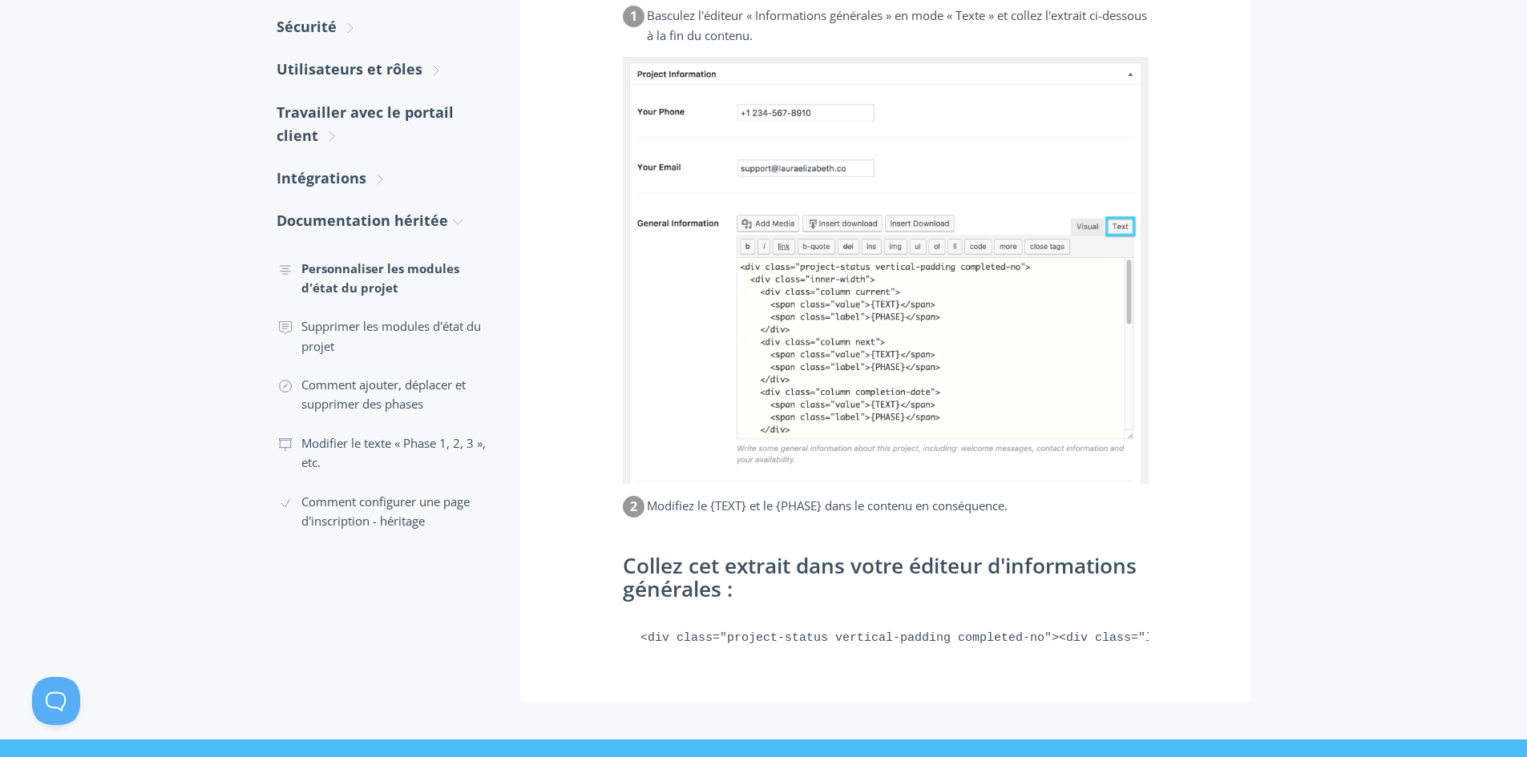
scroll to position [481, 0]
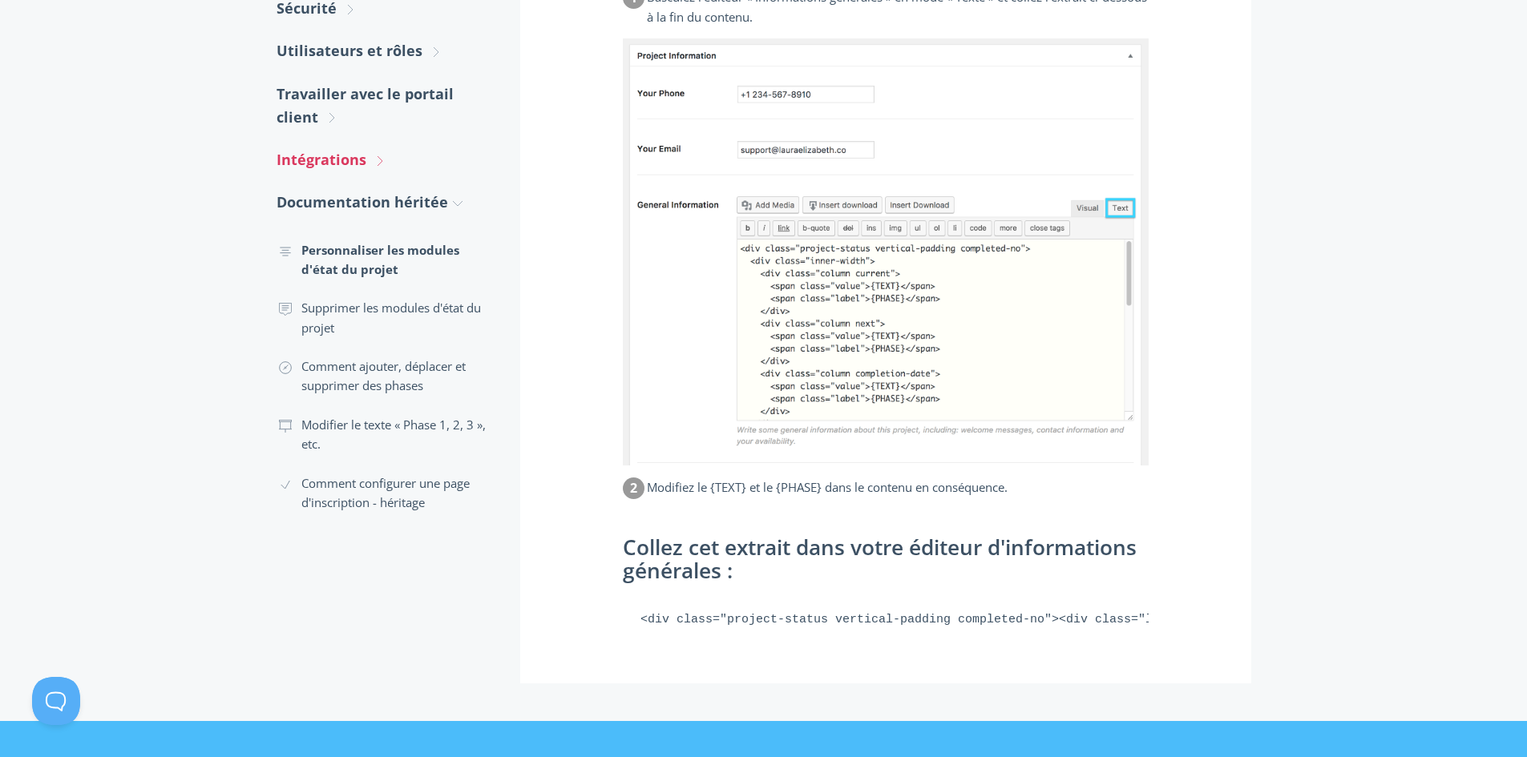
click at [352, 163] on font "Intégrations" at bounding box center [321, 159] width 90 height 19
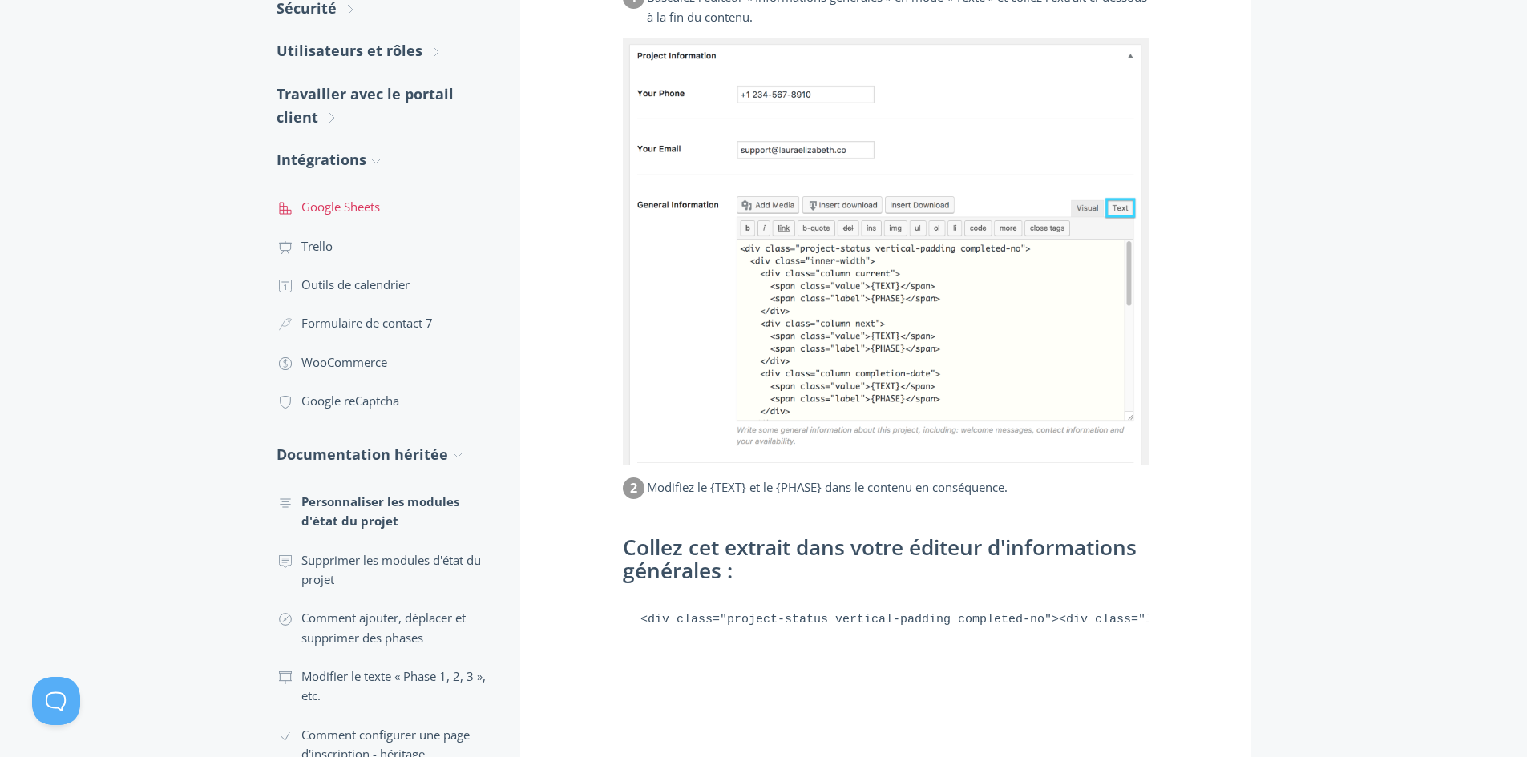
click at [345, 212] on font "Google Sheets" at bounding box center [340, 207] width 79 height 16
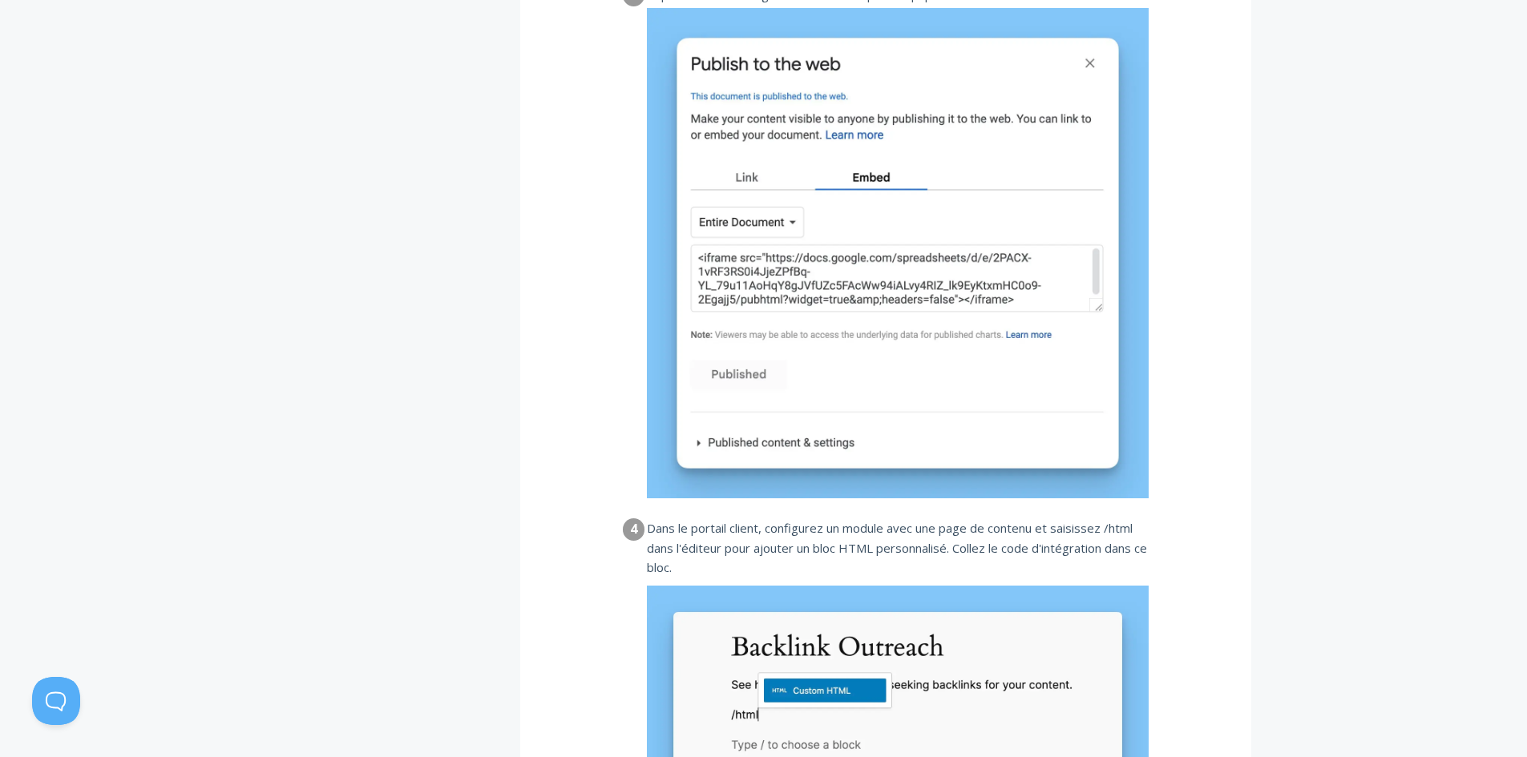
scroll to position [1763, 0]
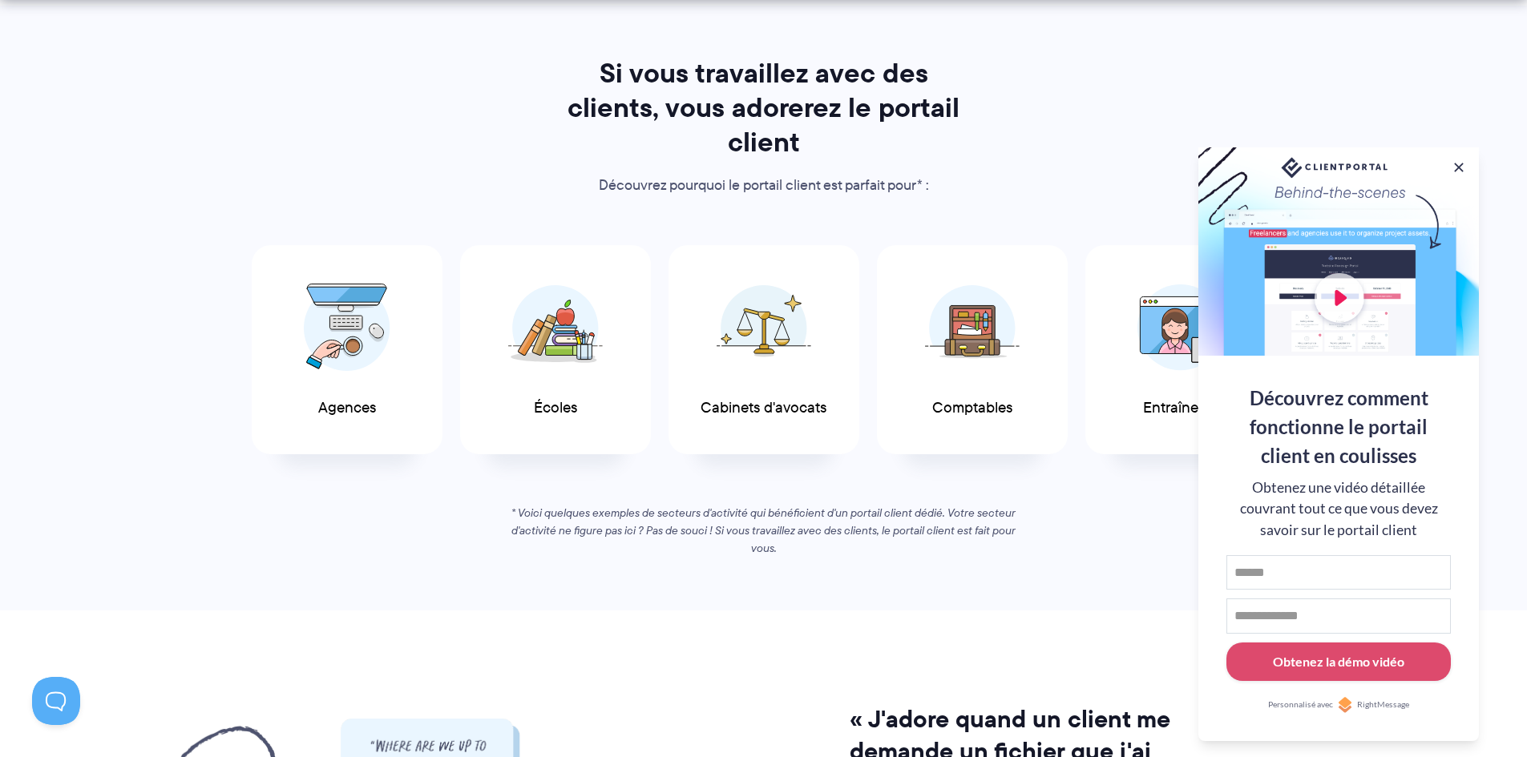
scroll to position [801, 0]
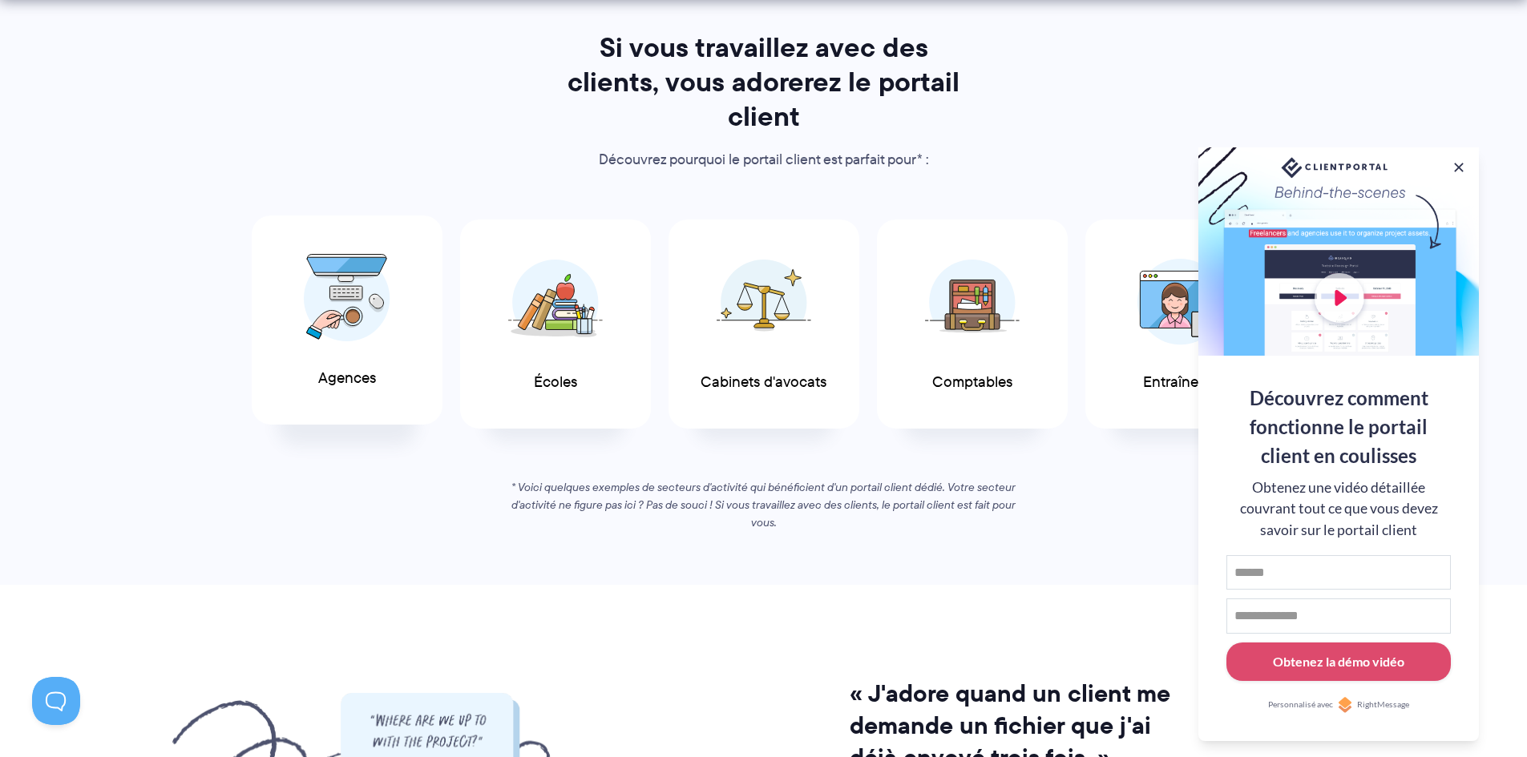
click at [364, 353] on span at bounding box center [347, 298] width 96 height 112
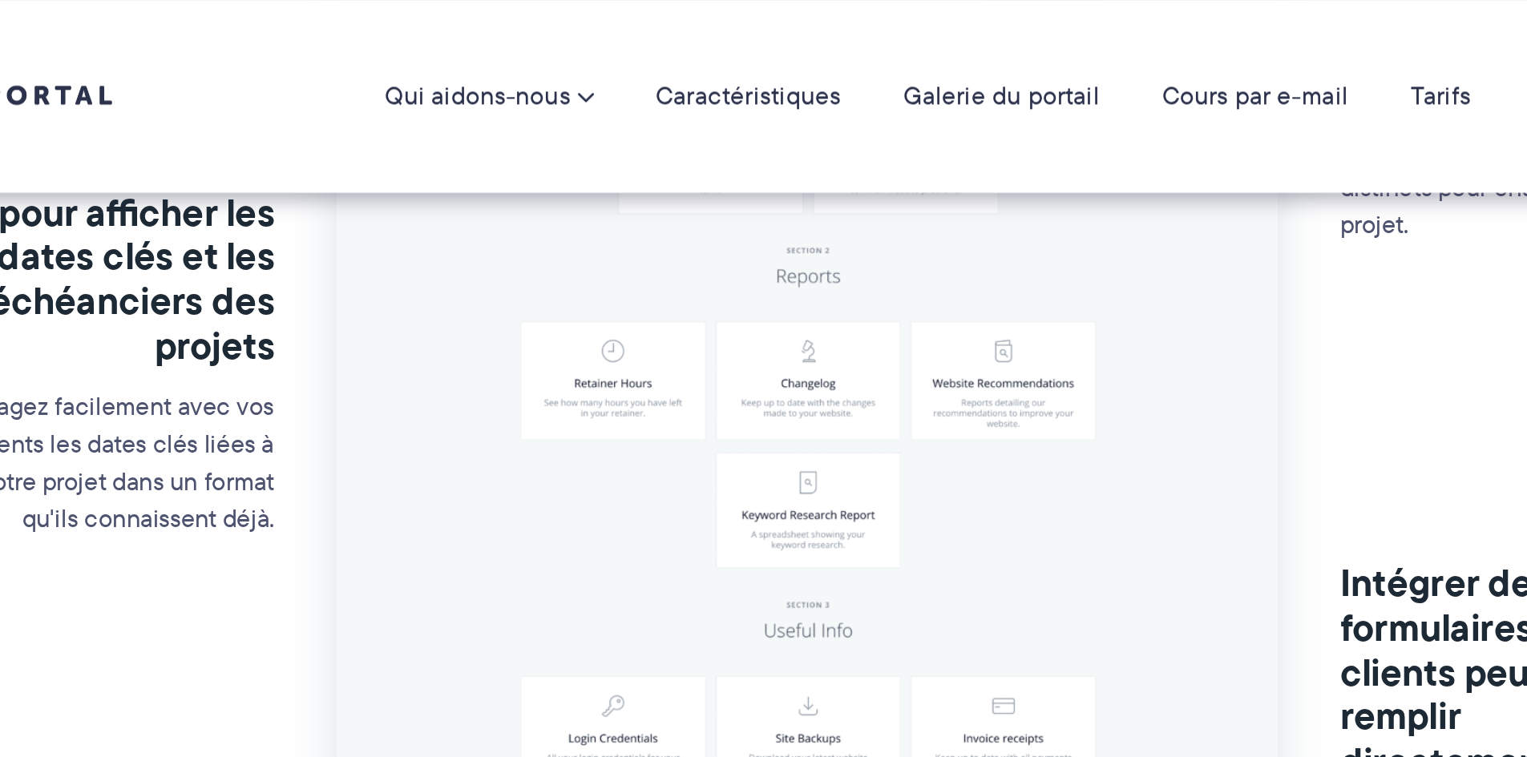
scroll to position [581, 0]
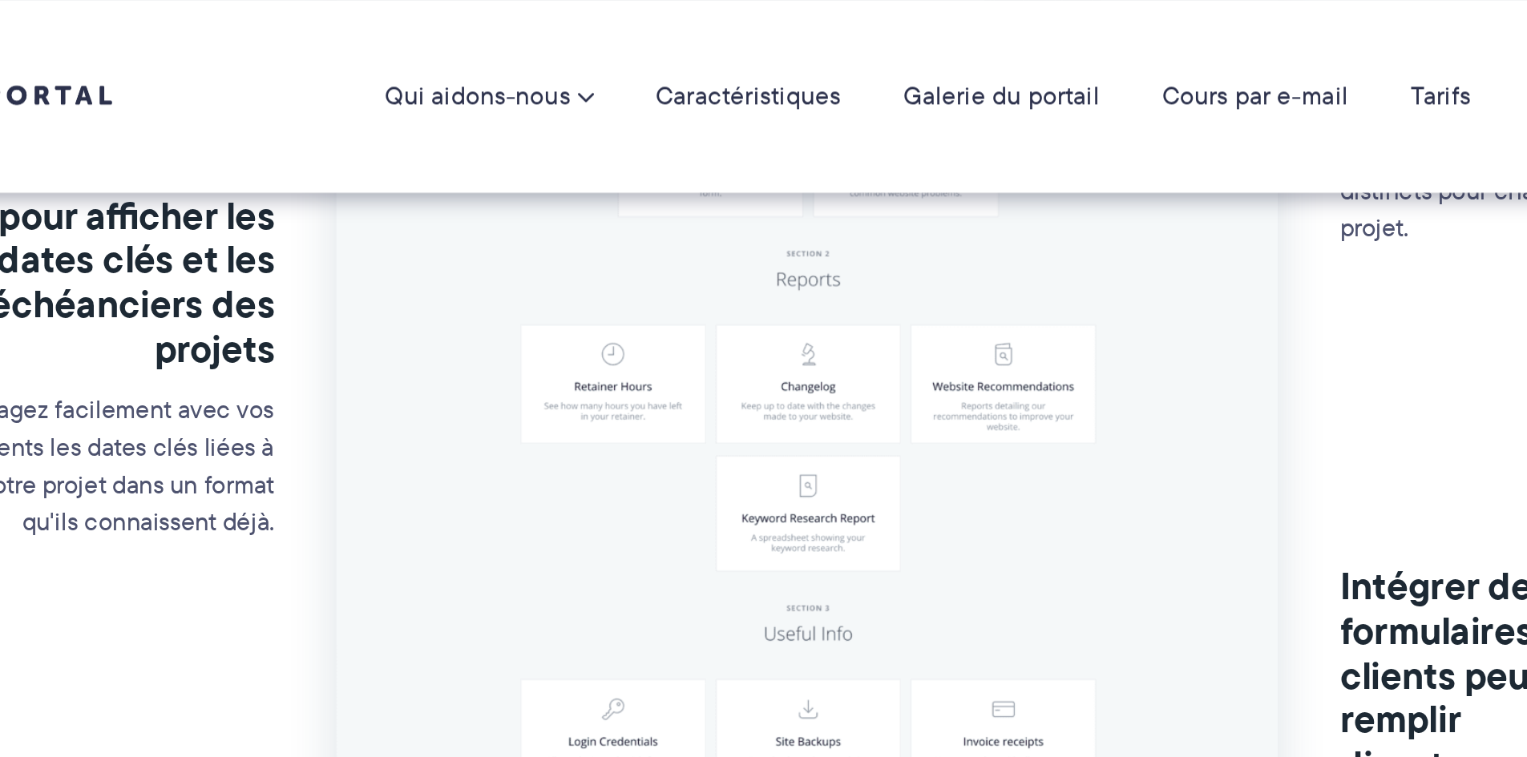
click at [706, 159] on img at bounding box center [763, 128] width 485 height 954
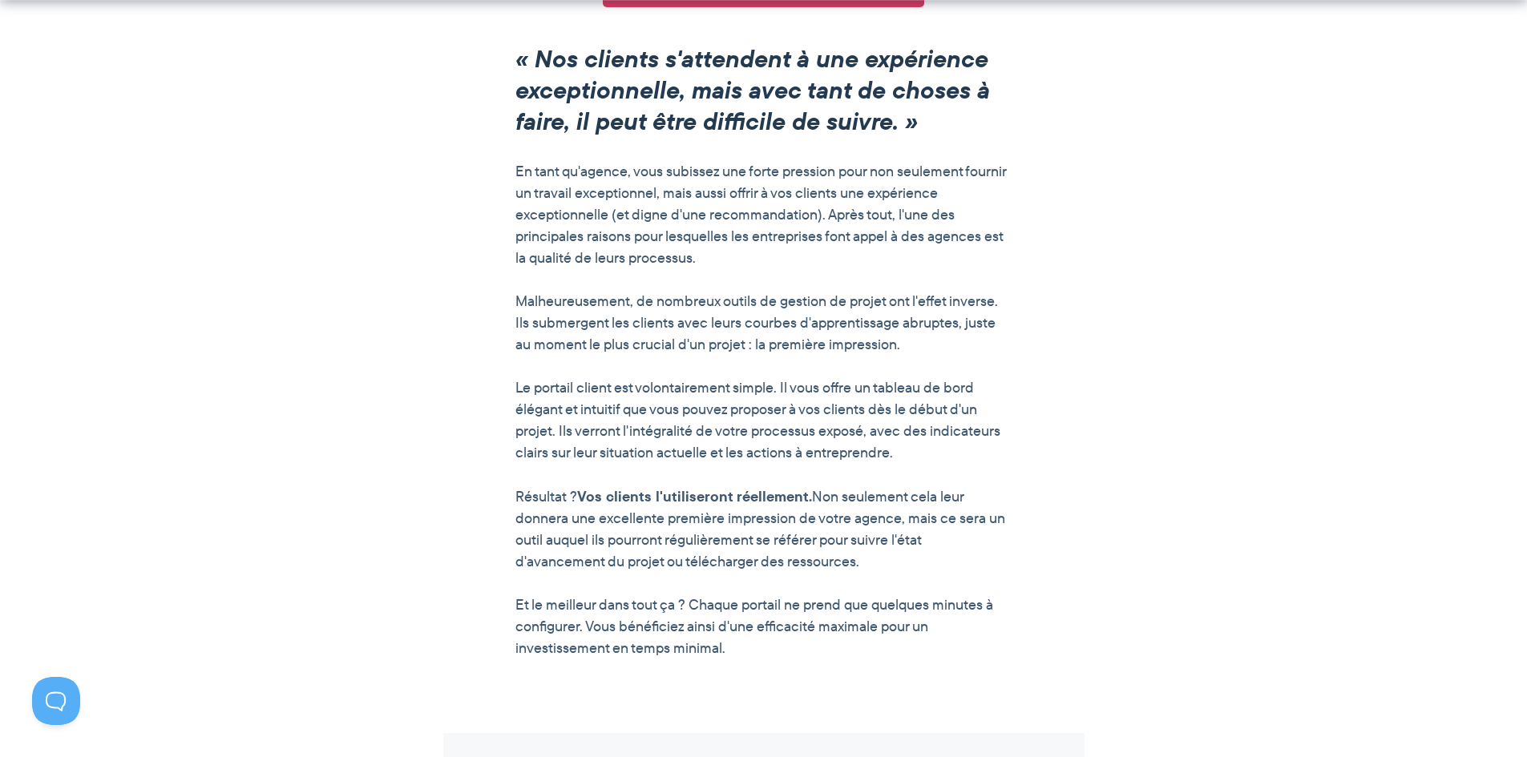
scroll to position [1431, 0]
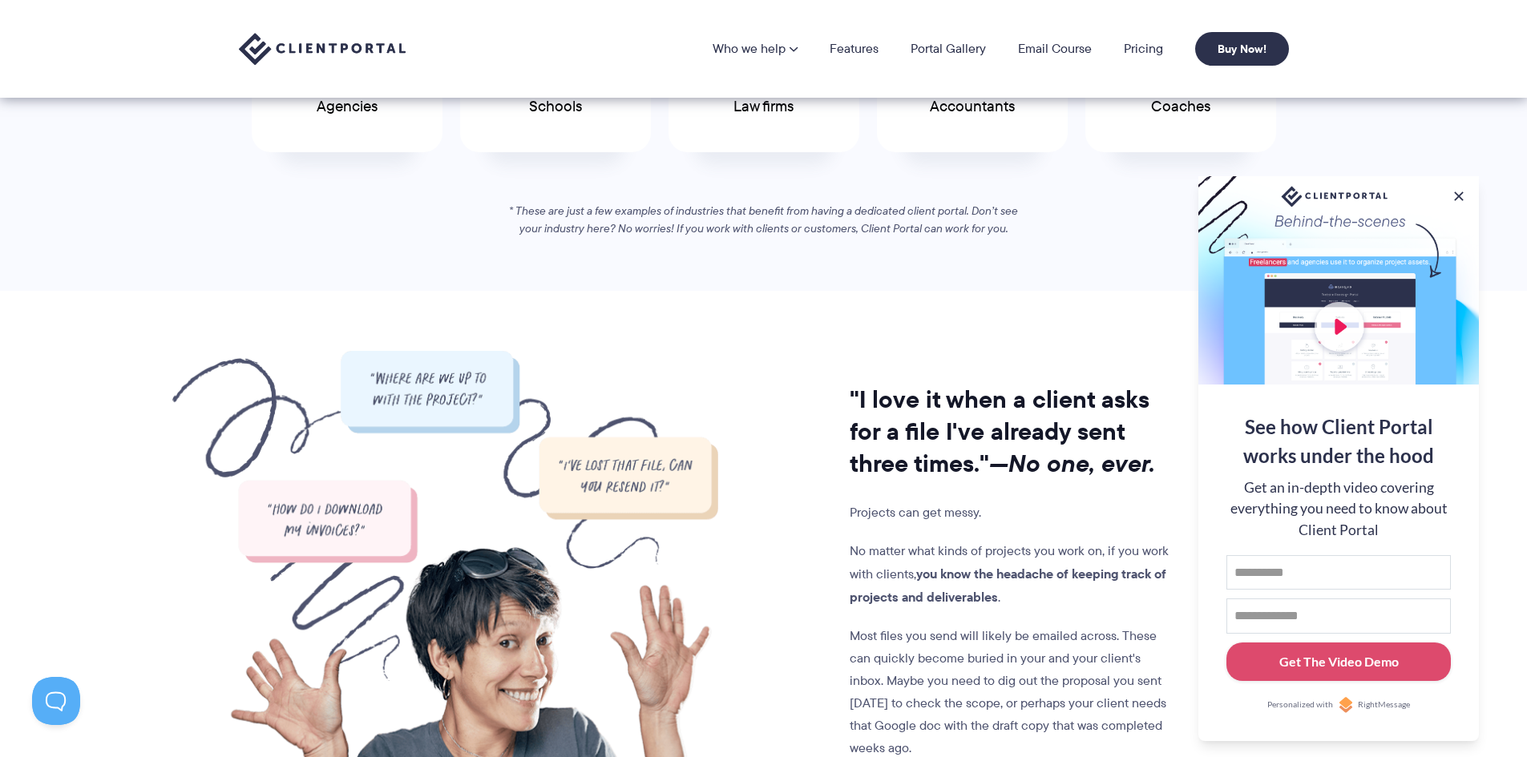
scroll to position [1042, 0]
click at [1459, 191] on button at bounding box center [1458, 196] width 19 height 19
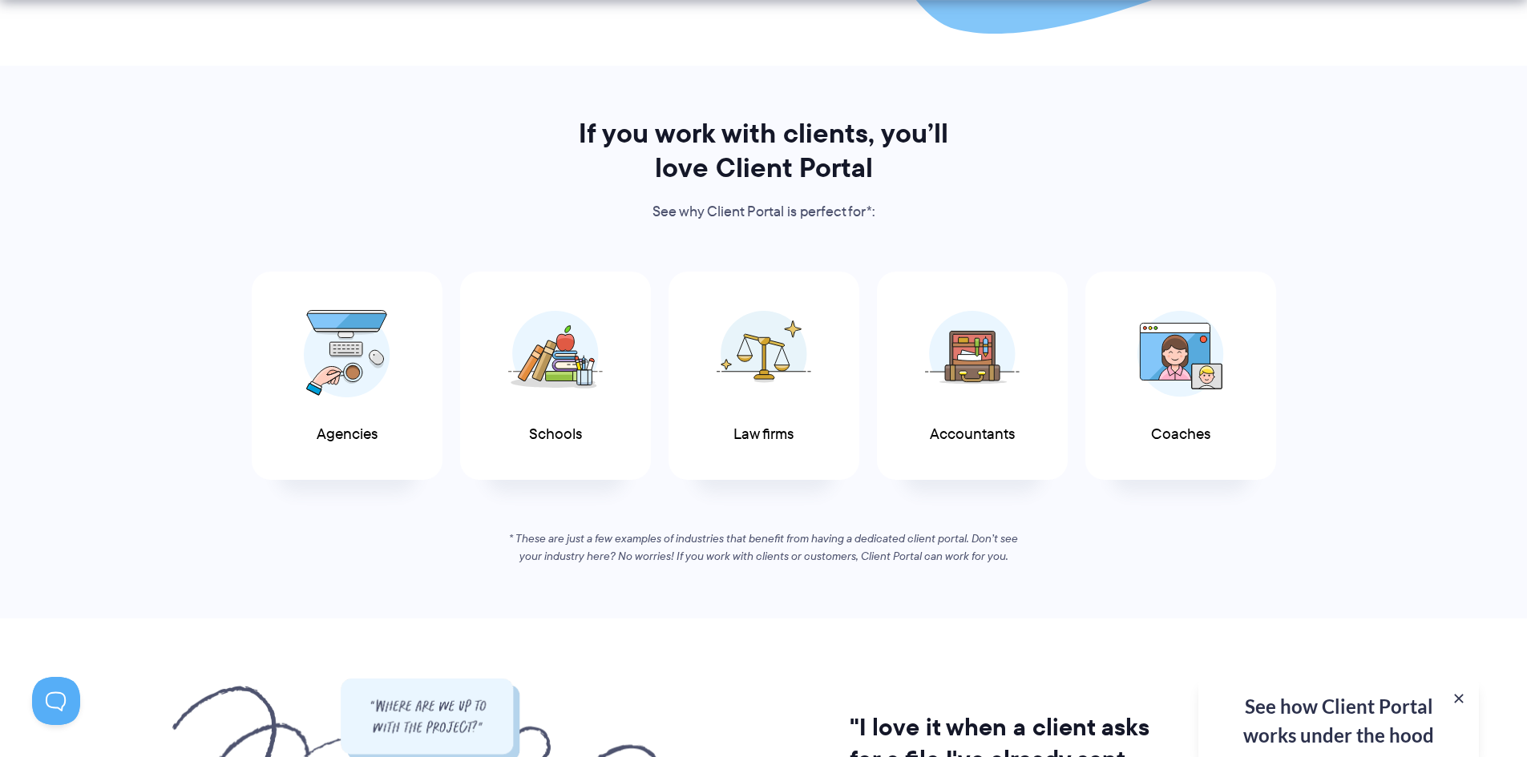
scroll to position [721, 0]
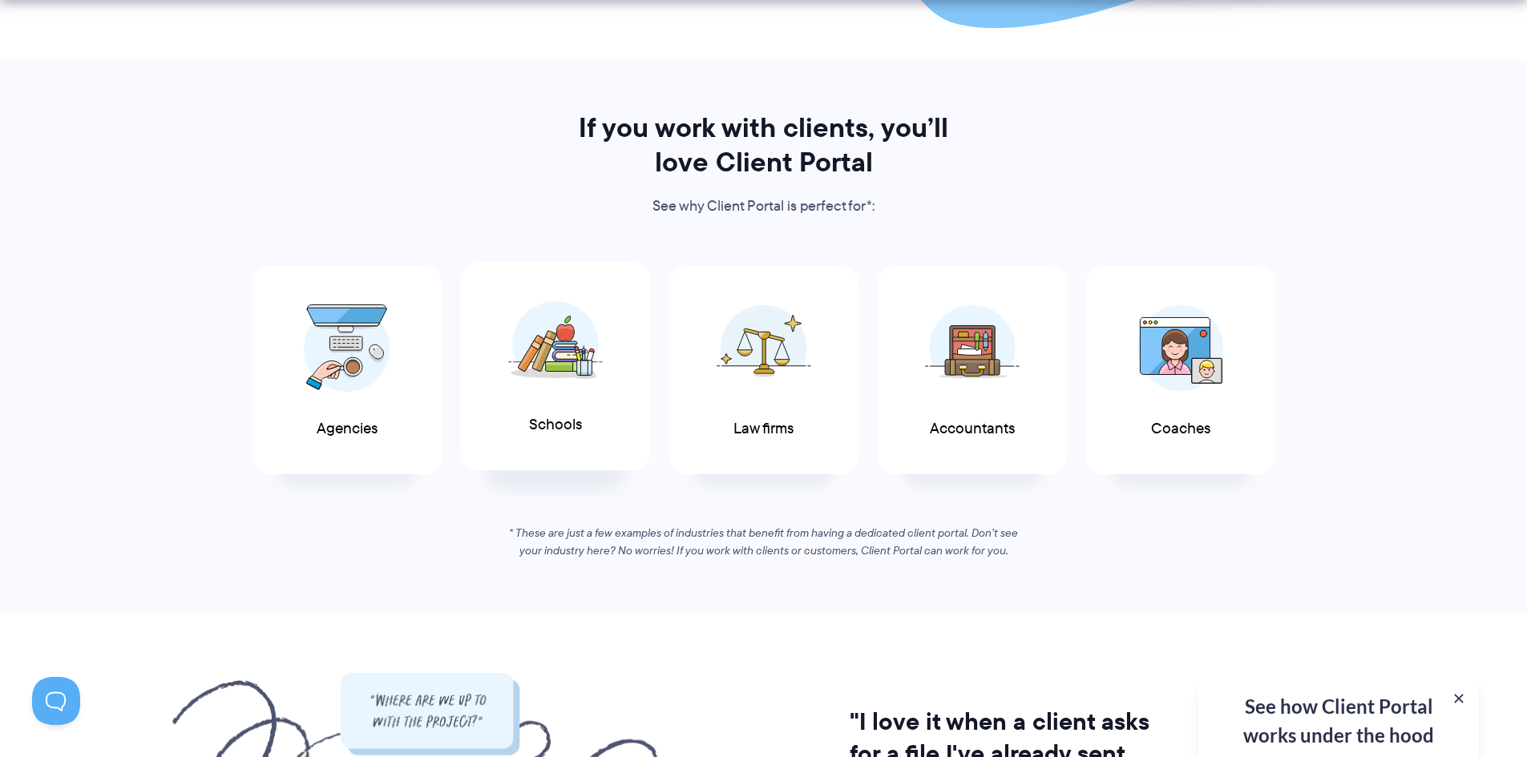
click at [584, 416] on div "Schools" at bounding box center [555, 366] width 191 height 209
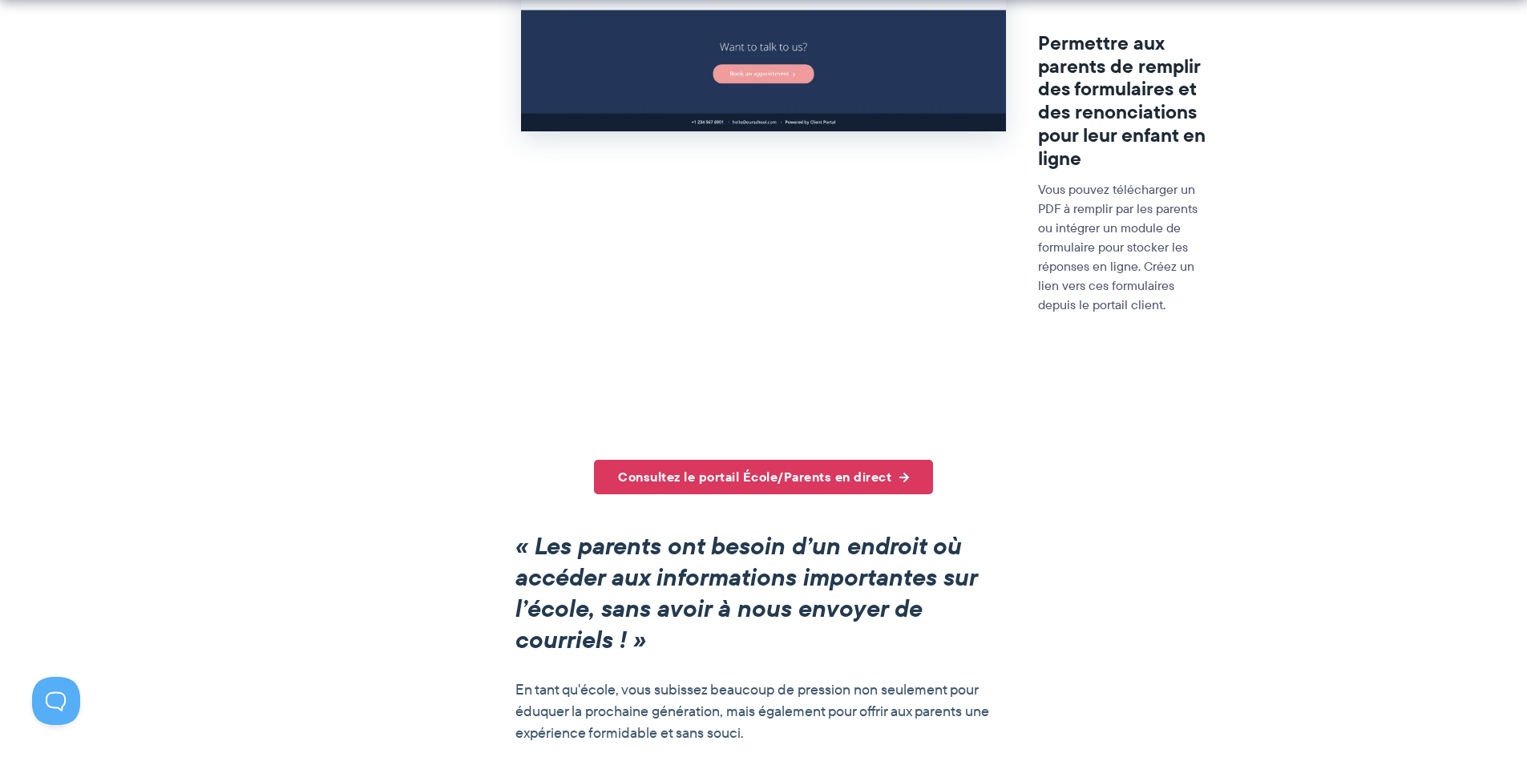
scroll to position [1202, 0]
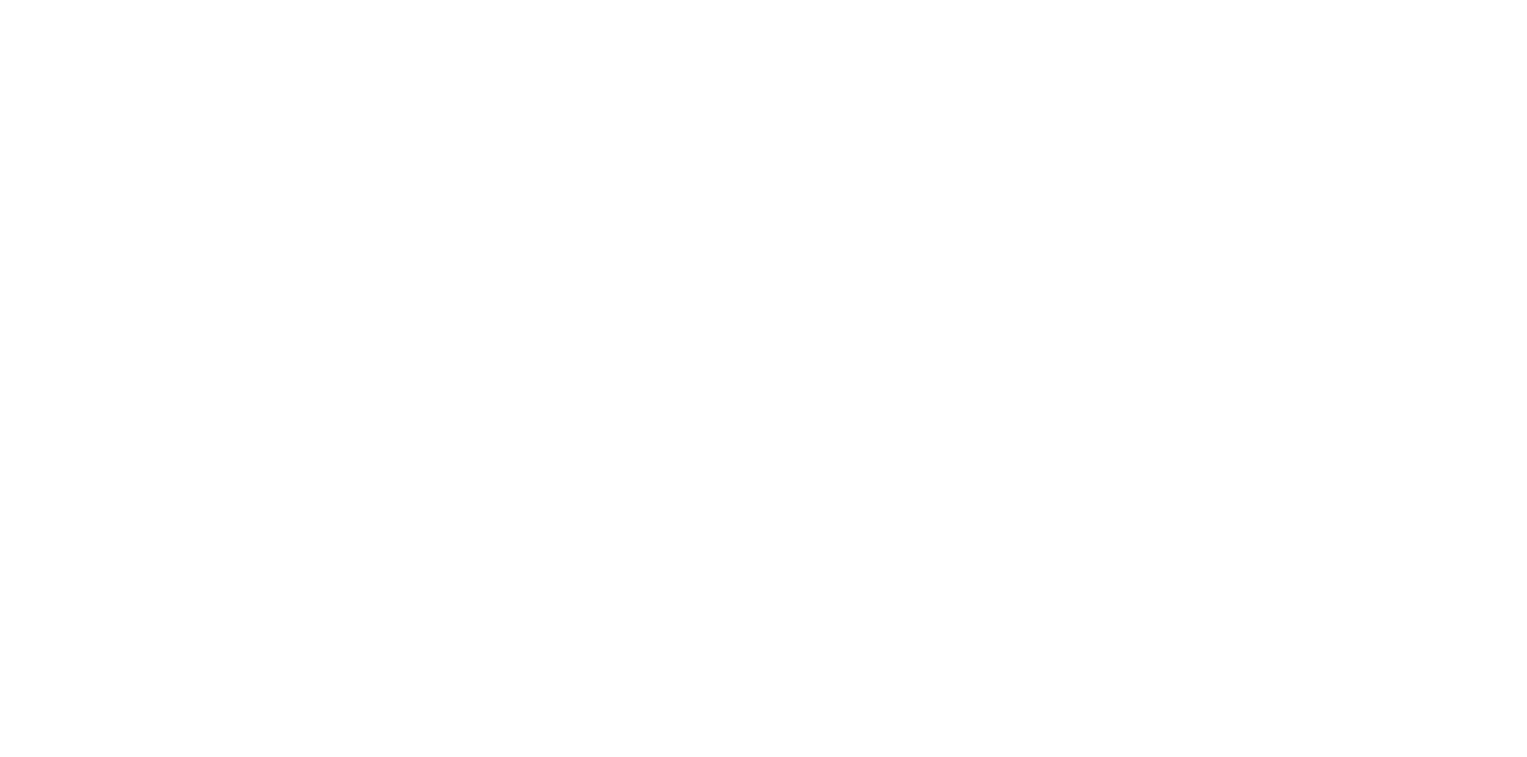
scroll to position [721, 0]
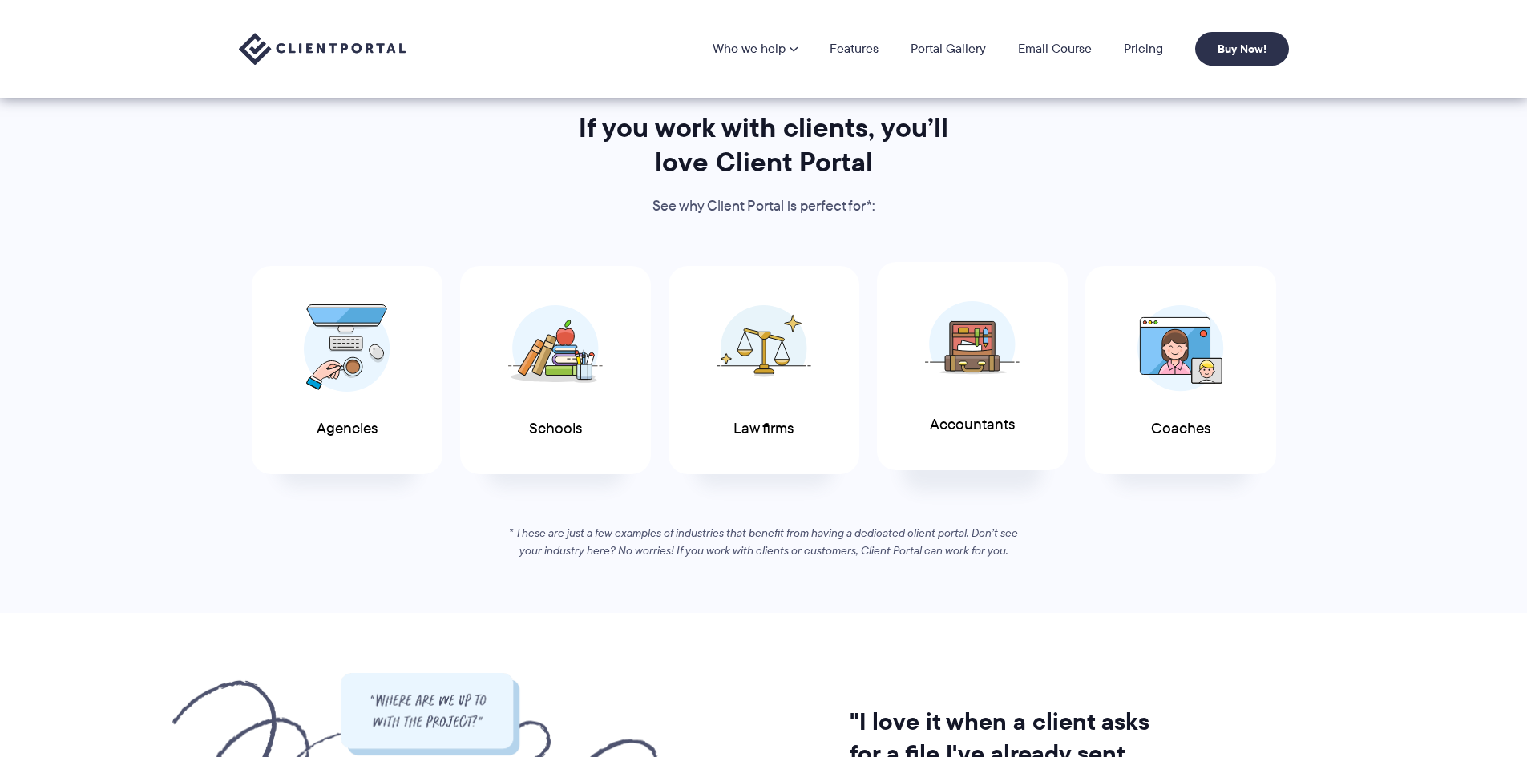
click at [960, 373] on img at bounding box center [972, 344] width 95 height 87
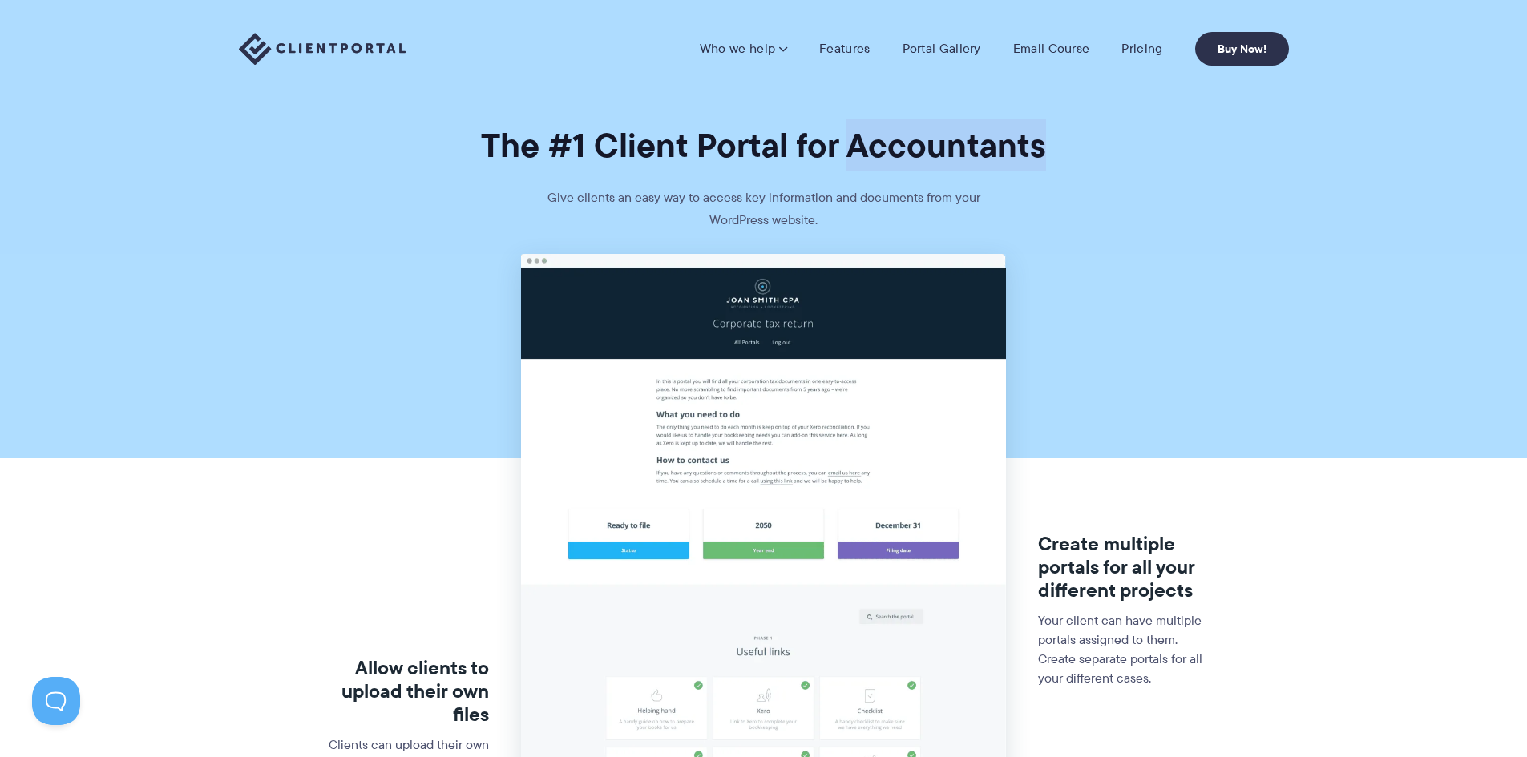
drag, startPoint x: 1090, startPoint y: 143, endPoint x: 853, endPoint y: 151, distance: 236.5
click at [853, 151] on h1 "The #1 Client Portal for Accountants" at bounding box center [763, 145] width 1527 height 42
drag, startPoint x: 870, startPoint y: 155, endPoint x: 845, endPoint y: 135, distance: 31.9
click at [845, 135] on h1 "The #1 Client Portal for Accountants" at bounding box center [763, 145] width 1527 height 42
